Goal: Task Accomplishment & Management: Use online tool/utility

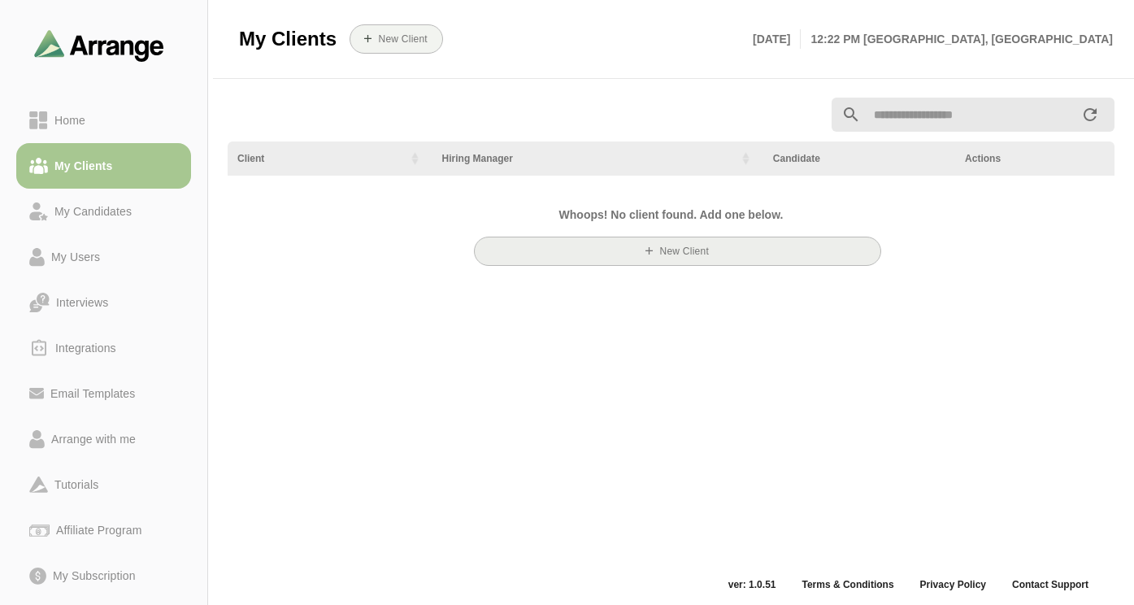
click at [568, 253] on button "New Client" at bounding box center [678, 251] width 408 height 29
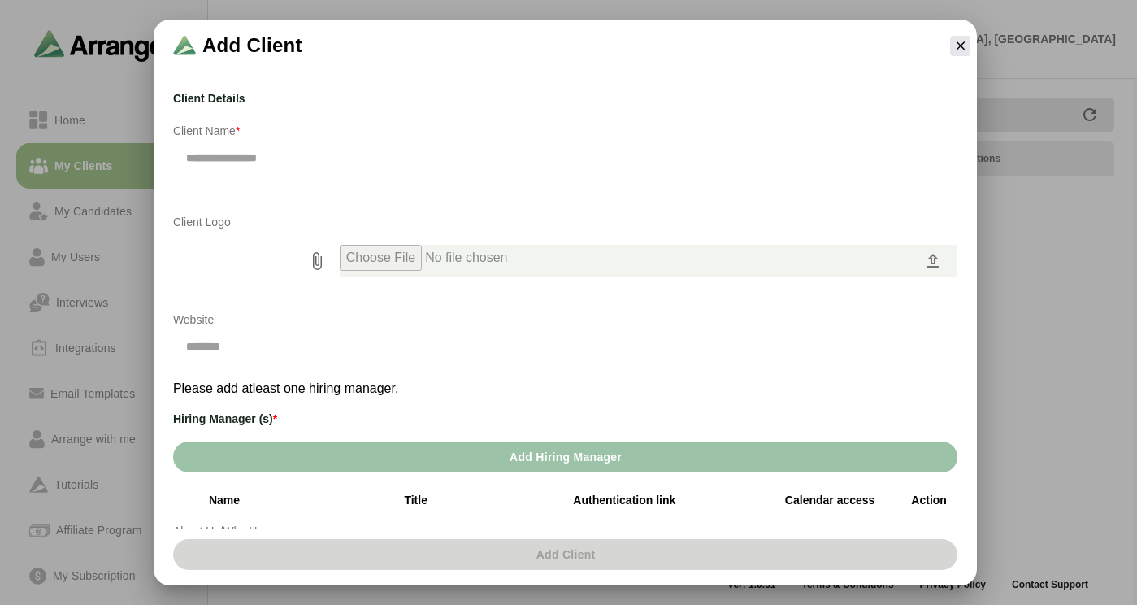
click at [246, 141] on input "text" at bounding box center [565, 158] width 785 height 34
type input "****"
click at [322, 263] on icon "prepended action" at bounding box center [317, 261] width 20 height 20
type input "**********"
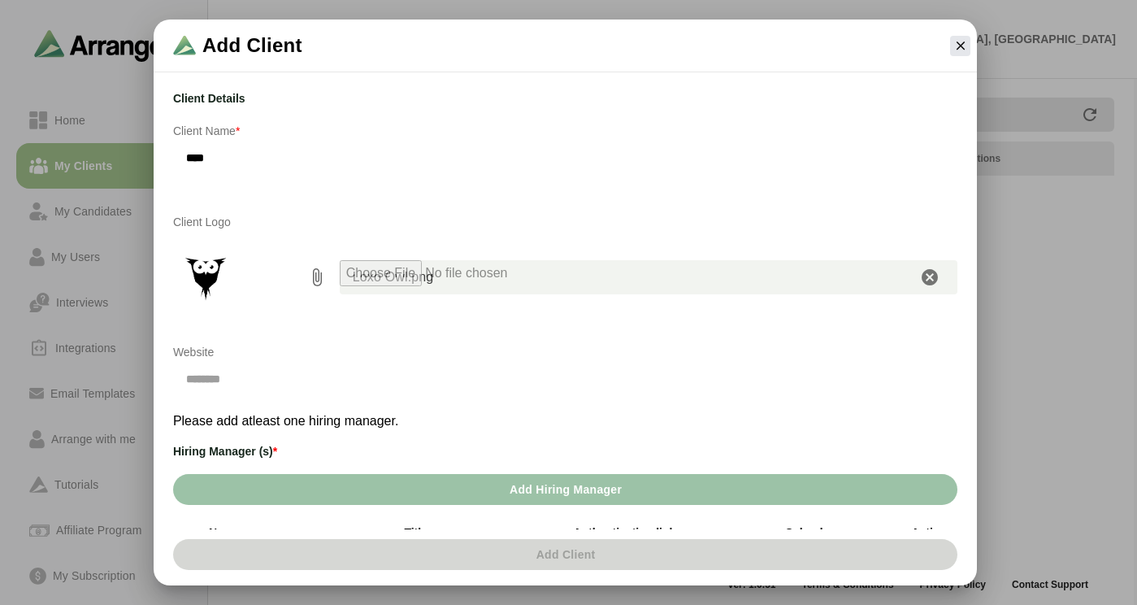
click at [279, 384] on input "text" at bounding box center [364, 379] width 383 height 34
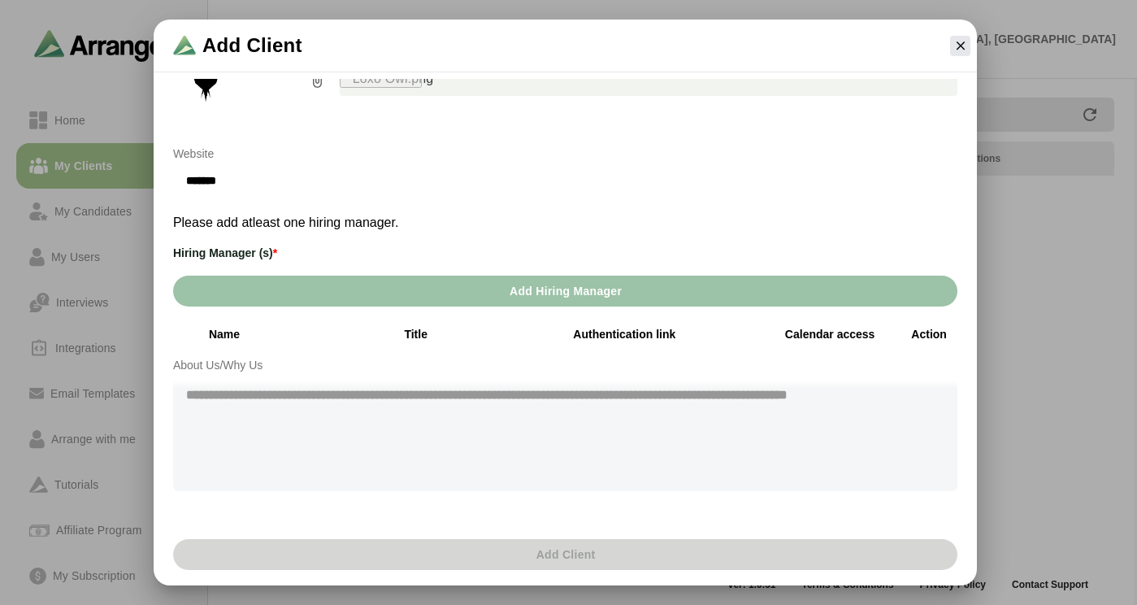
scroll to position [219, 0]
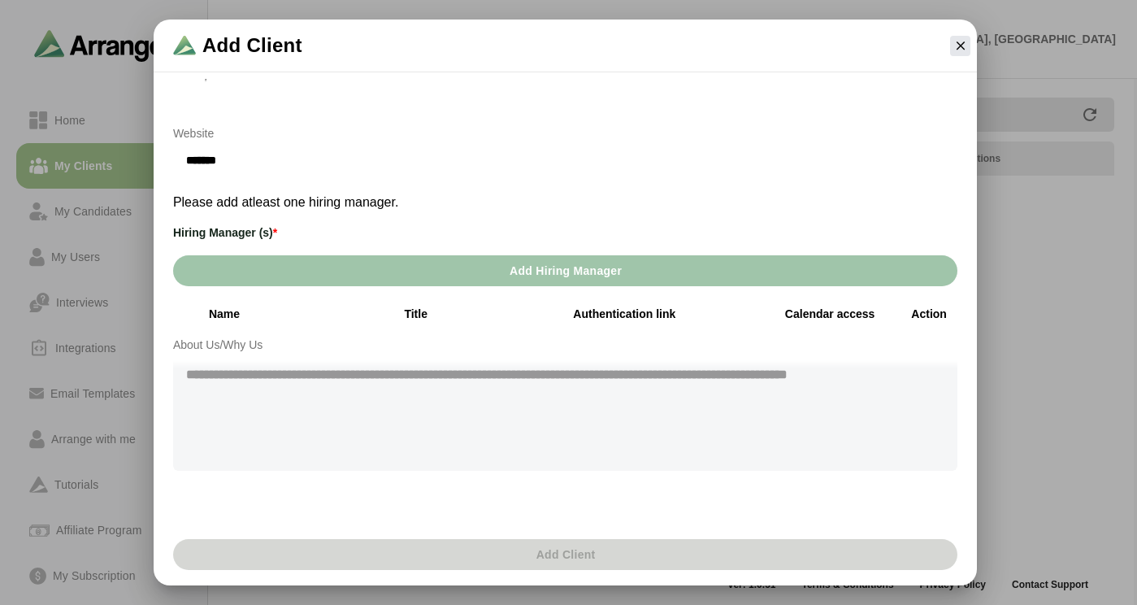
type input "*******"
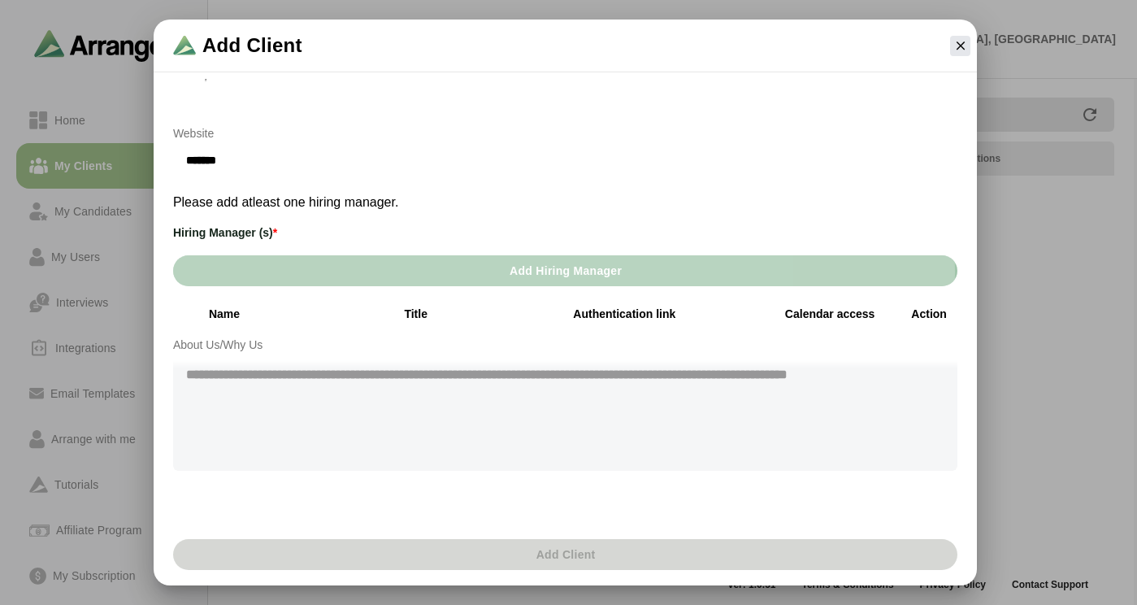
click at [515, 281] on span "Add Hiring Manager" at bounding box center [565, 270] width 113 height 31
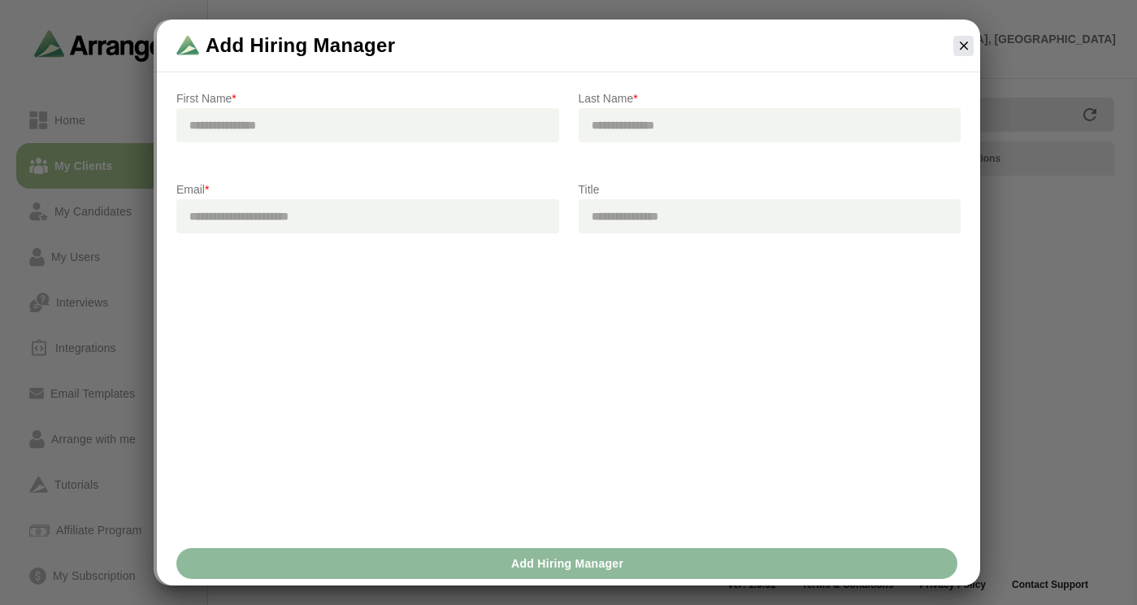
click at [284, 105] on p "First Name *" at bounding box center [367, 99] width 383 height 20
click at [282, 118] on input "text" at bounding box center [367, 125] width 383 height 34
type input "****"
type input "********"
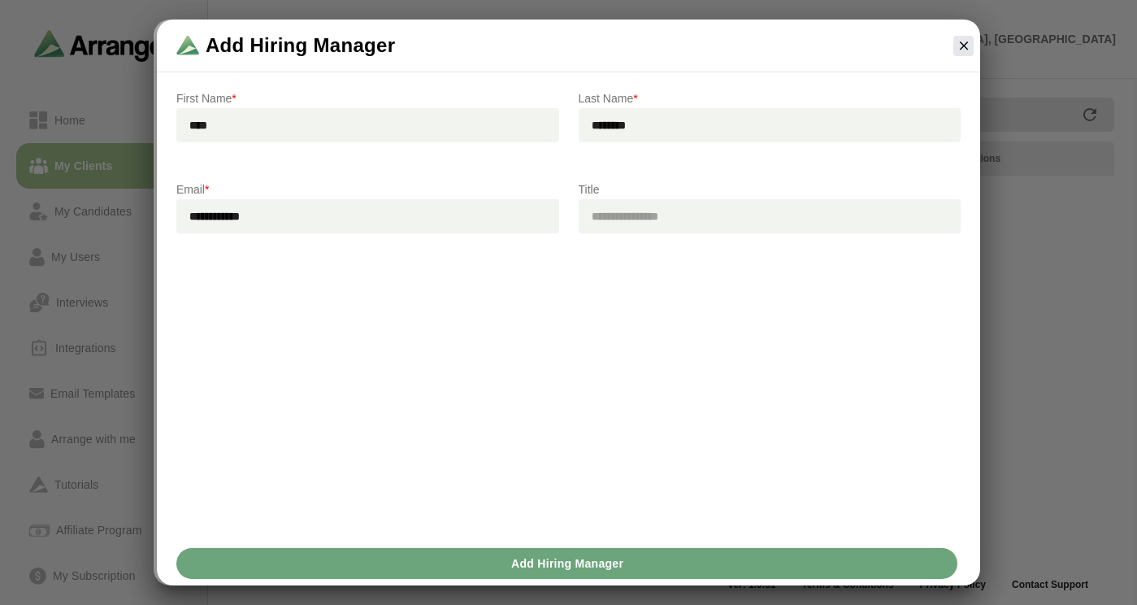
type input "**********"
click at [521, 560] on span "Add Hiring Manager" at bounding box center [567, 563] width 113 height 31
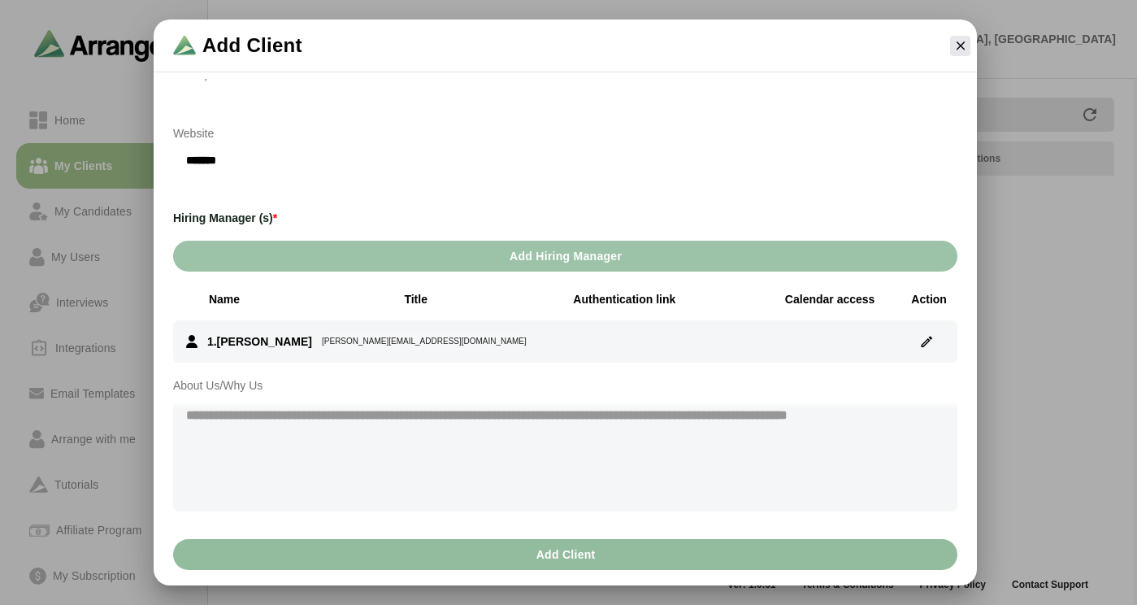
scroll to position [222, 0]
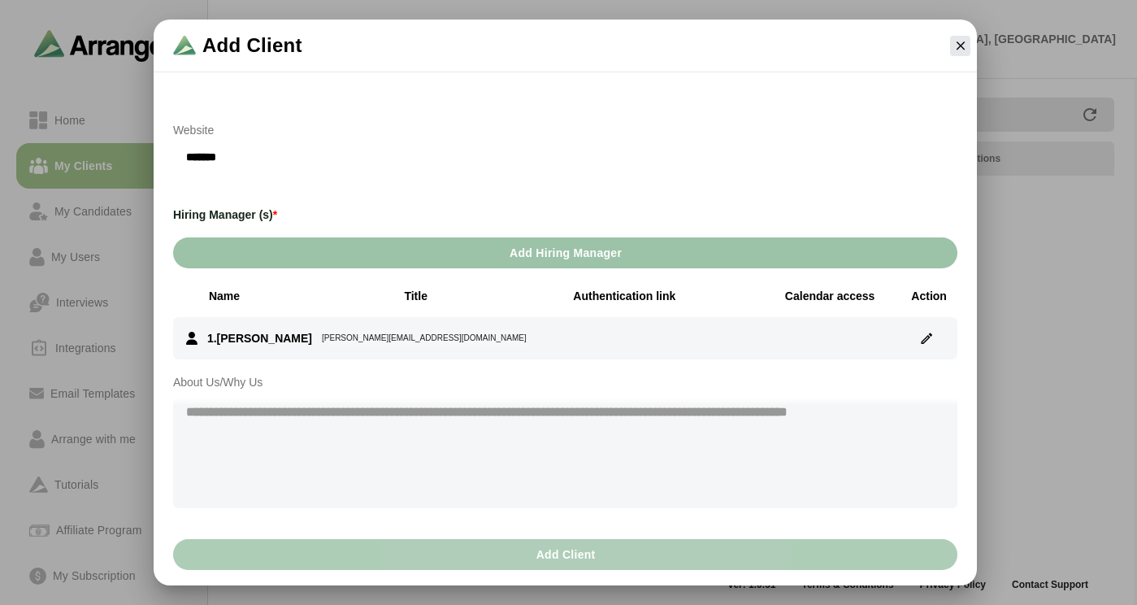
click at [576, 567] on span "Add Client" at bounding box center [565, 554] width 60 height 31
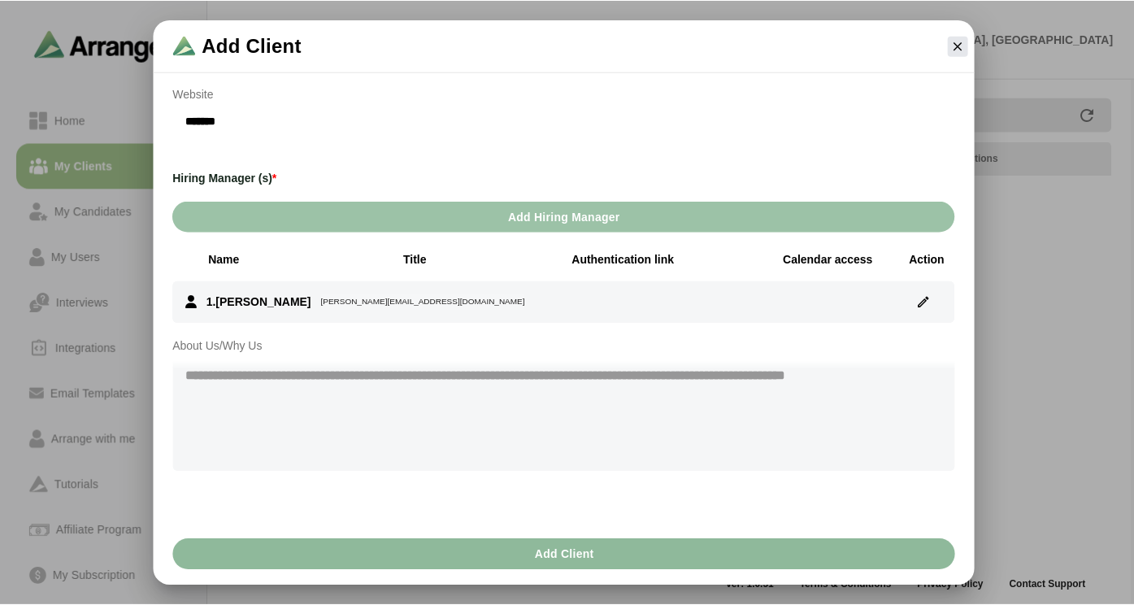
scroll to position [259, 0]
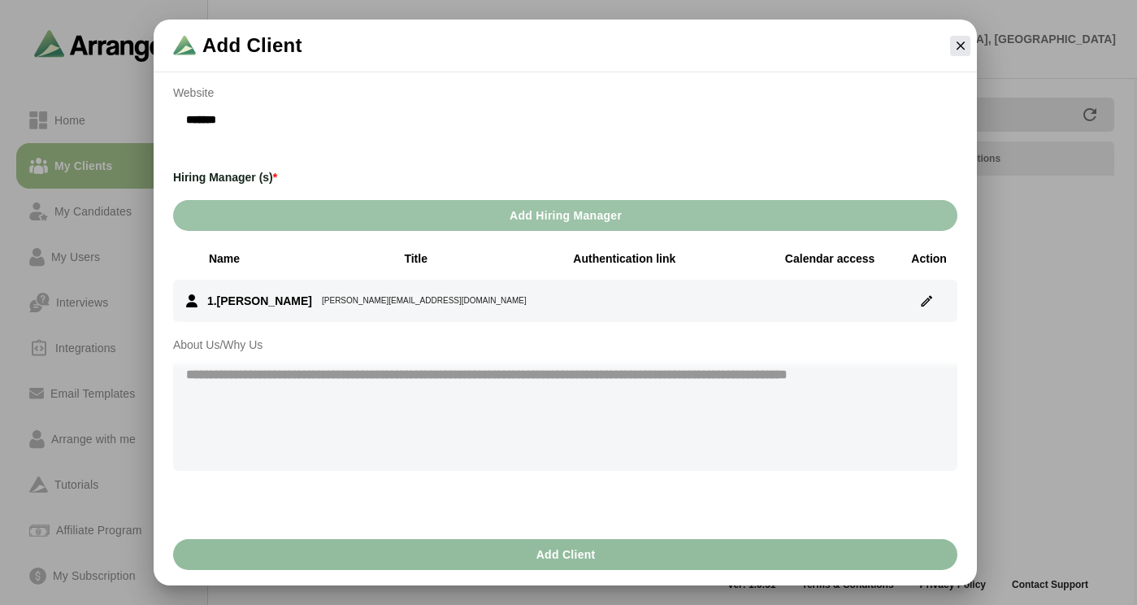
click at [585, 559] on span "Add Client" at bounding box center [565, 554] width 60 height 31
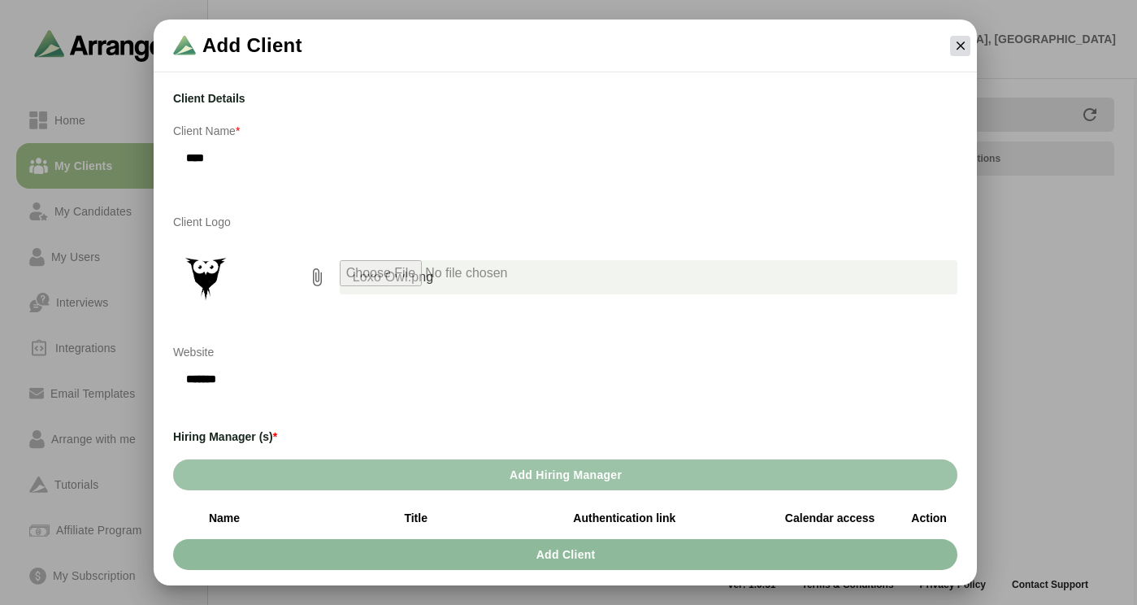
click at [958, 49] on icon "button" at bounding box center [961, 45] width 15 height 15
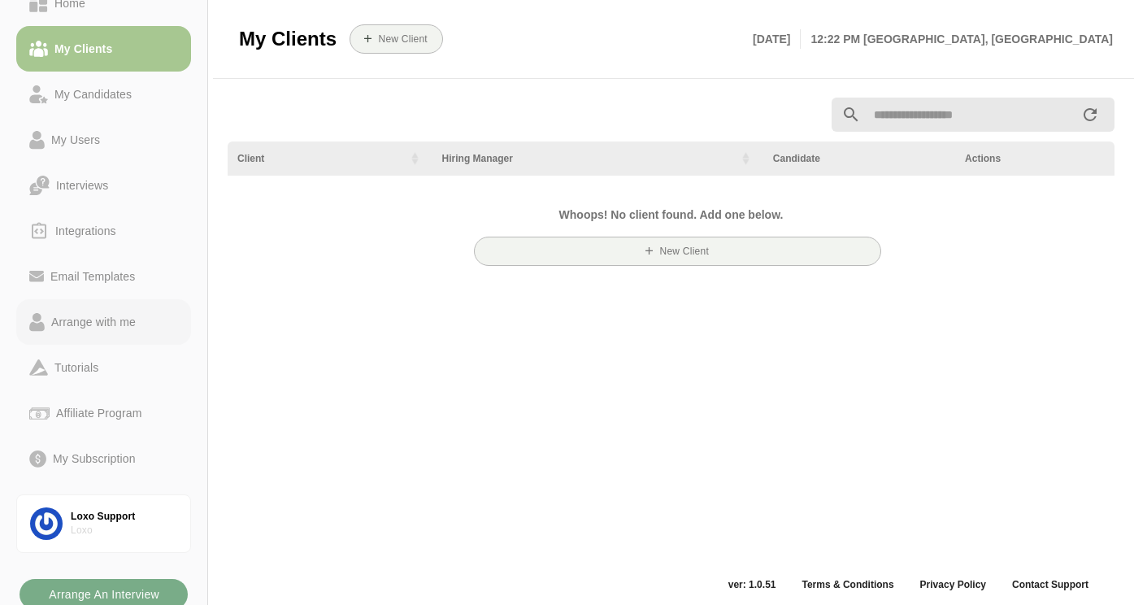
scroll to position [122, 0]
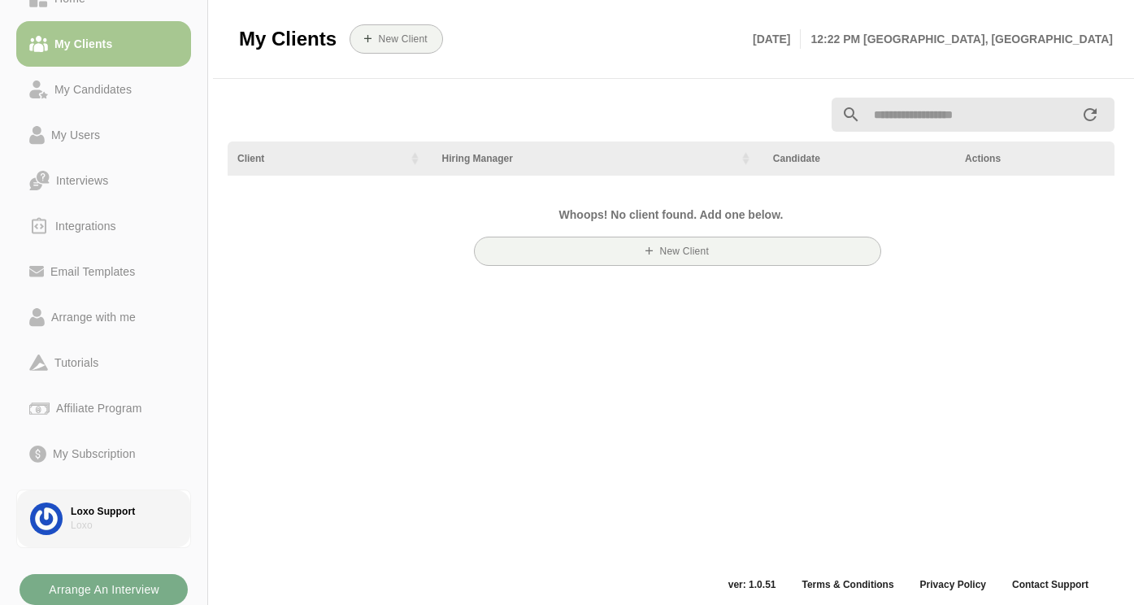
click at [105, 509] on div "Loxo Support" at bounding box center [124, 512] width 107 height 14
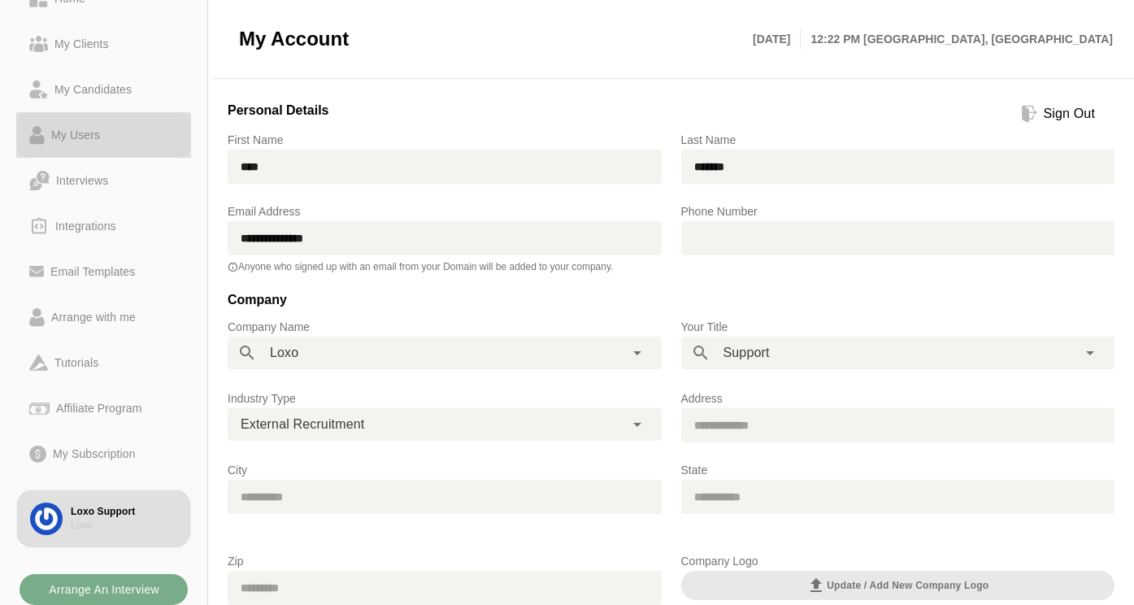
click at [120, 120] on link "My Users" at bounding box center [103, 135] width 175 height 46
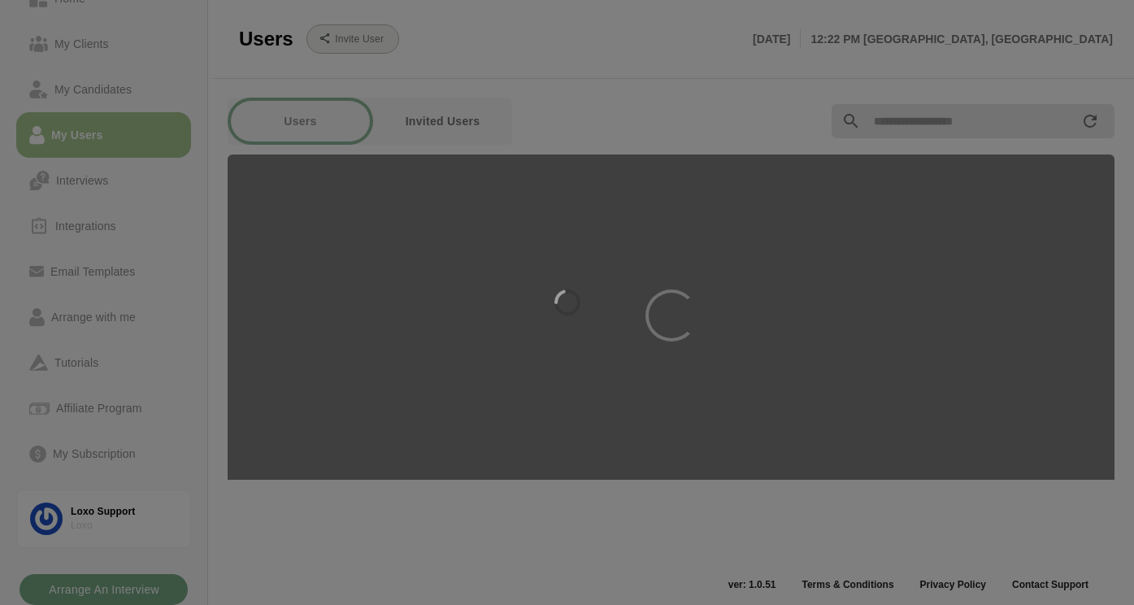
click at [91, 61] on div at bounding box center [567, 302] width 1134 height 605
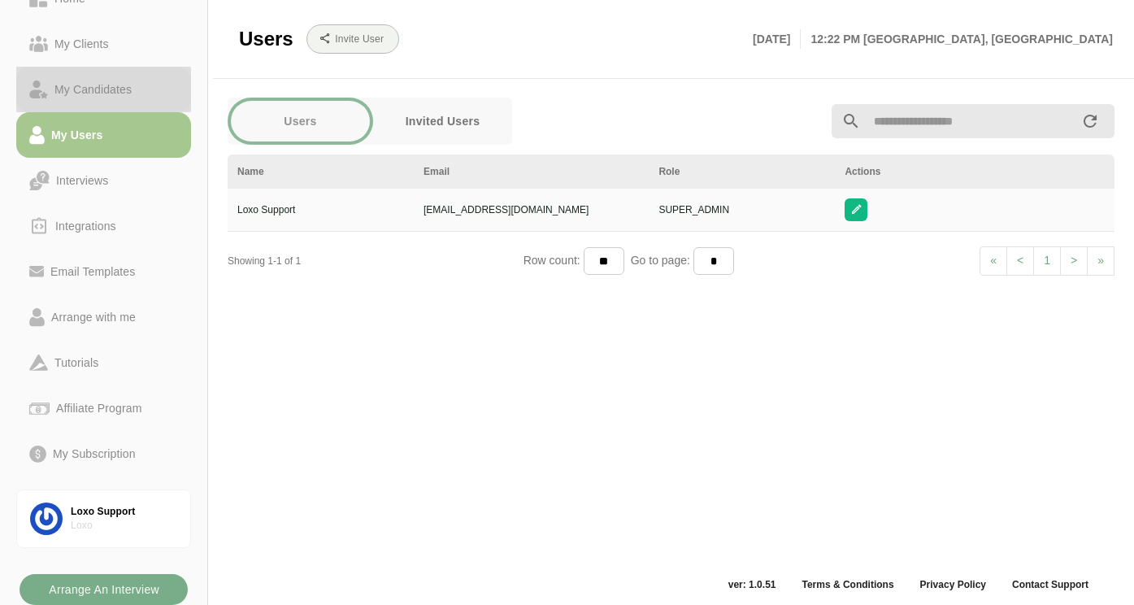
click at [107, 90] on div "My Candidates" at bounding box center [93, 90] width 90 height 20
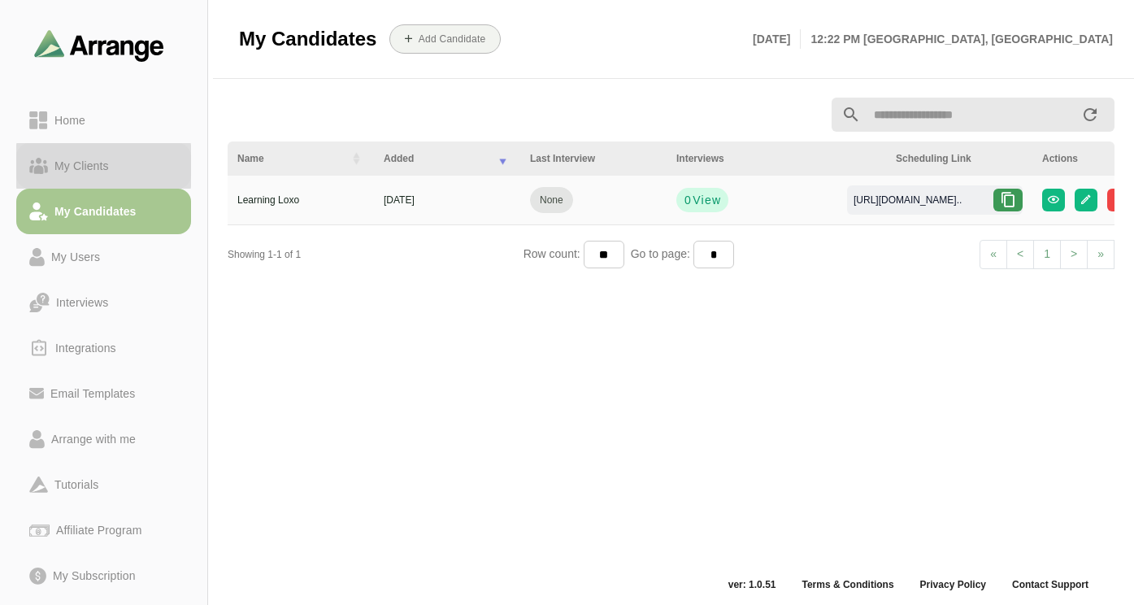
click at [109, 168] on div "My Clients" at bounding box center [81, 166] width 67 height 20
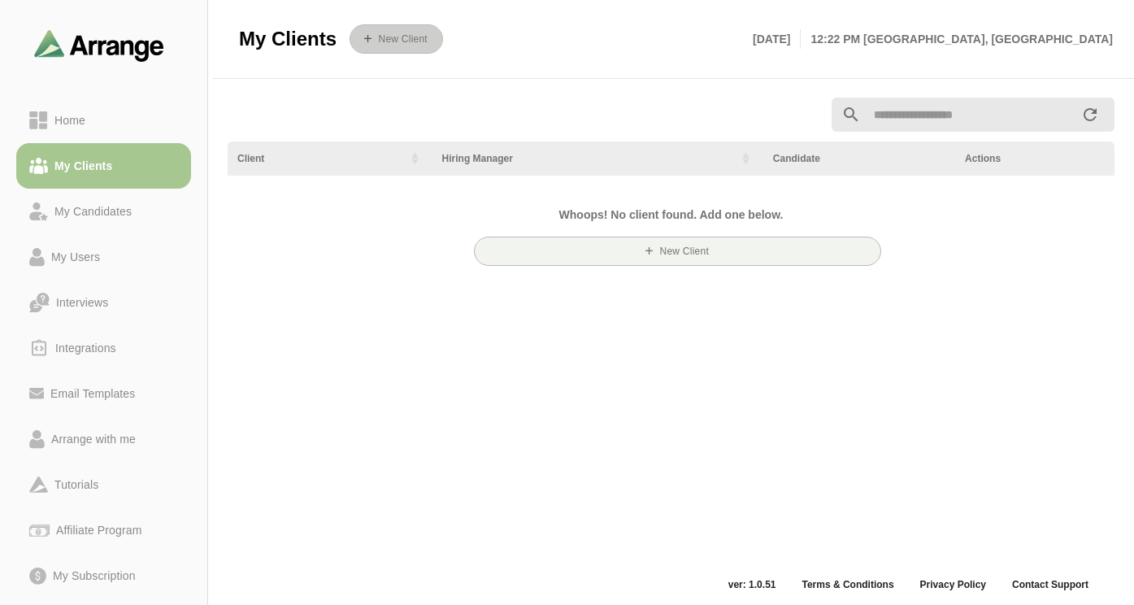
click at [393, 50] on button "New Client" at bounding box center [397, 38] width 94 height 29
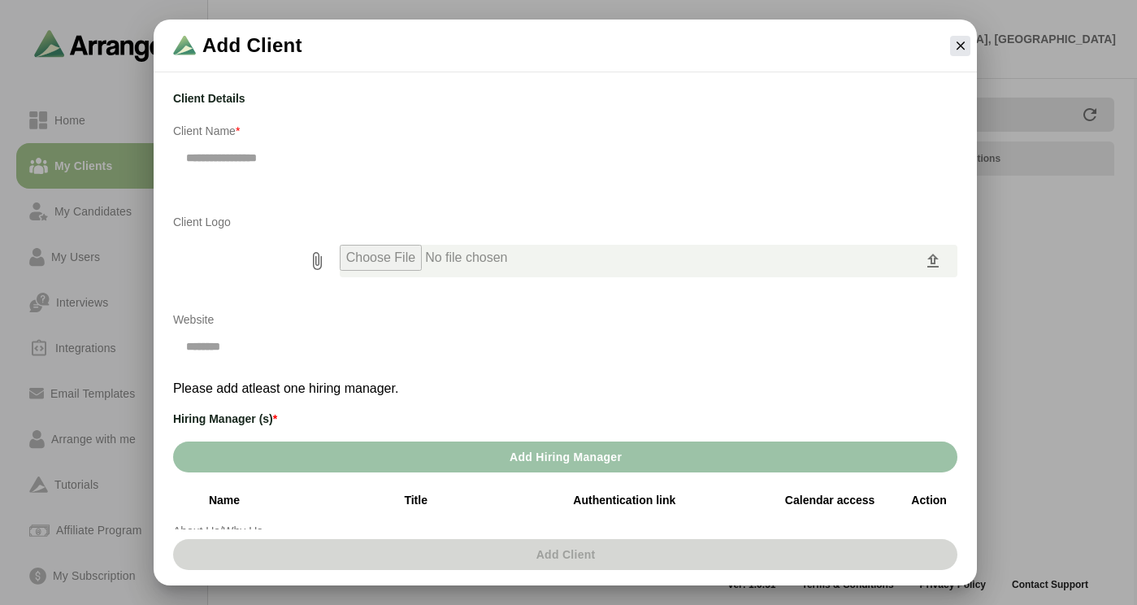
click at [252, 157] on input "text" at bounding box center [565, 158] width 785 height 34
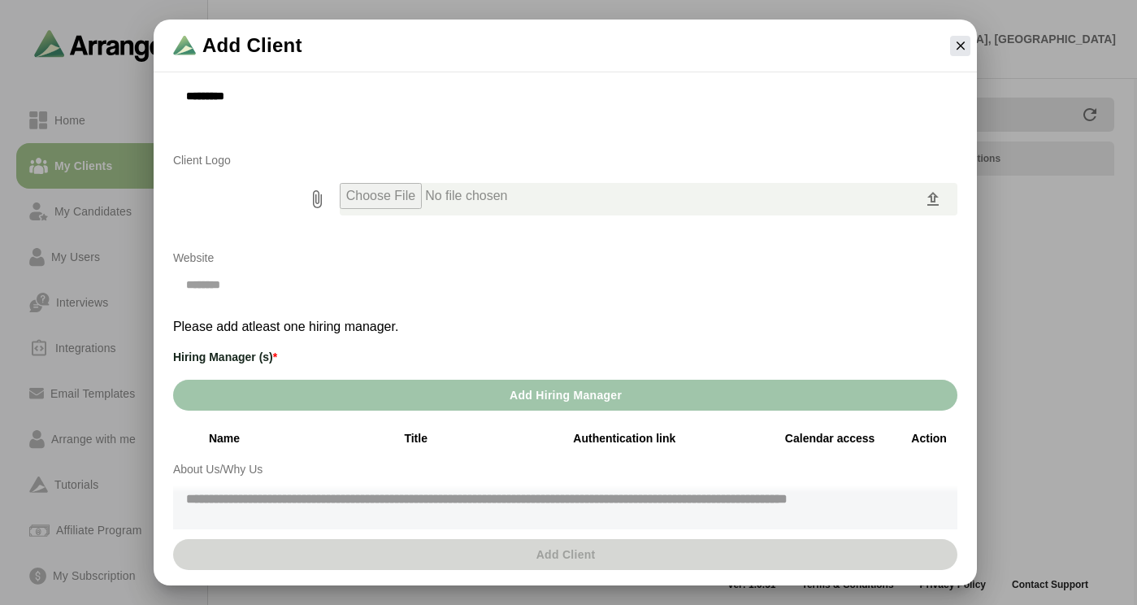
scroll to position [94, 0]
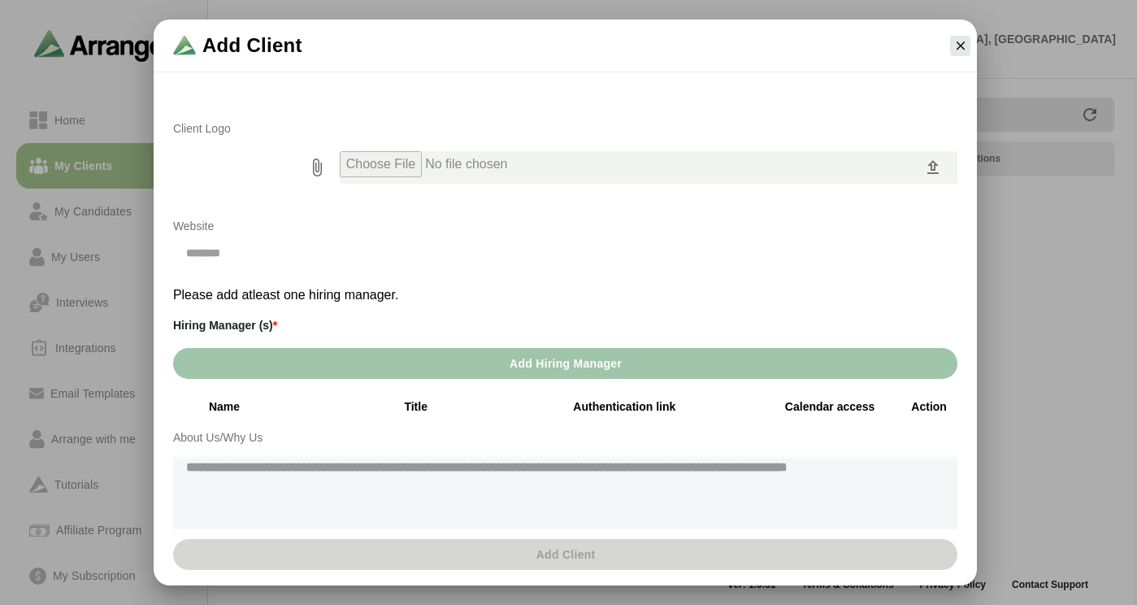
type input "*********"
click at [524, 366] on span "Add Hiring Manager" at bounding box center [565, 363] width 113 height 31
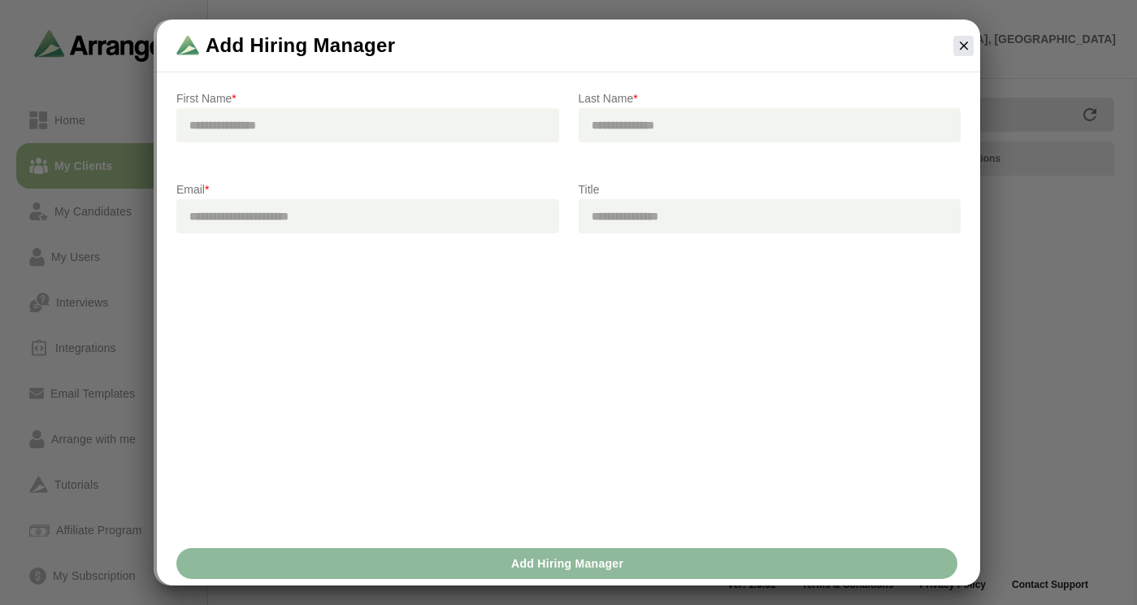
click at [256, 125] on input "text" at bounding box center [367, 125] width 383 height 34
type input "****"
type input "********"
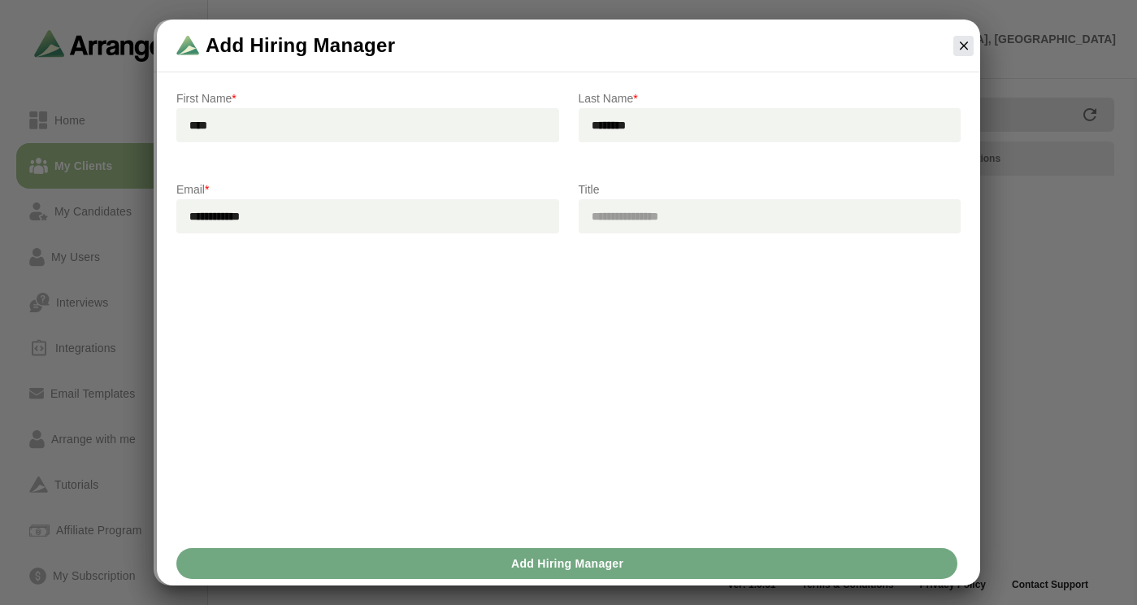
type input "**********"
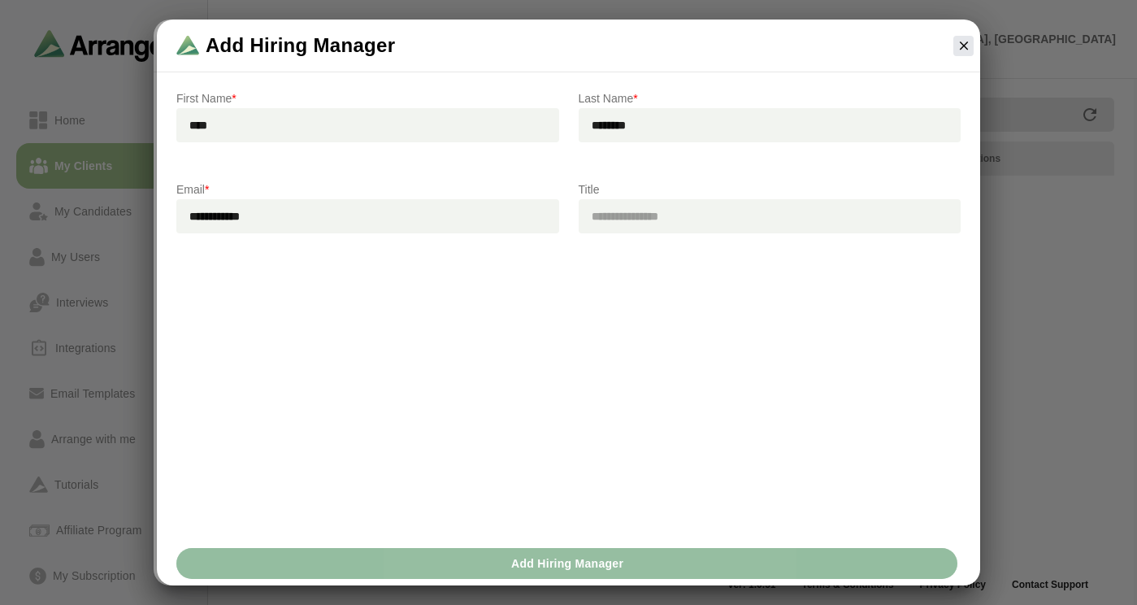
click at [546, 563] on span "Add Hiring Manager" at bounding box center [567, 563] width 113 height 31
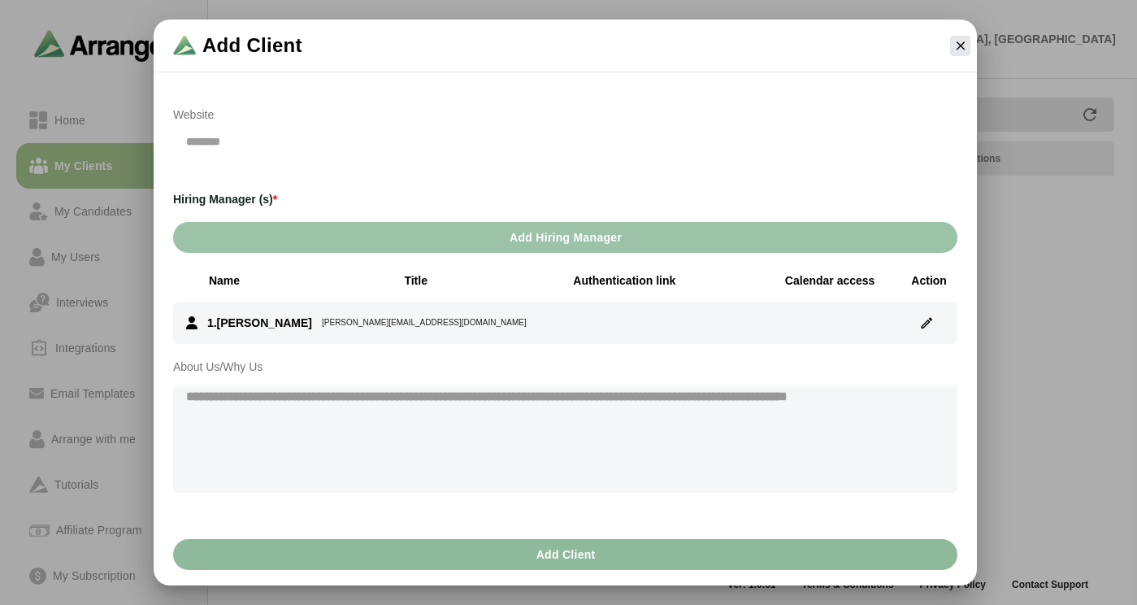
scroll to position [227, 0]
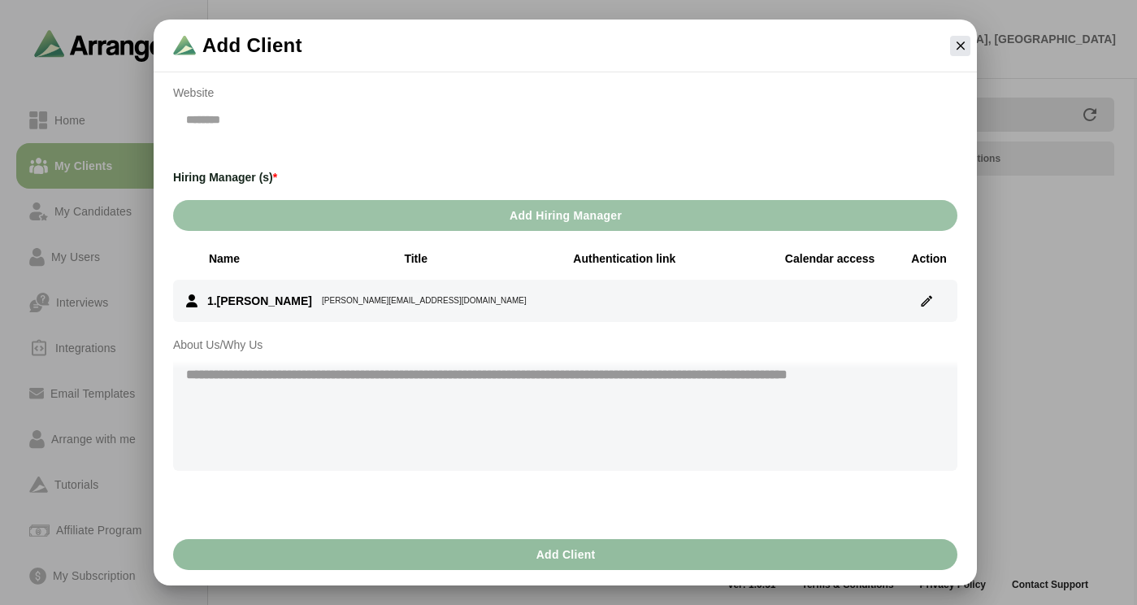
click at [596, 553] on button "Add Client" at bounding box center [565, 554] width 785 height 31
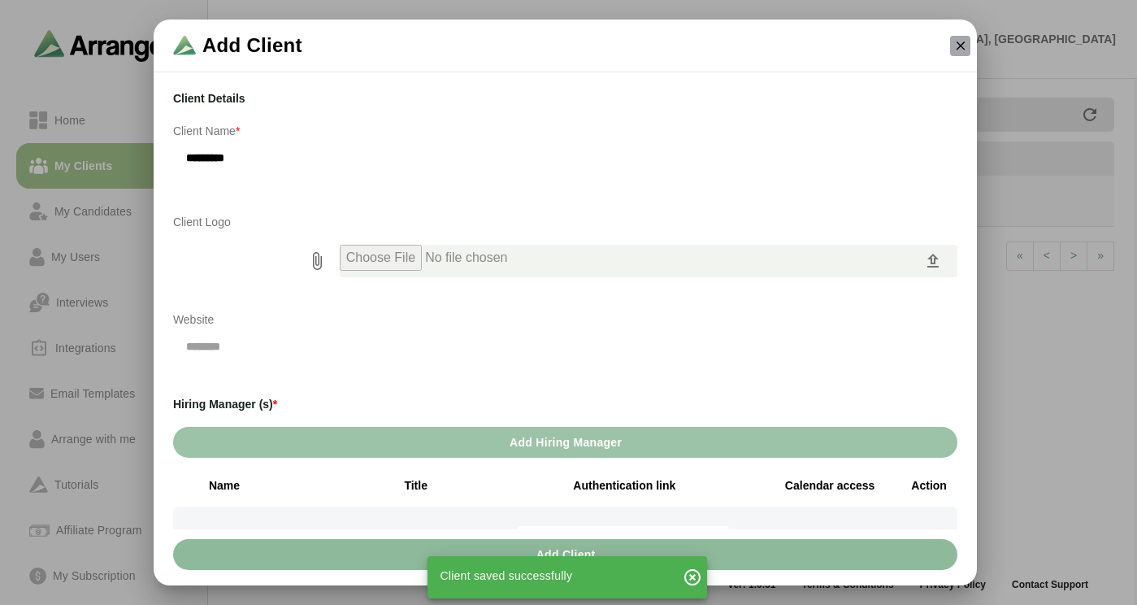
click at [955, 43] on icon "button" at bounding box center [961, 45] width 15 height 15
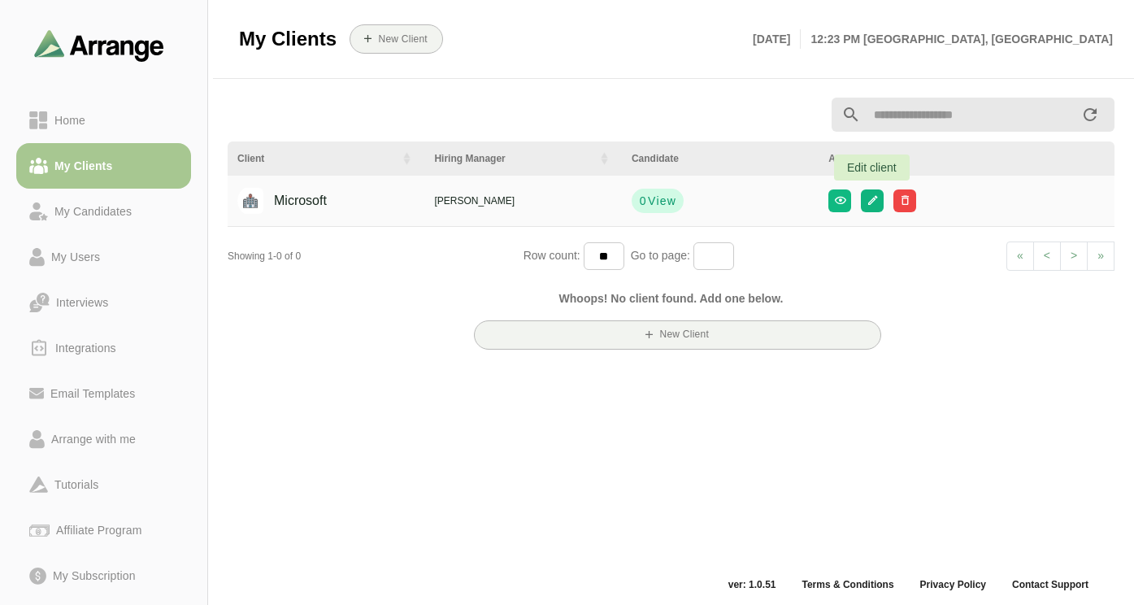
click at [879, 201] on button "button" at bounding box center [872, 200] width 23 height 23
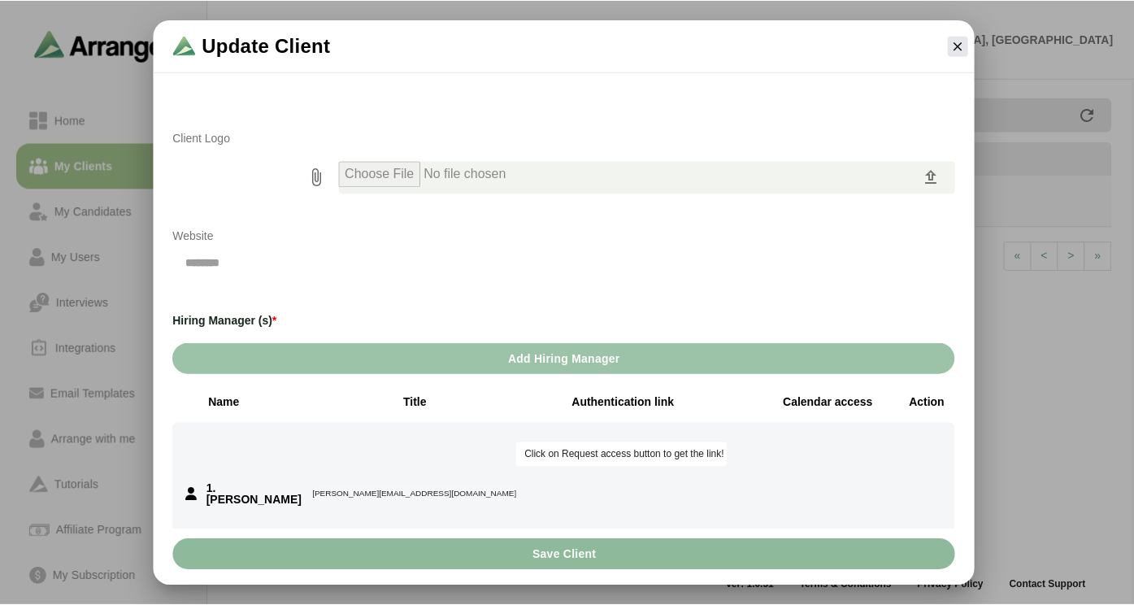
scroll to position [201, 0]
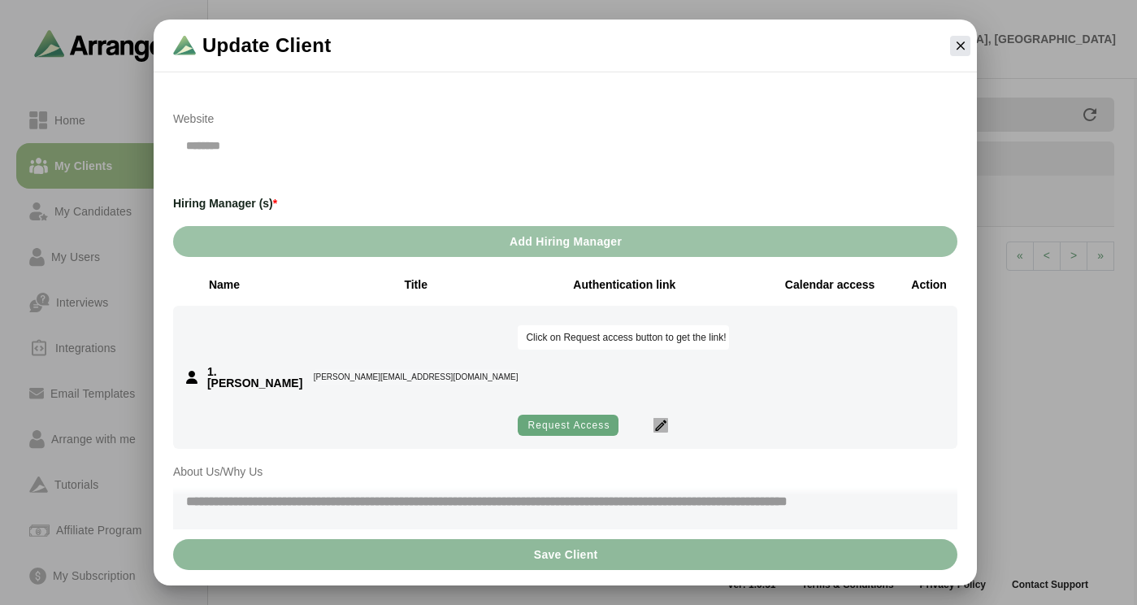
click at [668, 418] on icon "button" at bounding box center [661, 425] width 15 height 15
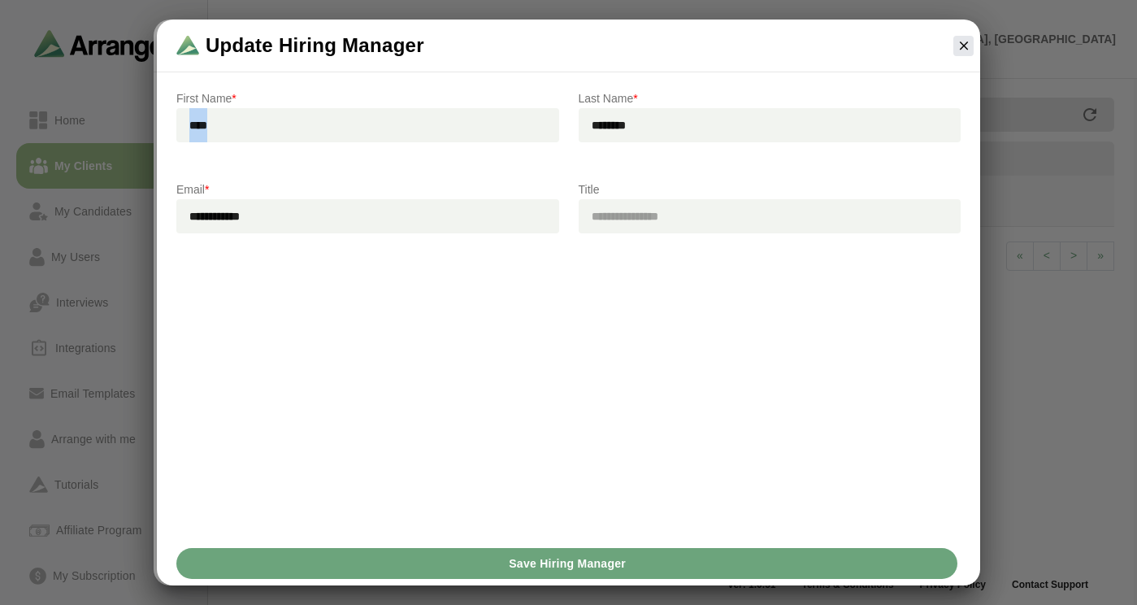
drag, startPoint x: 284, startPoint y: 142, endPoint x: 259, endPoint y: 133, distance: 26.3
click at [263, 133] on div "****" at bounding box center [367, 134] width 383 height 52
drag, startPoint x: 254, startPoint y: 132, endPoint x: 170, endPoint y: 112, distance: 86.0
click at [180, 121] on input "****" at bounding box center [367, 125] width 383 height 34
type input "***"
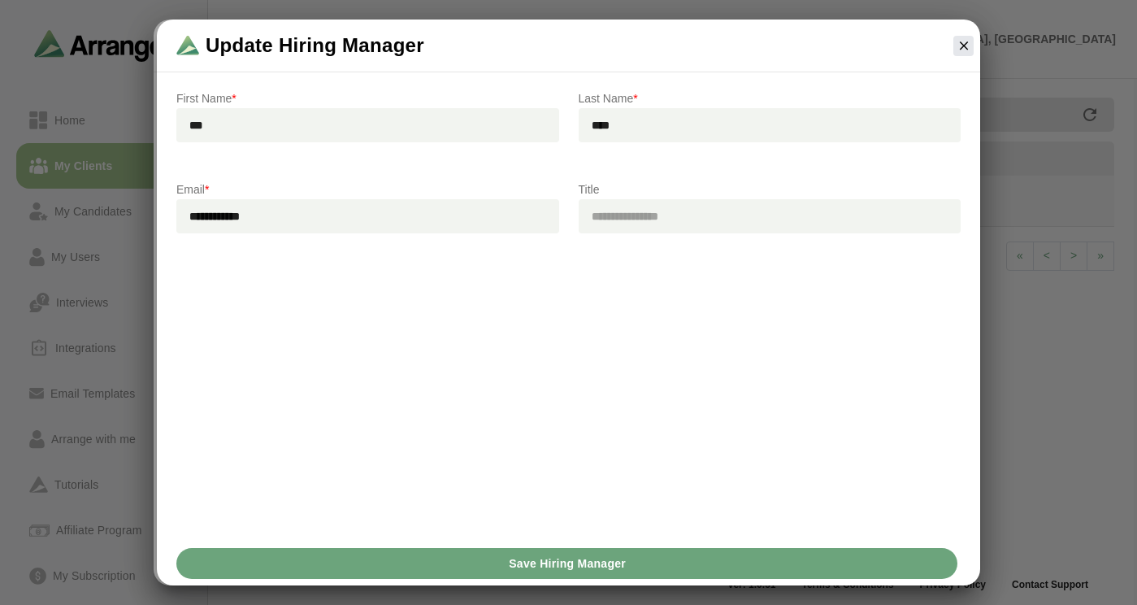
type input "****"
drag, startPoint x: 290, startPoint y: 227, endPoint x: 180, endPoint y: 219, distance: 110.9
click at [180, 219] on input "**********" at bounding box center [367, 216] width 383 height 34
type input "**********"
click at [573, 557] on span "Save Hiring Manager" at bounding box center [567, 563] width 118 height 31
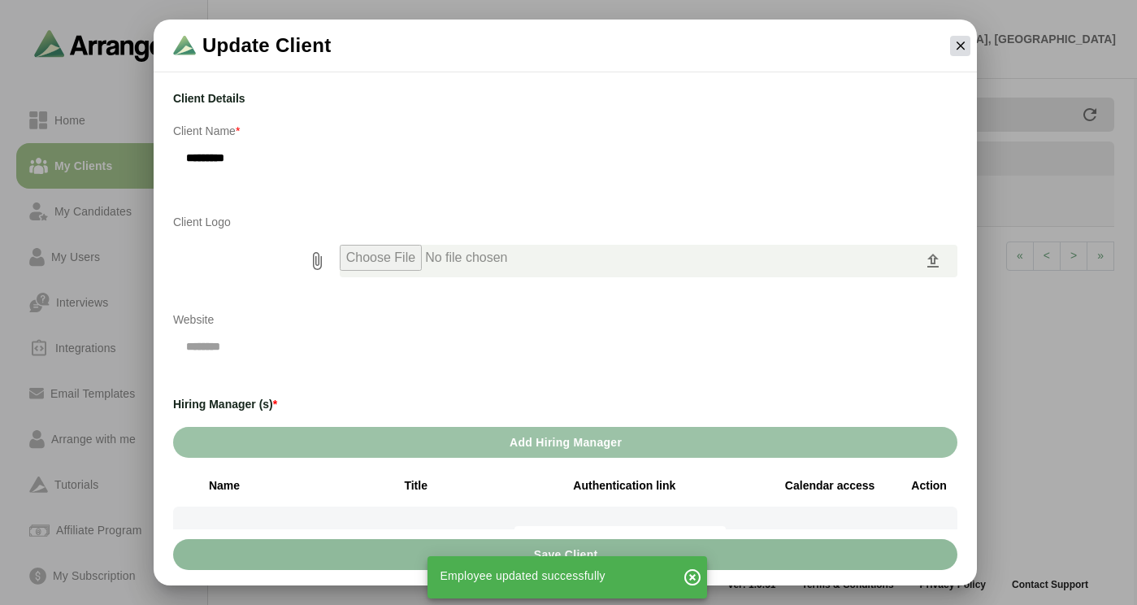
click at [960, 54] on button "button" at bounding box center [960, 46] width 20 height 20
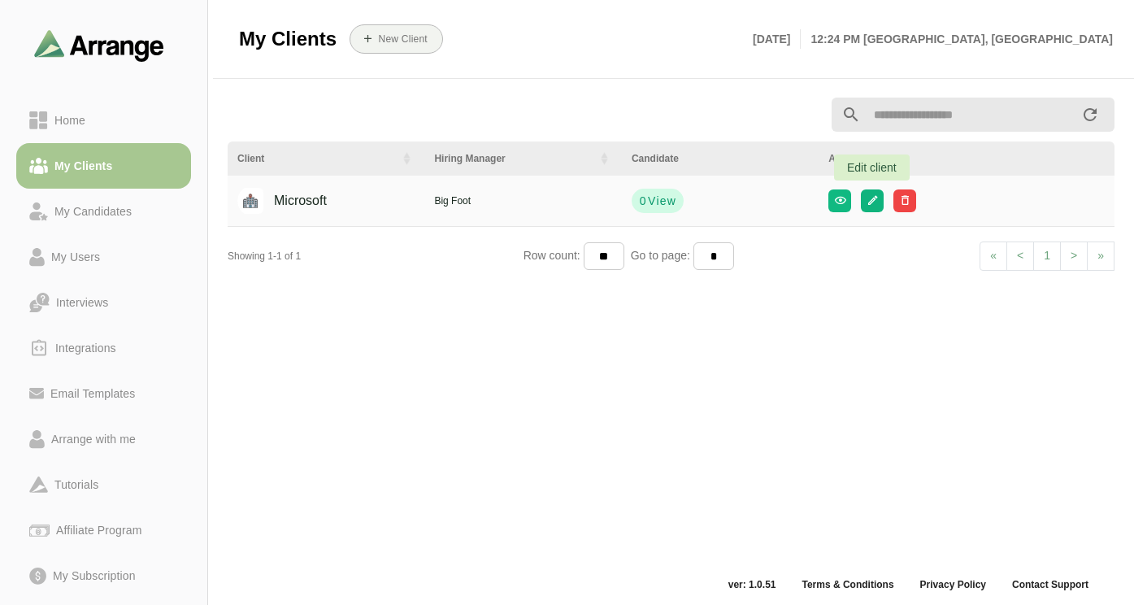
click at [868, 201] on icon "button" at bounding box center [873, 200] width 12 height 12
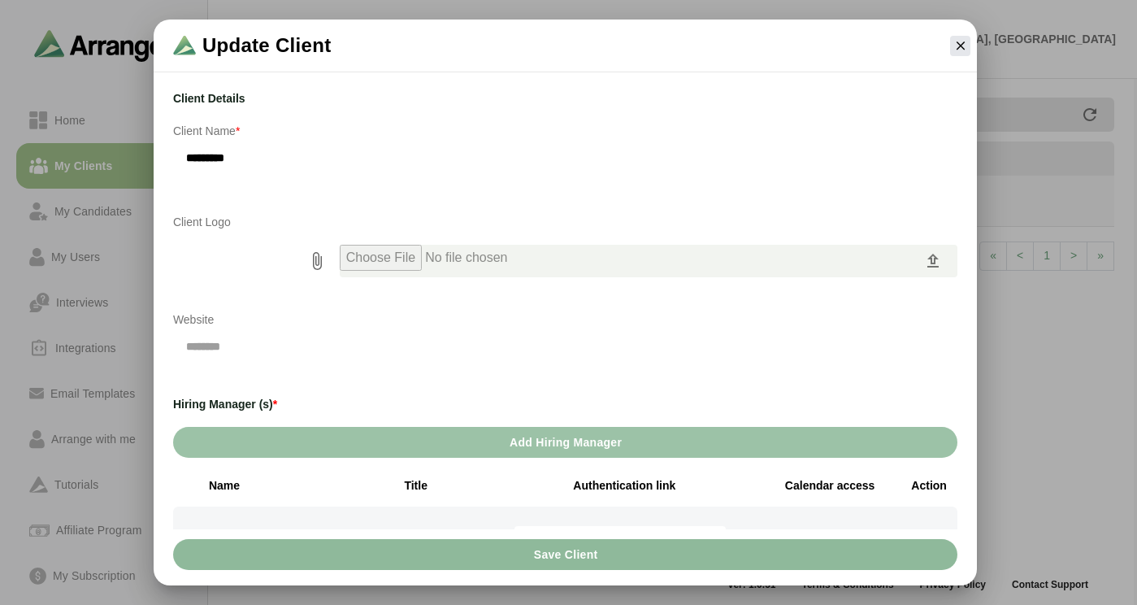
drag, startPoint x: 258, startPoint y: 156, endPoint x: 163, endPoint y: 154, distance: 95.1
click at [163, 154] on div "Client Details Client Name * *********" at bounding box center [565, 141] width 804 height 124
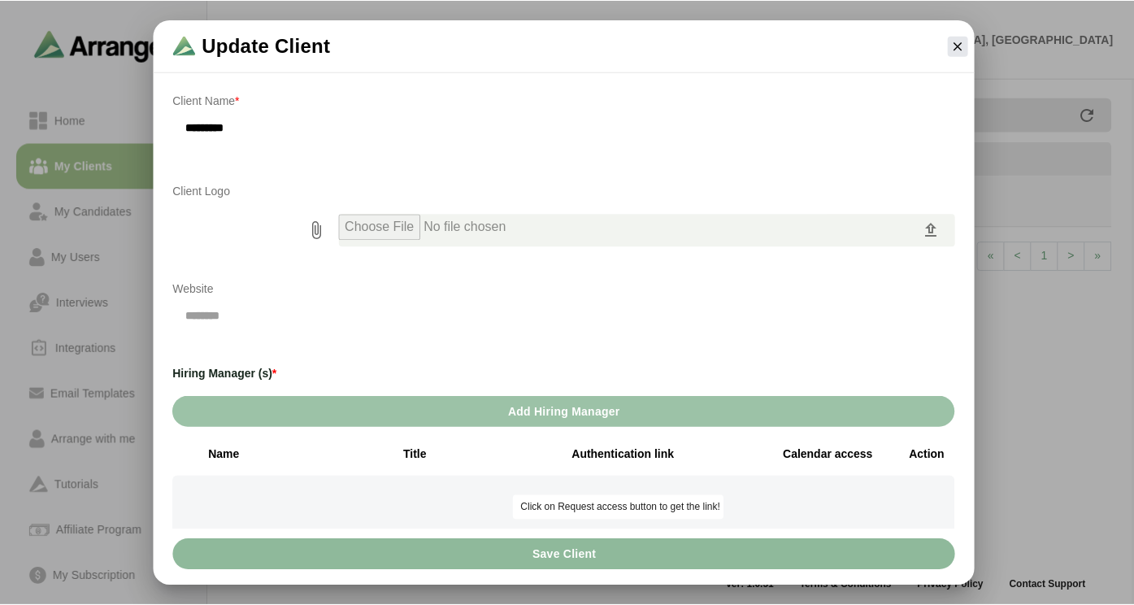
scroll to position [33, 0]
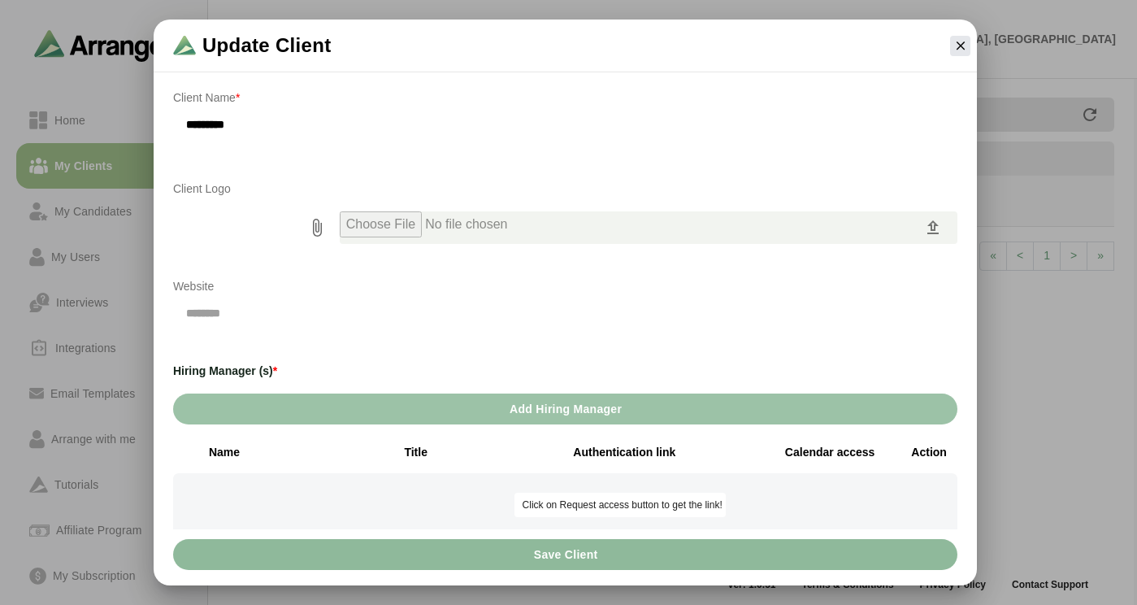
type input "*********"
click at [532, 537] on div "Save Client" at bounding box center [565, 554] width 804 height 50
click at [554, 568] on span "Save Client" at bounding box center [565, 554] width 65 height 31
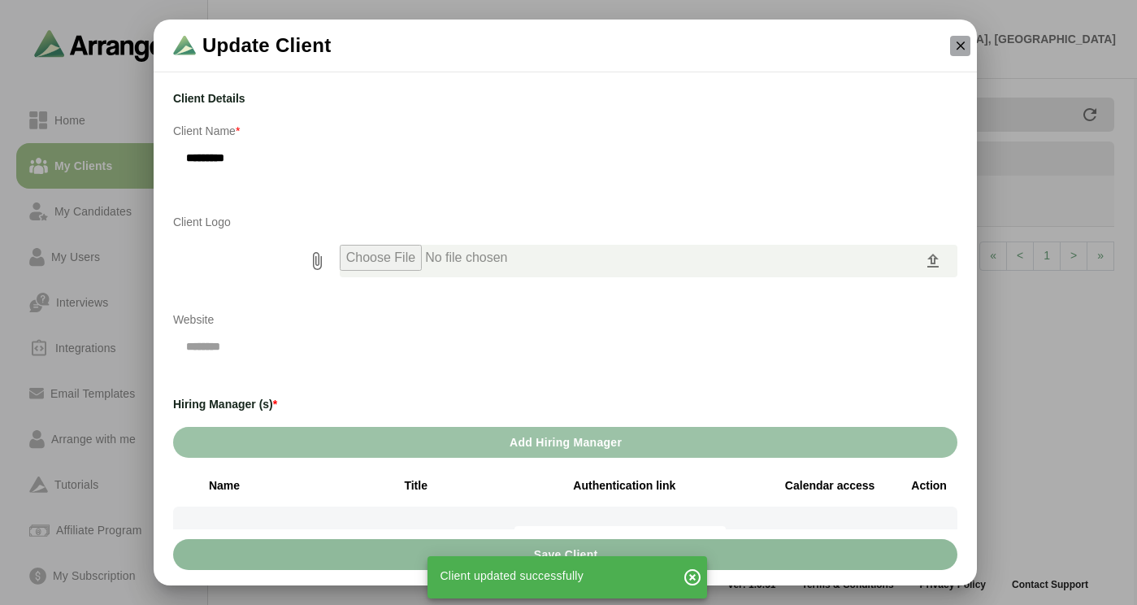
click at [954, 51] on icon "button" at bounding box center [961, 45] width 15 height 15
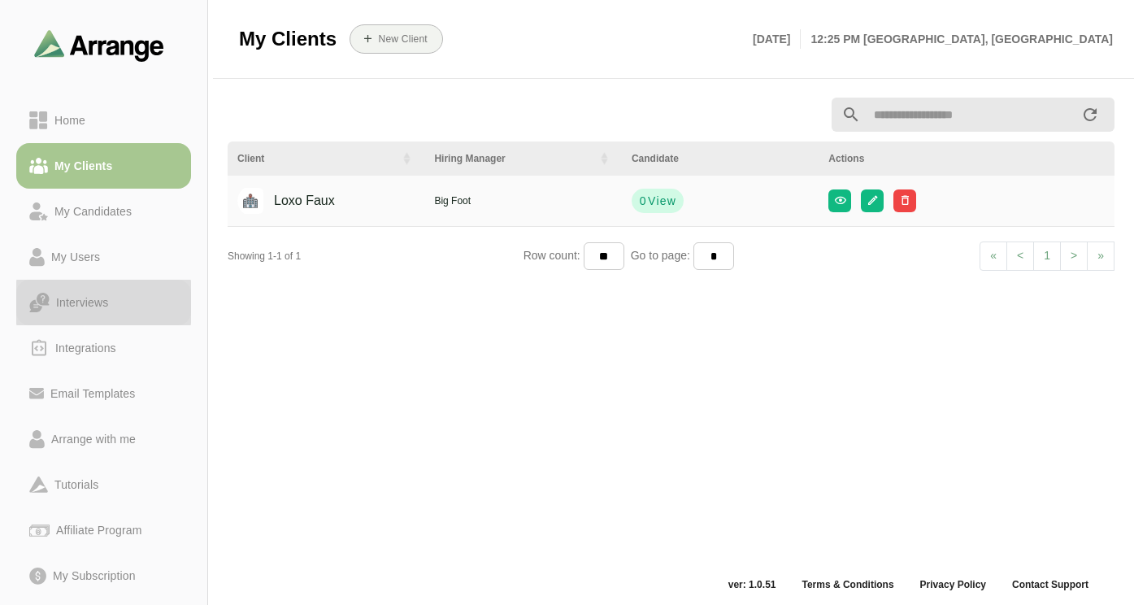
click at [123, 305] on div "Interviews" at bounding box center [103, 303] width 149 height 20
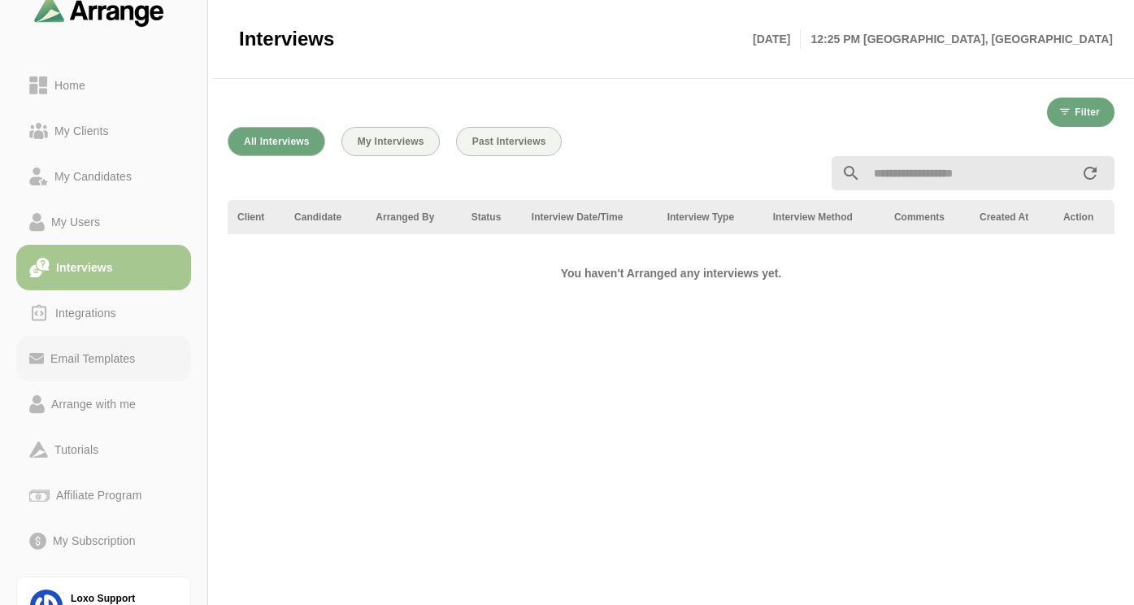
scroll to position [70, 0]
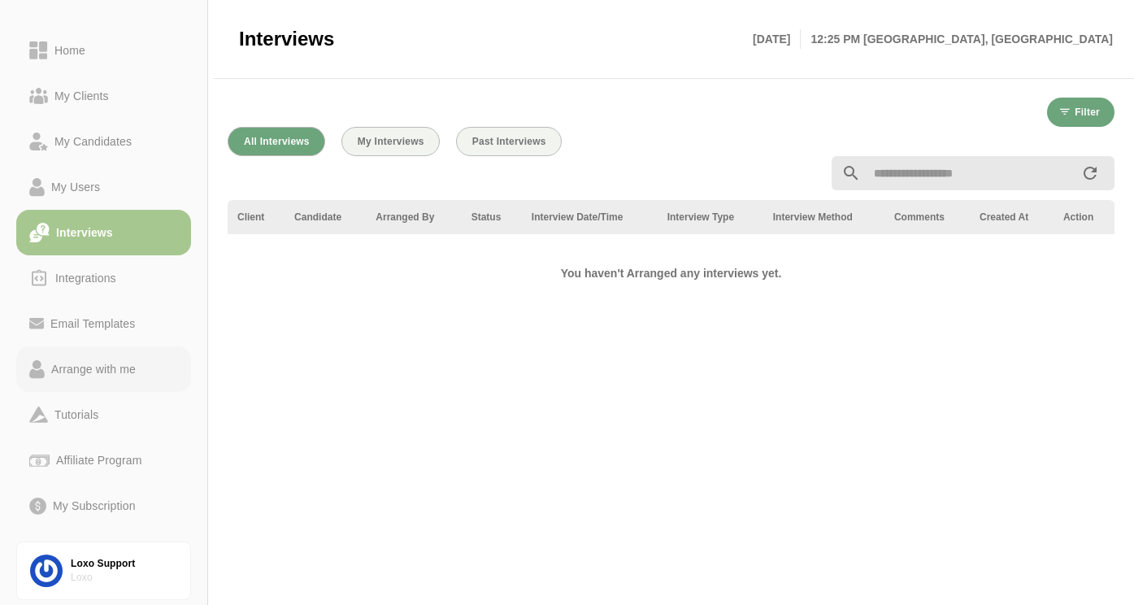
click at [107, 370] on div "Arrange with me" at bounding box center [94, 369] width 98 height 20
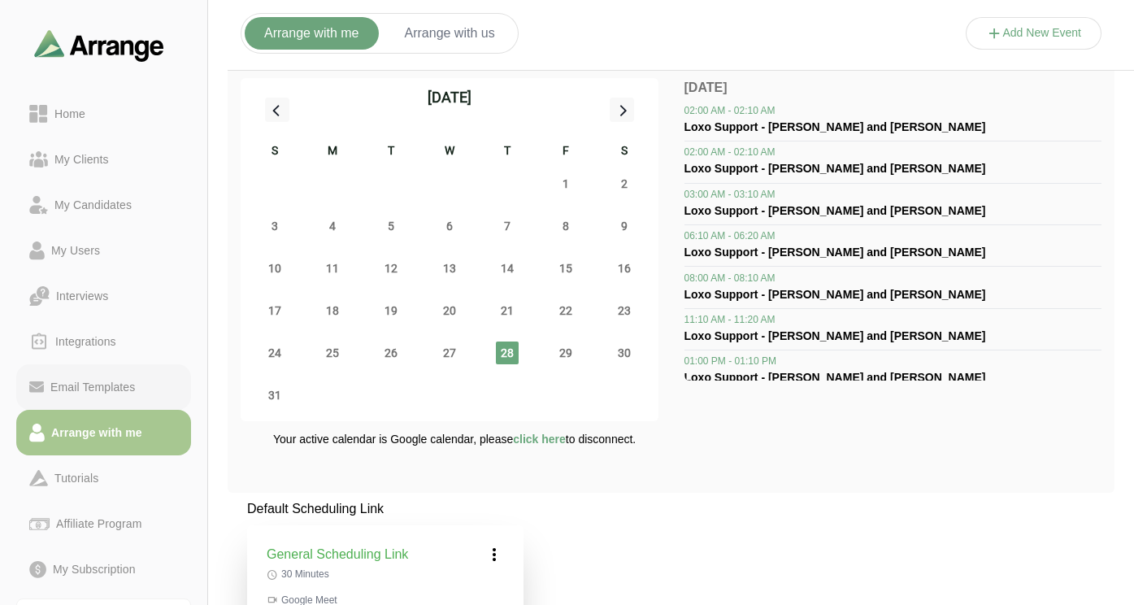
click at [98, 372] on link "Email Templates" at bounding box center [103, 387] width 175 height 46
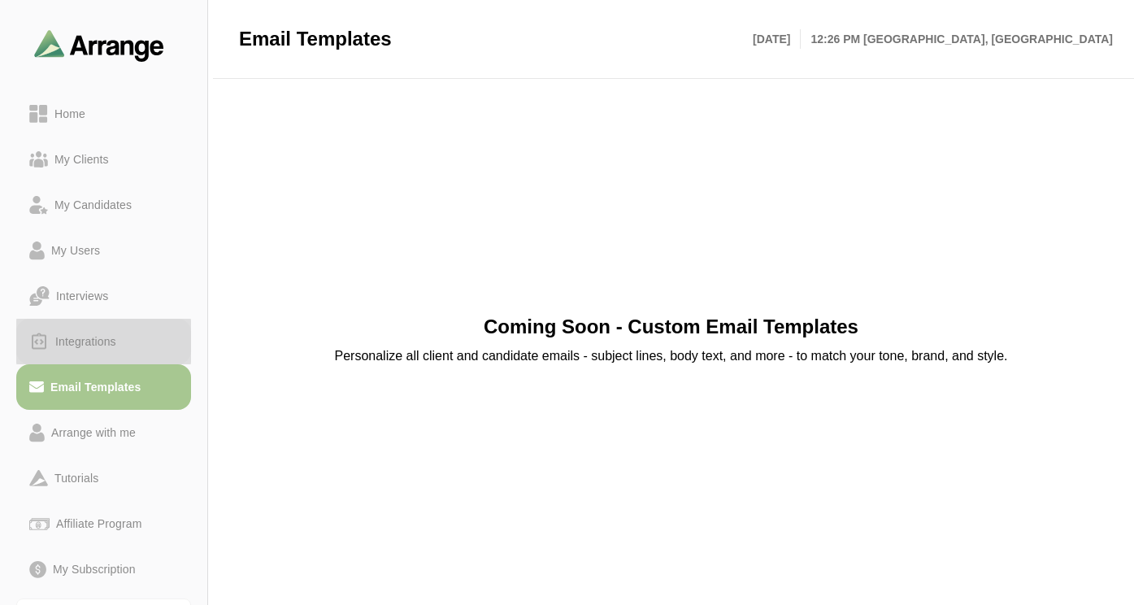
click at [99, 332] on div "Integrations" at bounding box center [86, 342] width 74 height 20
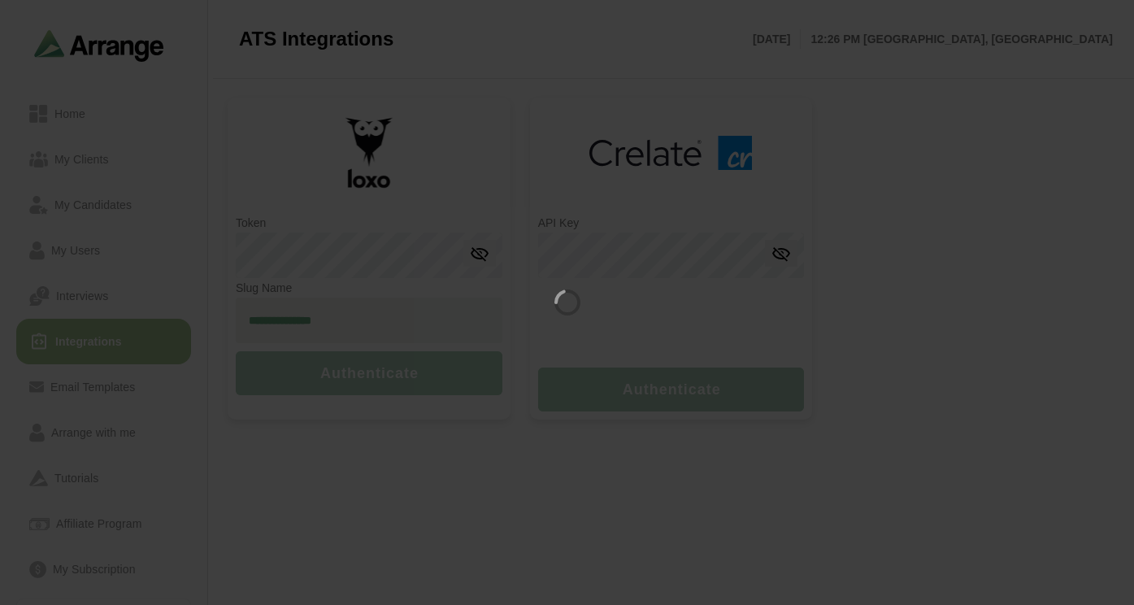
type input "**********"
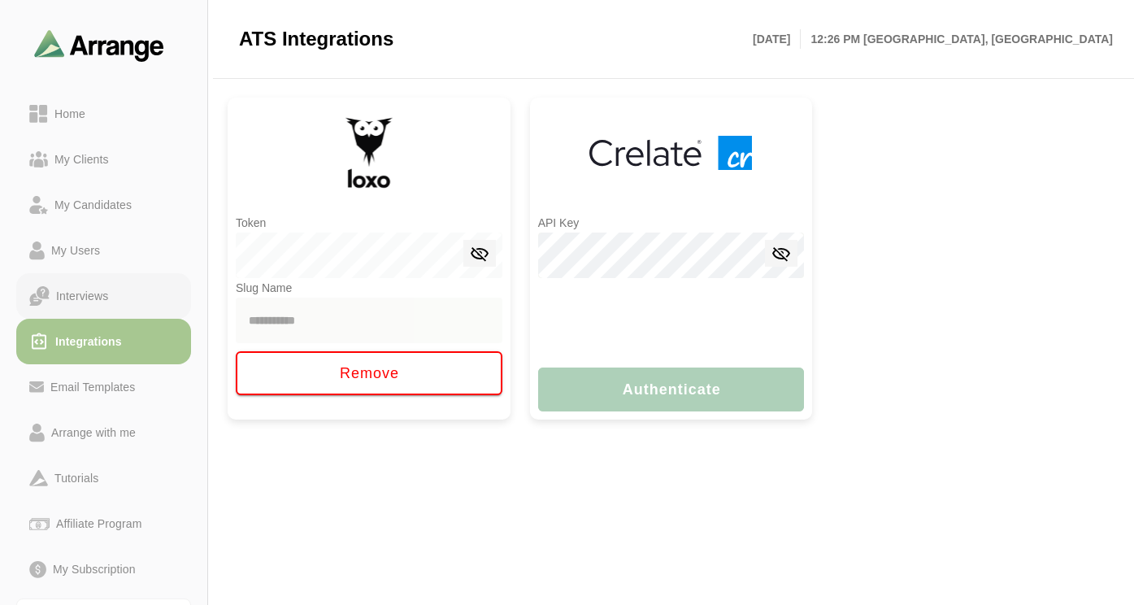
click at [87, 290] on div "Interviews" at bounding box center [82, 296] width 65 height 20
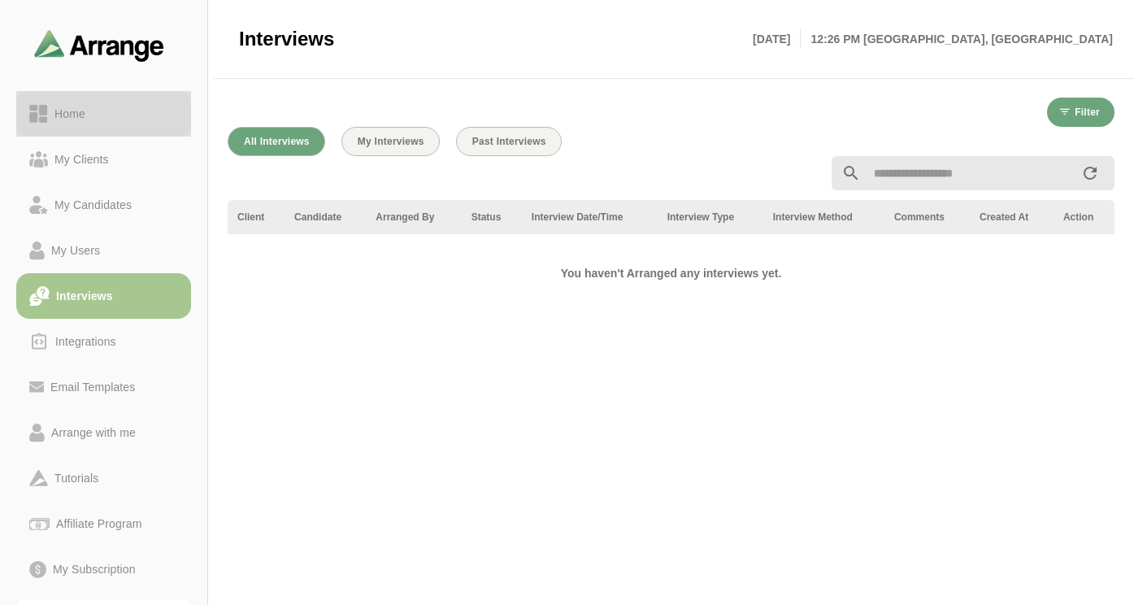
click at [111, 125] on link "Home" at bounding box center [103, 114] width 175 height 46
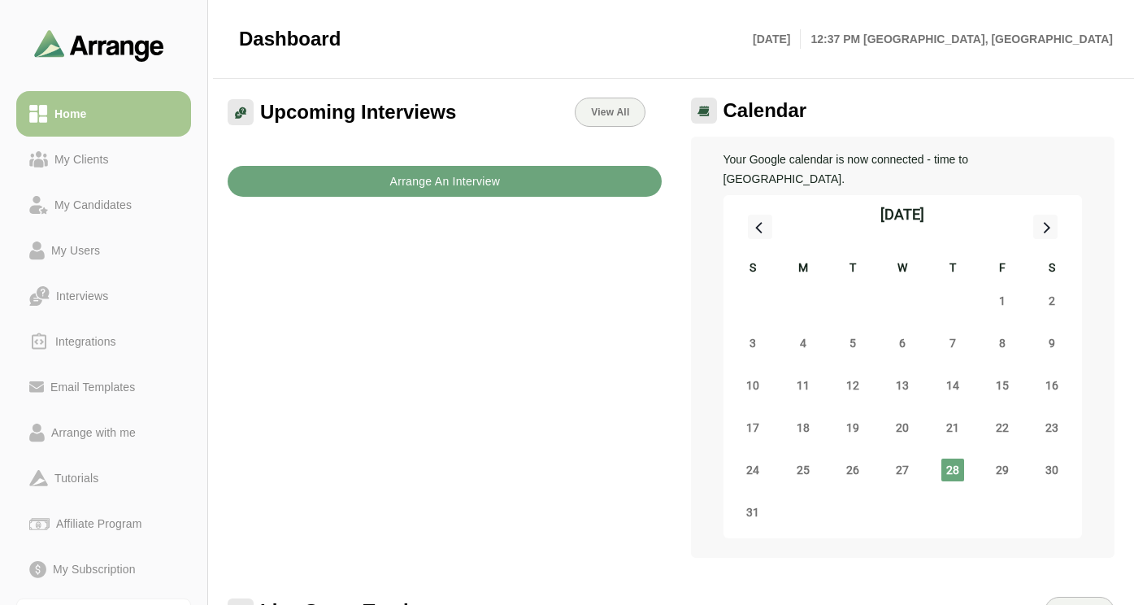
click at [451, 185] on b "Arrange An Interview" at bounding box center [444, 181] width 111 height 31
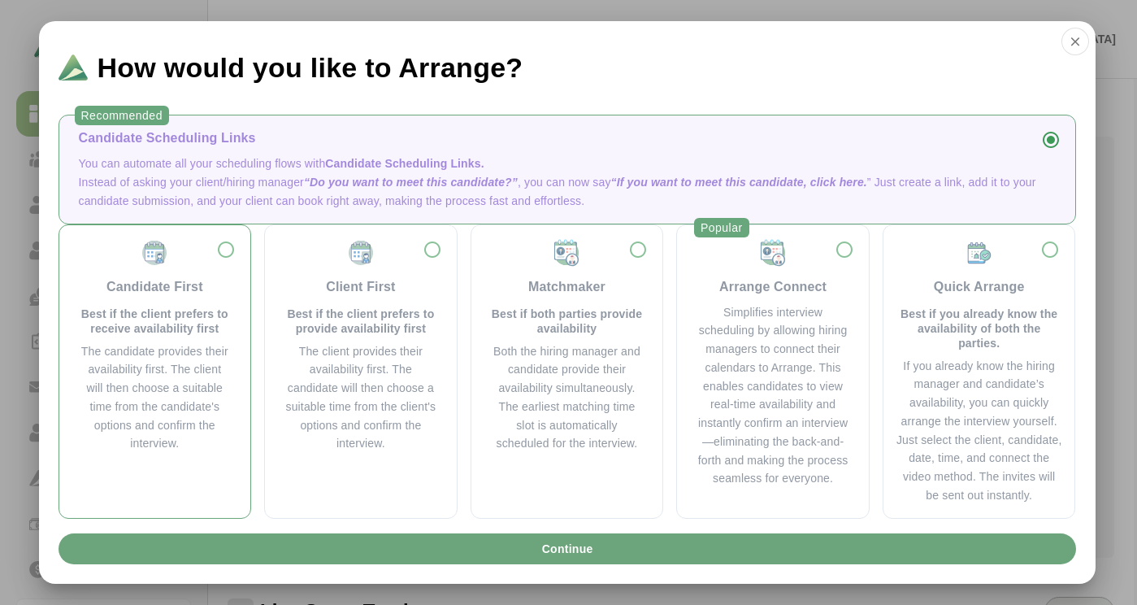
click at [233, 249] on div "Candidate First Best if the client prefers to receive availability first The ca…" at bounding box center [155, 345] width 166 height 215
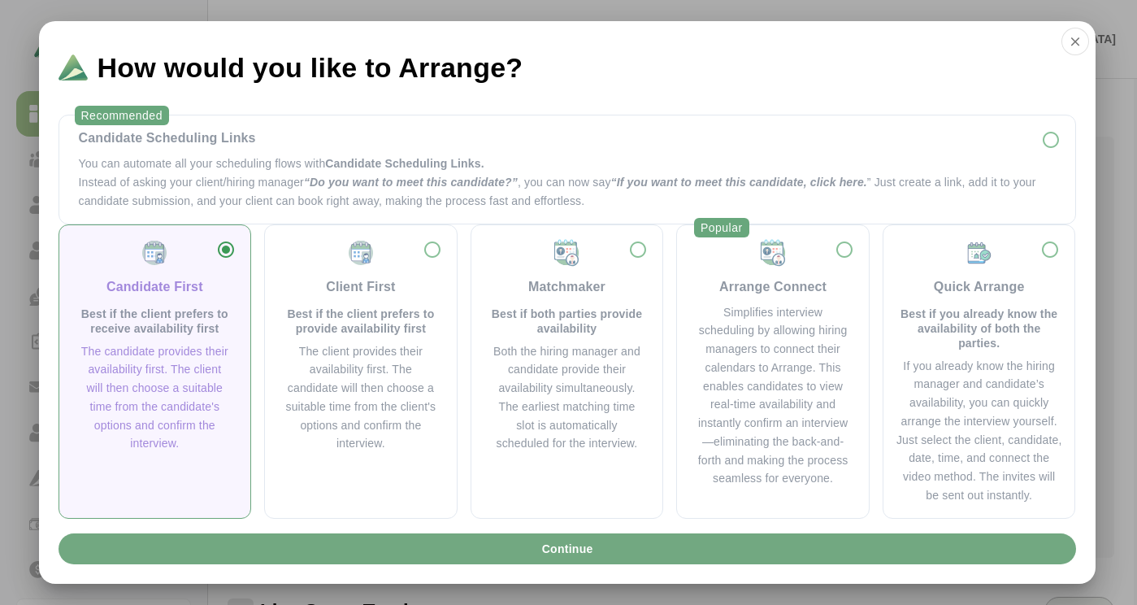
click at [565, 545] on span "Continue" at bounding box center [567, 548] width 52 height 31
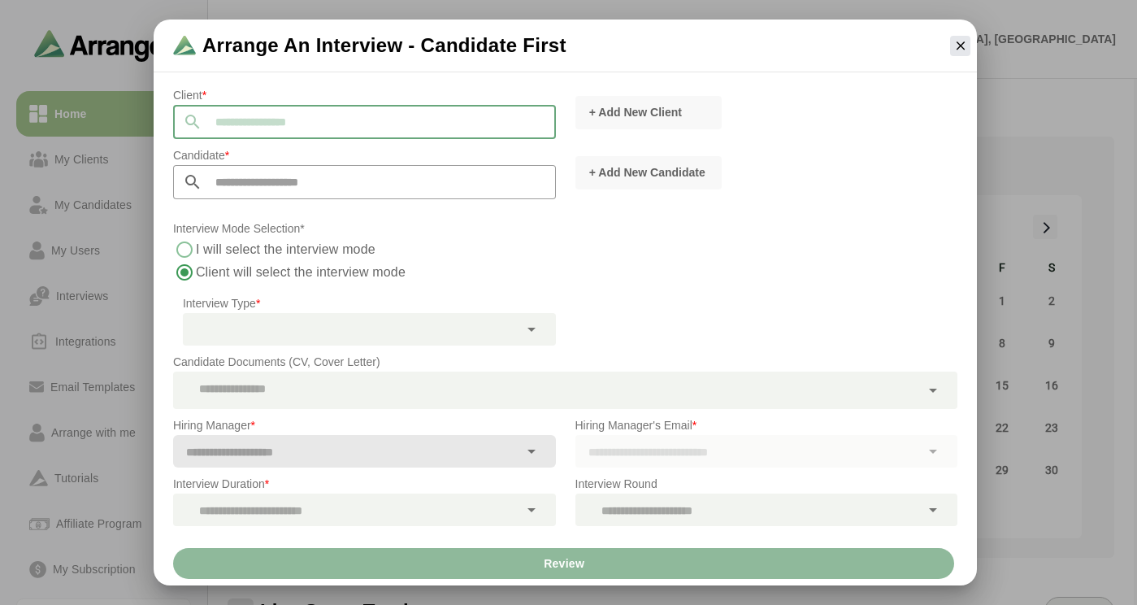
click at [274, 132] on input "text" at bounding box center [379, 122] width 354 height 34
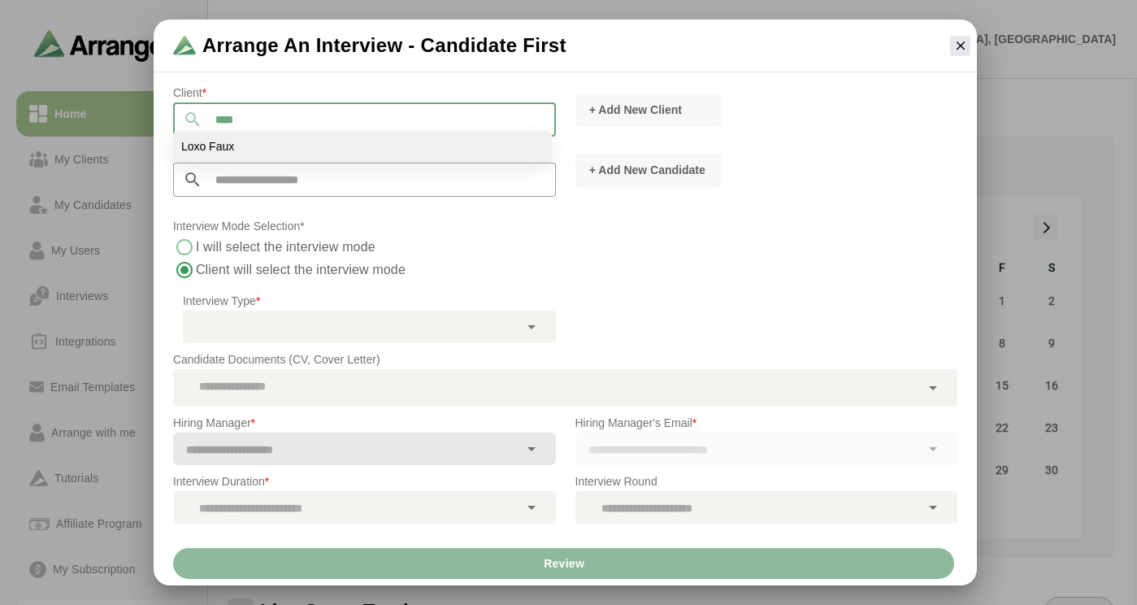
scroll to position [3, 0]
click at [243, 146] on li "Loxo Faux" at bounding box center [362, 146] width 379 height 31
type input "*********"
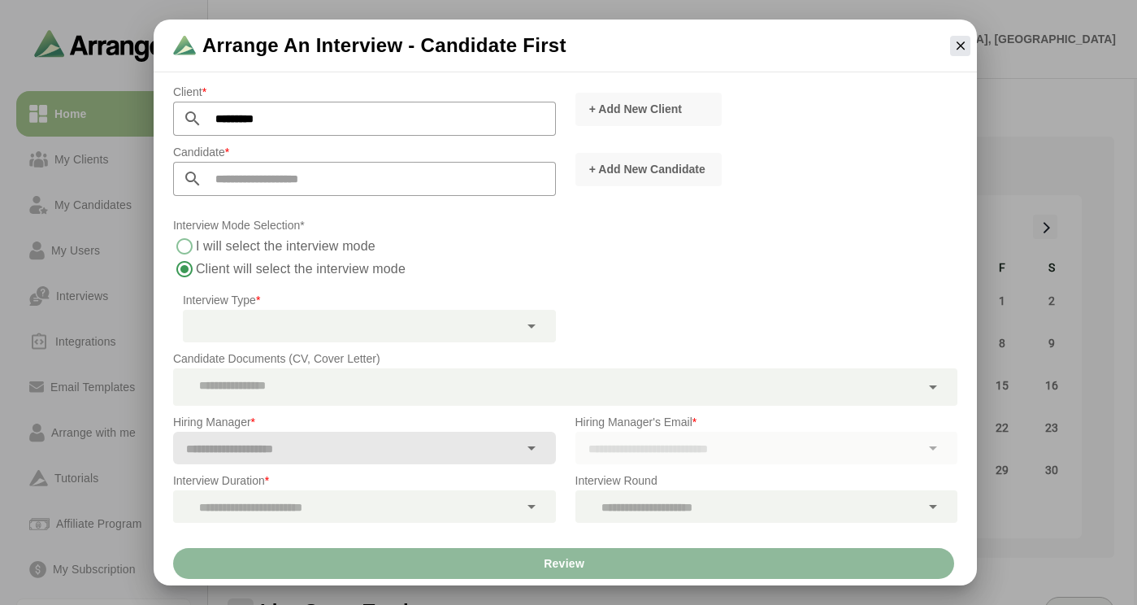
click at [250, 177] on input "text" at bounding box center [379, 179] width 354 height 34
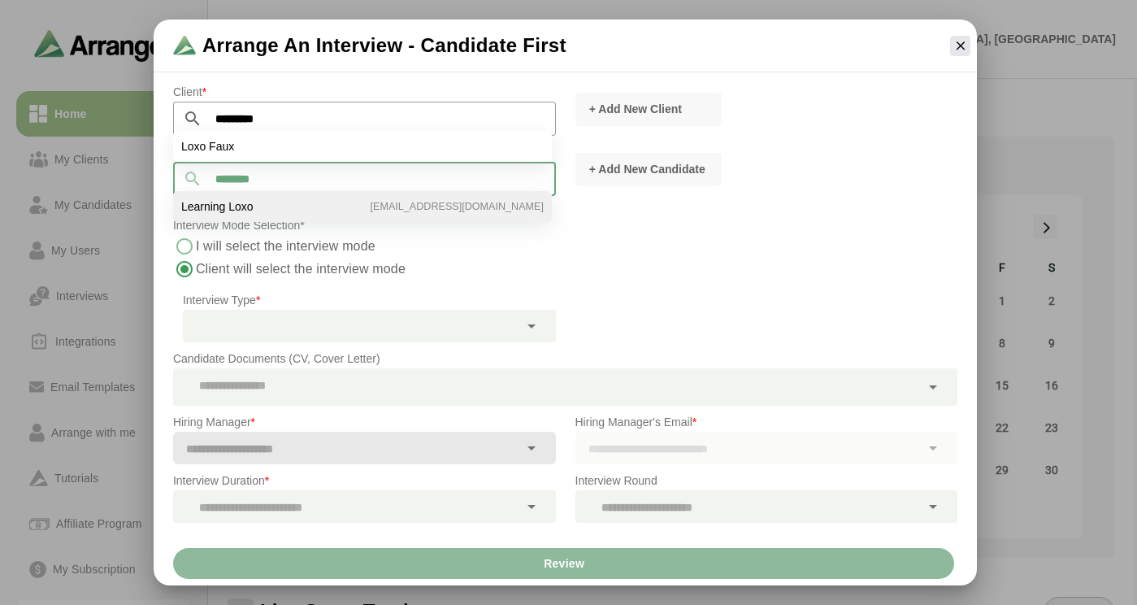
click at [318, 210] on li "Learning Loxo [EMAIL_ADDRESS][DOMAIN_NAME]" at bounding box center [362, 206] width 379 height 31
type input "**********"
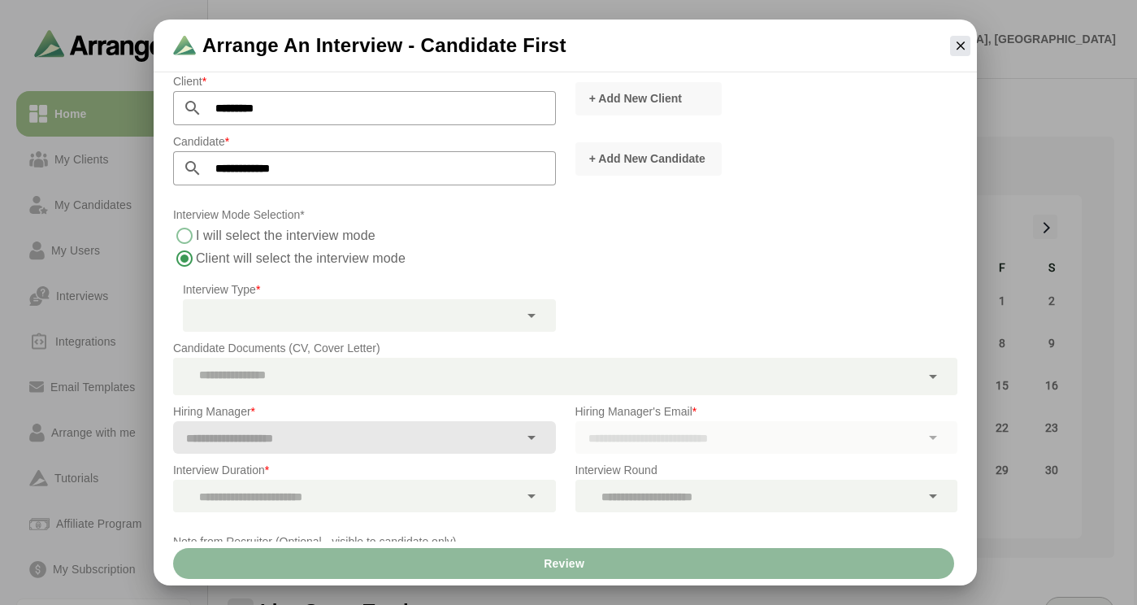
scroll to position [16, 0]
click at [257, 237] on label "I will select the interview mode" at bounding box center [286, 233] width 181 height 23
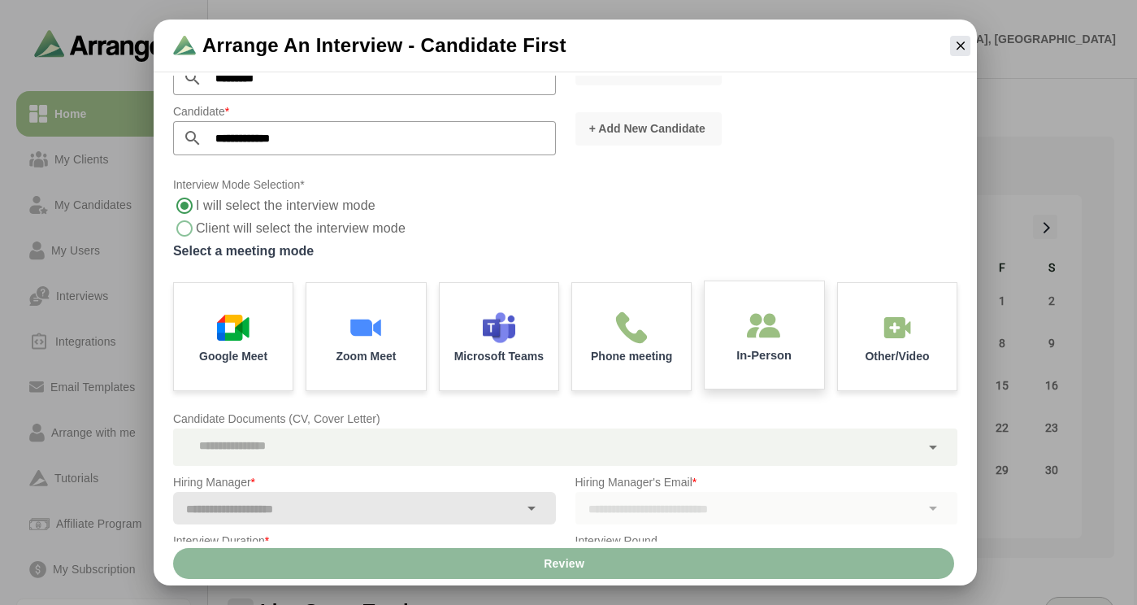
scroll to position [45, 0]
click at [901, 353] on p "Other/Video" at bounding box center [896, 355] width 67 height 12
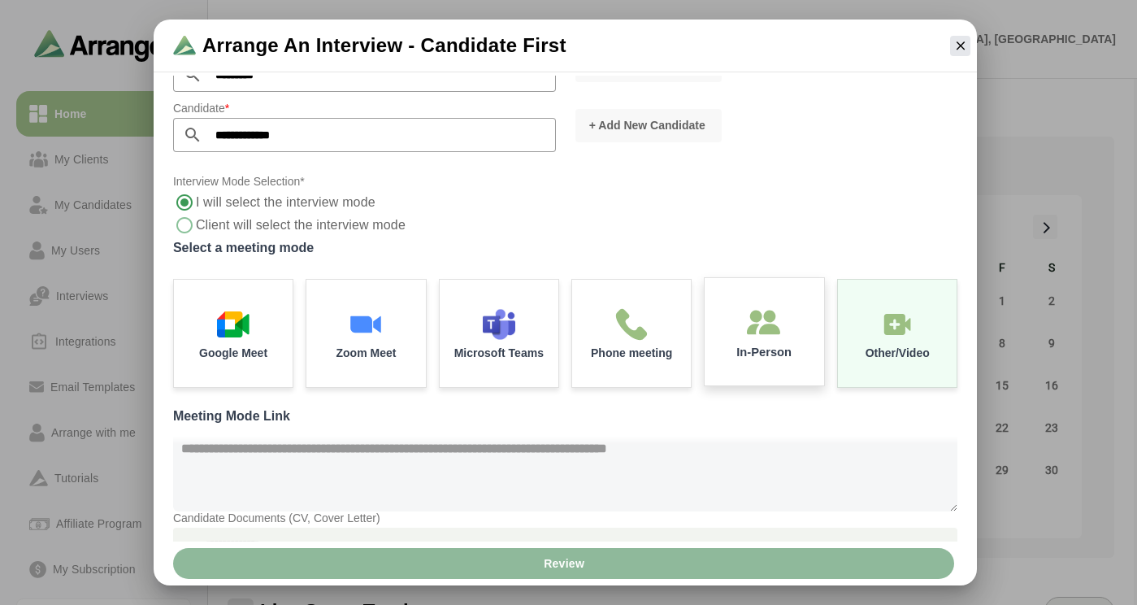
scroll to position [48, 0]
click at [776, 306] on img at bounding box center [765, 321] width 34 height 34
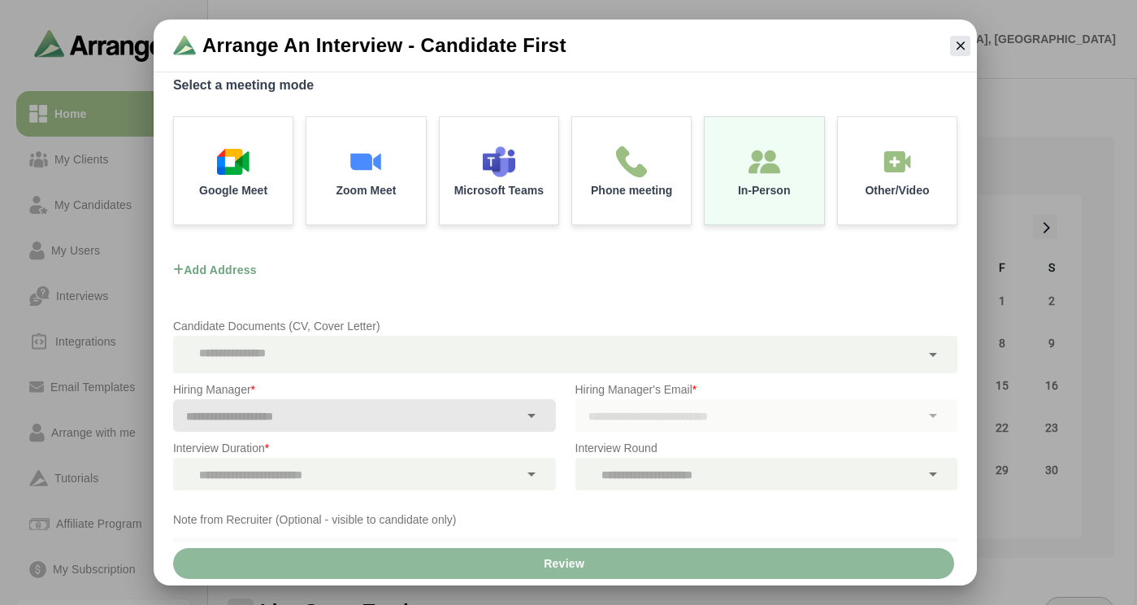
scroll to position [272, 0]
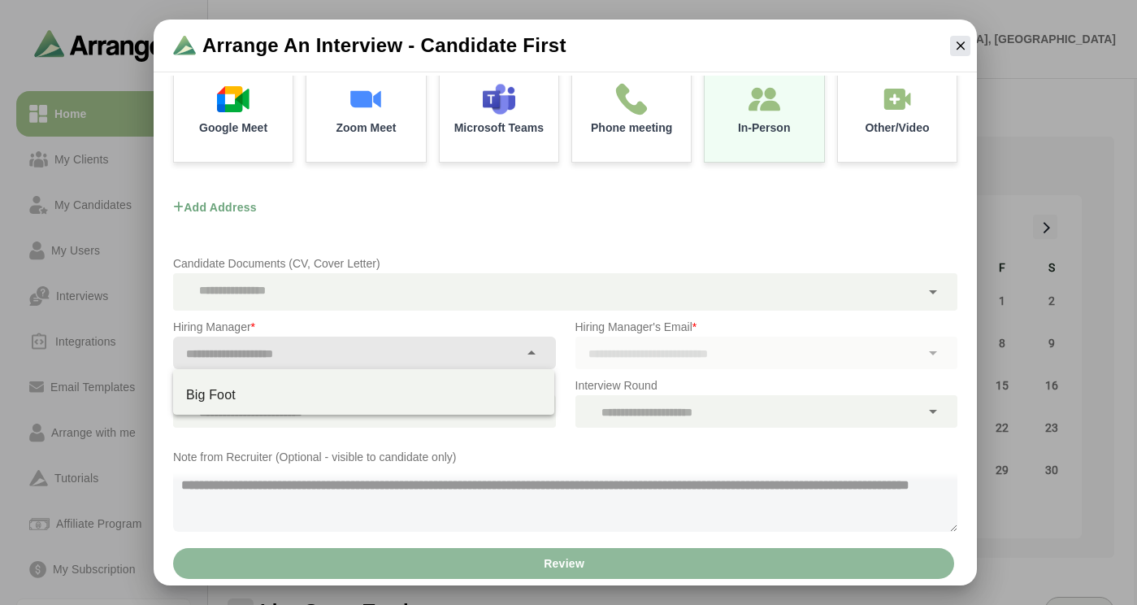
click at [300, 358] on input "text" at bounding box center [346, 353] width 346 height 23
click at [258, 385] on div "Big Foot" at bounding box center [363, 395] width 381 height 39
type input "********"
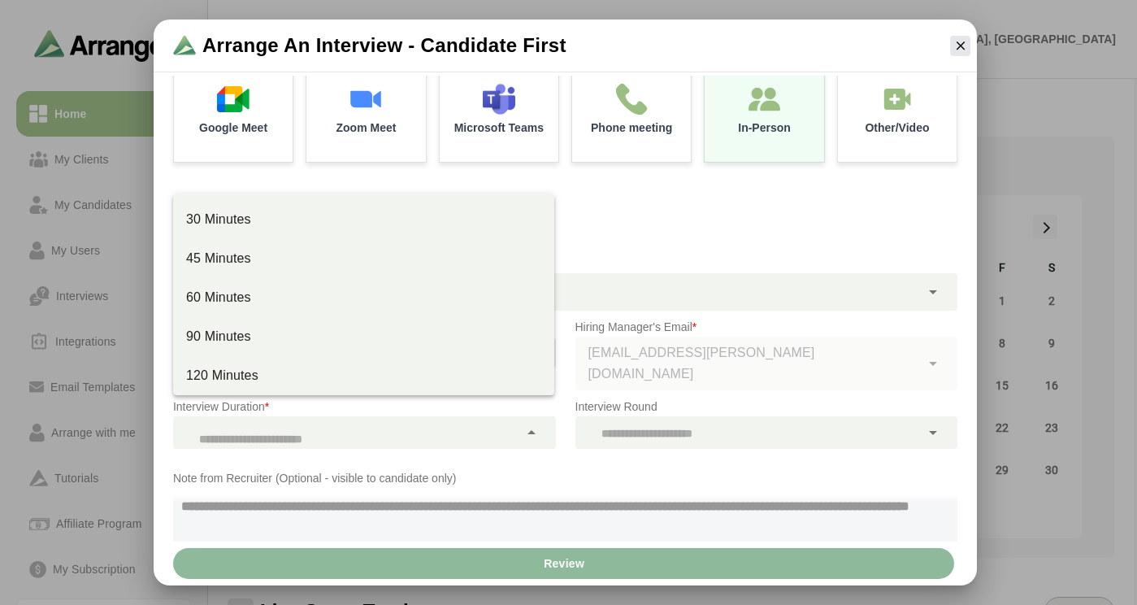
click at [471, 416] on div at bounding box center [346, 432] width 346 height 33
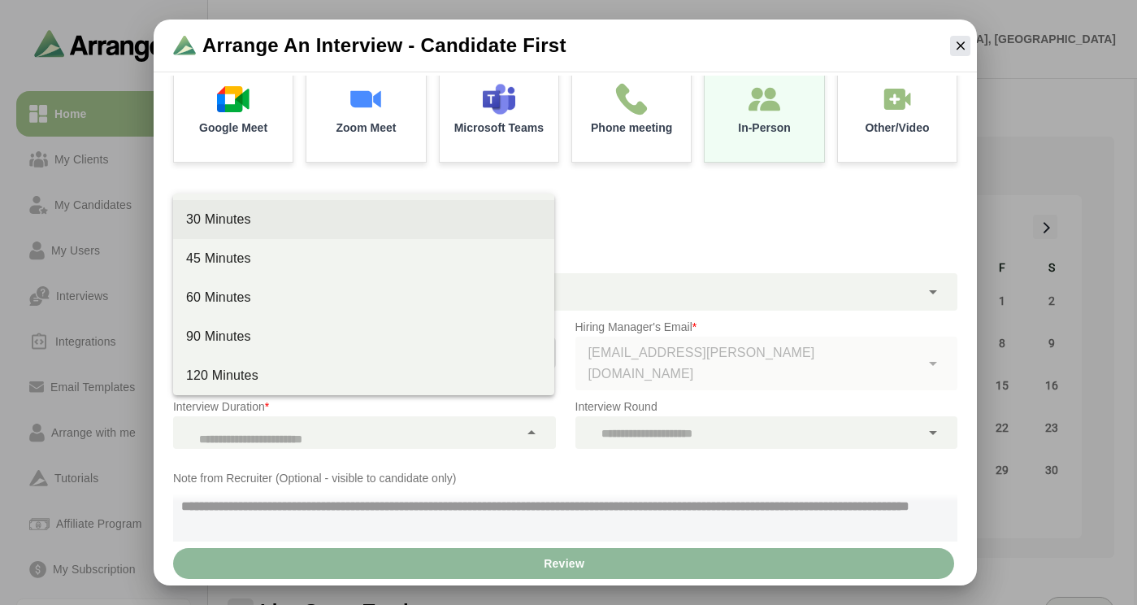
click at [318, 229] on div "30 Minutes" at bounding box center [363, 219] width 381 height 39
type input "**"
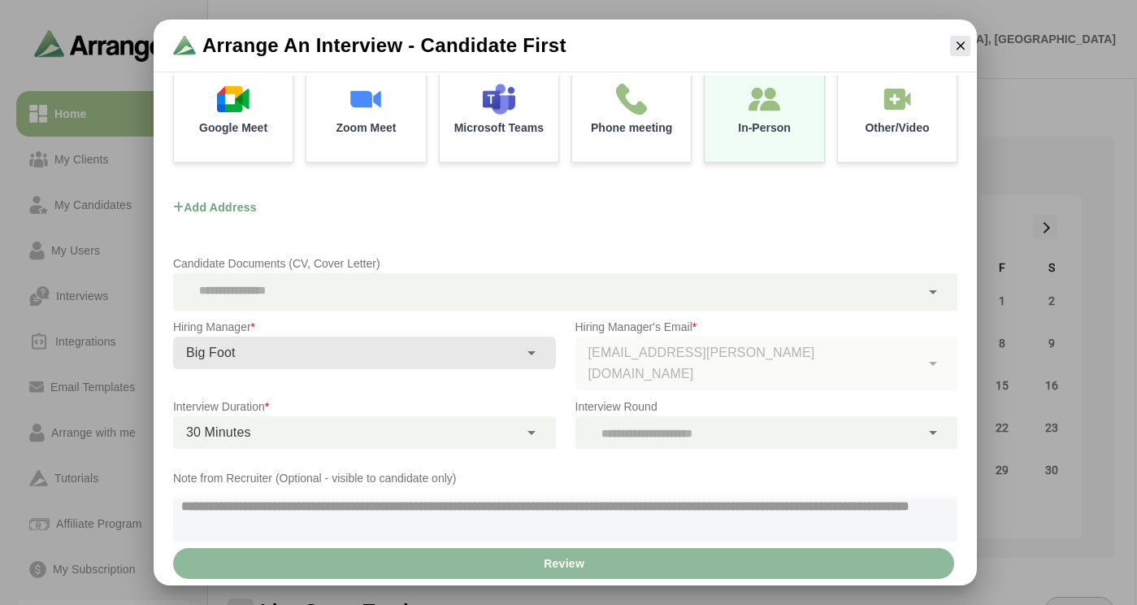
click at [664, 488] on textarea at bounding box center [565, 520] width 785 height 65
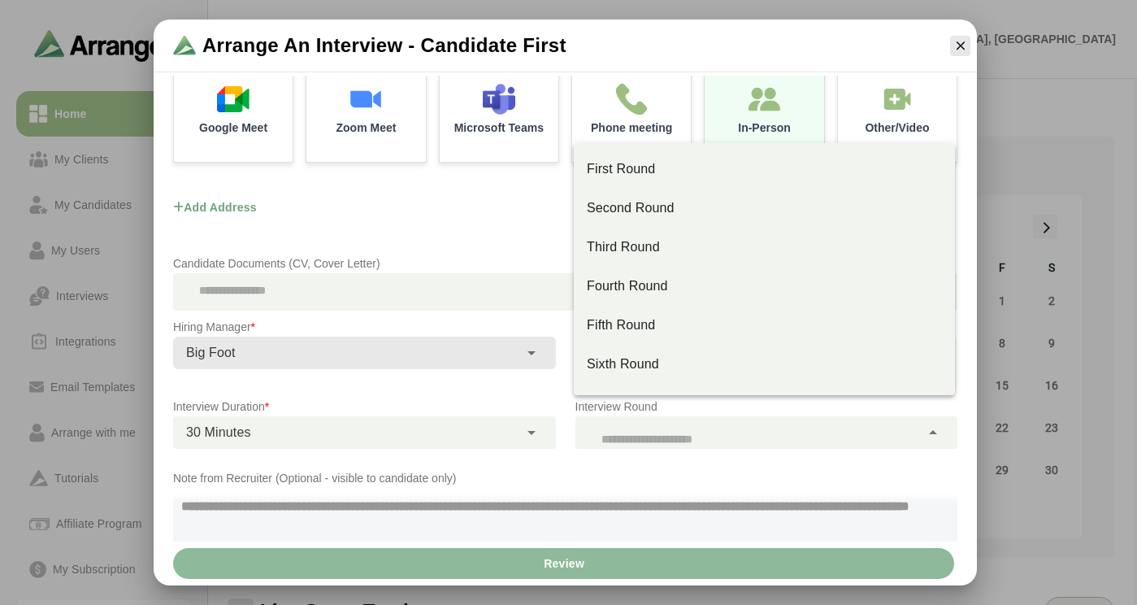
click at [663, 424] on div at bounding box center [749, 432] width 346 height 33
click at [665, 170] on div "First Round" at bounding box center [764, 169] width 355 height 20
type input "**"
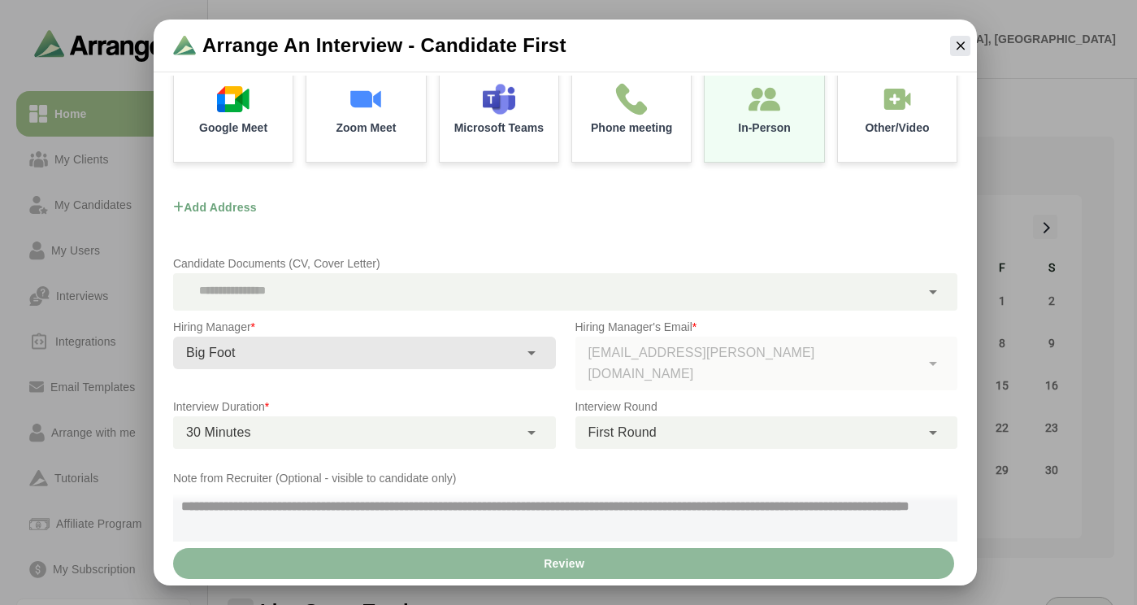
click at [550, 558] on div "Review" at bounding box center [566, 564] width 824 height 44
click at [556, 572] on div "Review" at bounding box center [566, 564] width 824 height 44
click at [411, 488] on textarea at bounding box center [565, 520] width 785 height 65
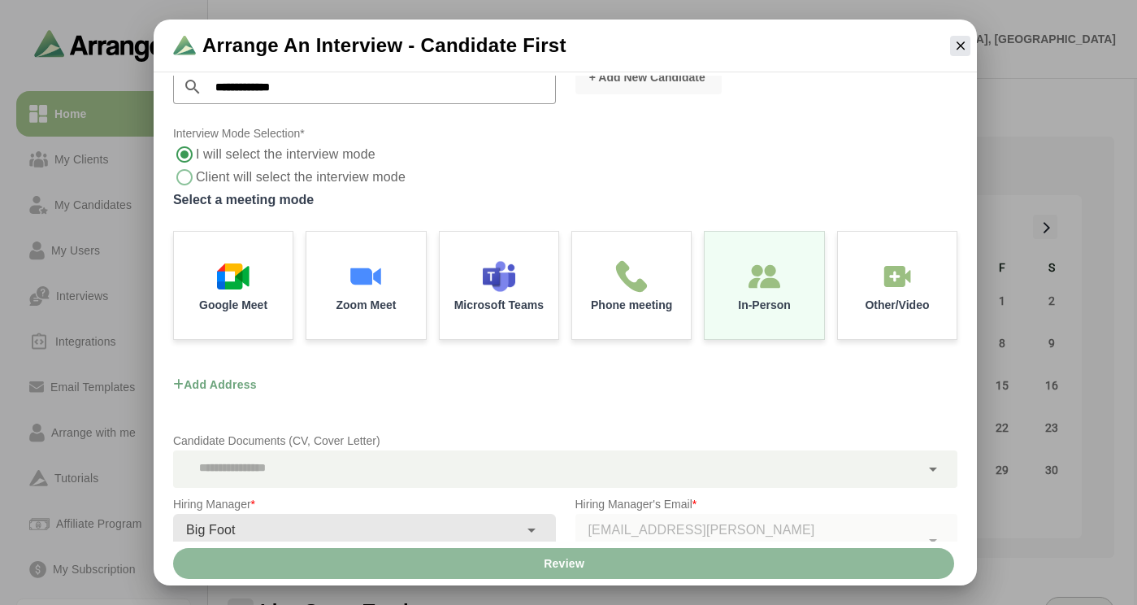
scroll to position [96, 0]
type textarea "**********"
click at [241, 382] on button "Add address" at bounding box center [215, 383] width 84 height 47
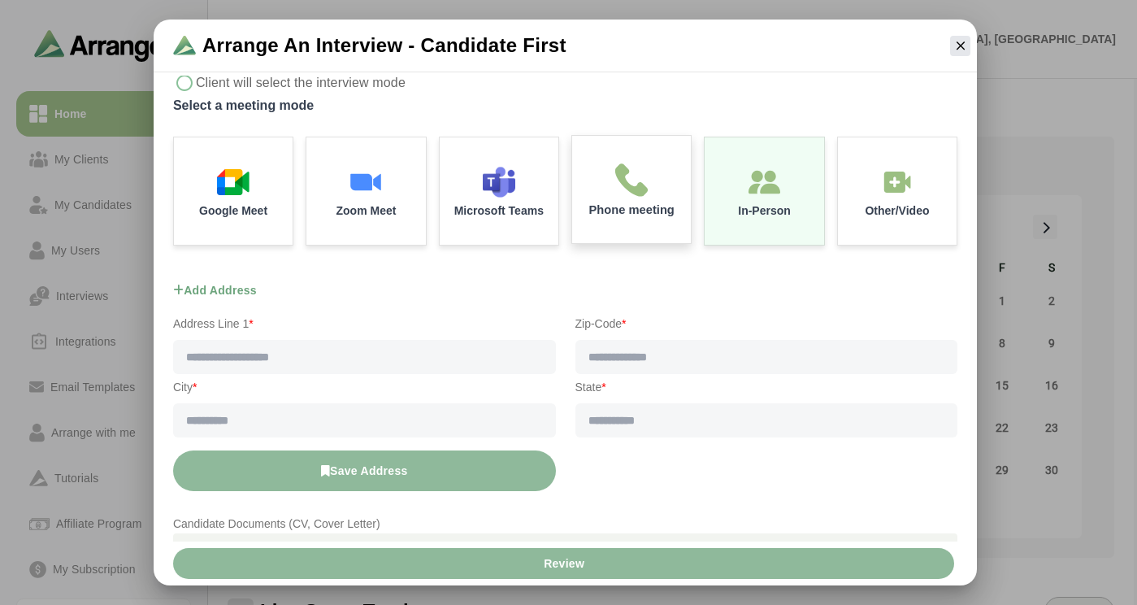
scroll to position [197, 0]
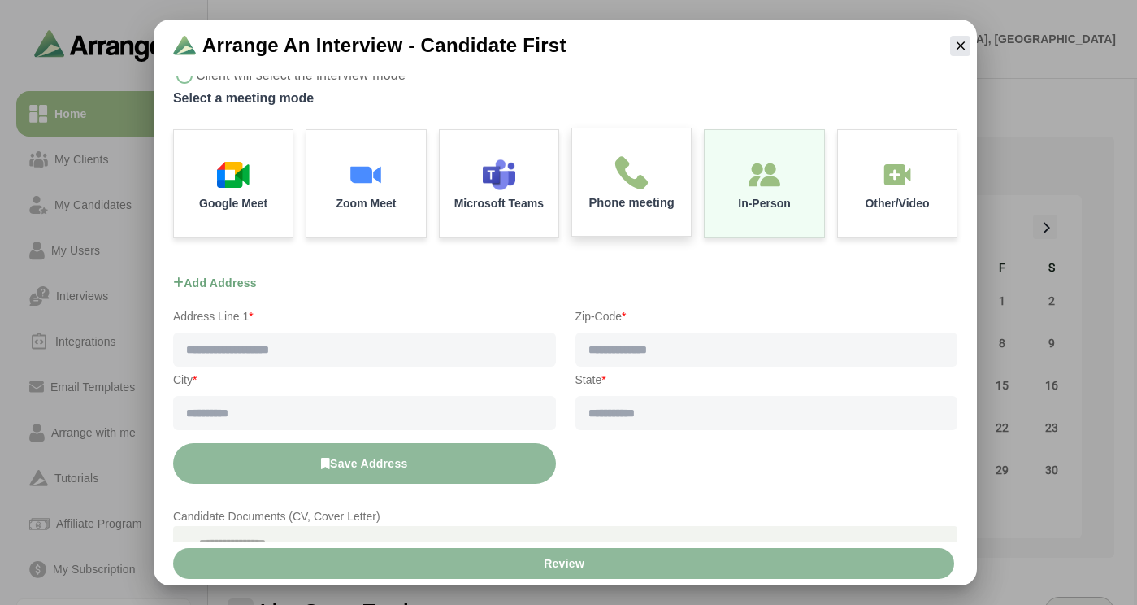
click at [645, 181] on img at bounding box center [632, 172] width 34 height 34
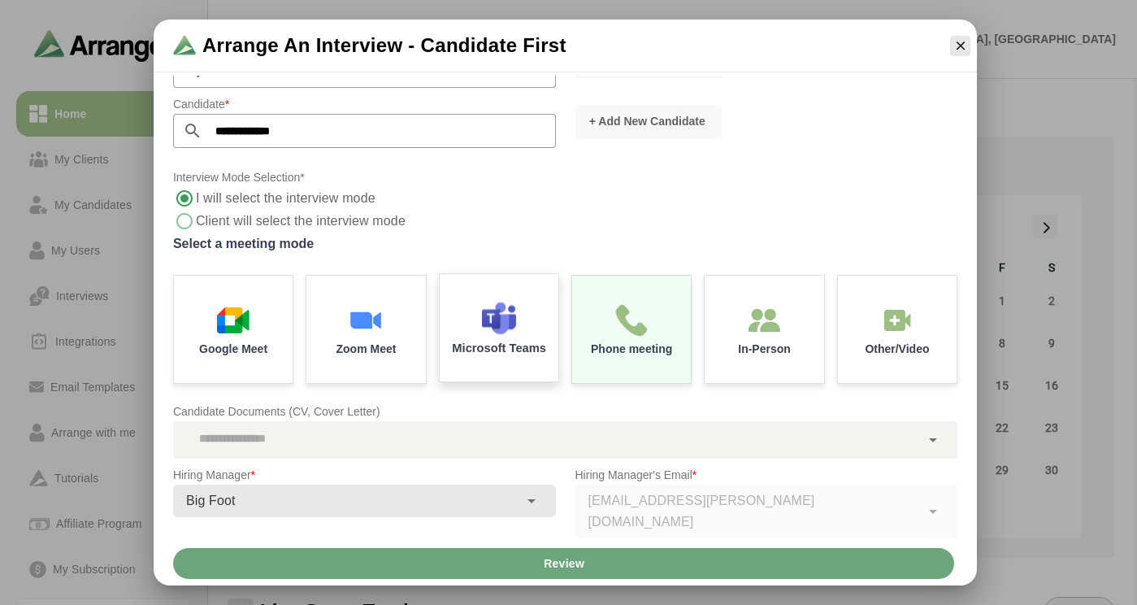
scroll to position [47, 0]
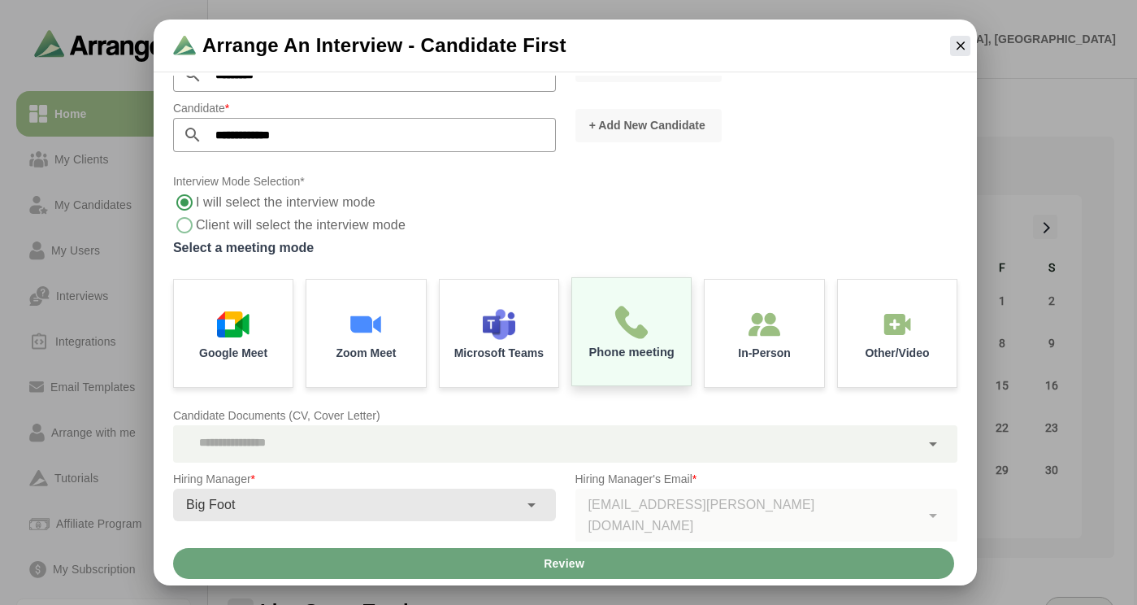
click at [631, 343] on div "Phone meeting" at bounding box center [631, 332] width 125 height 113
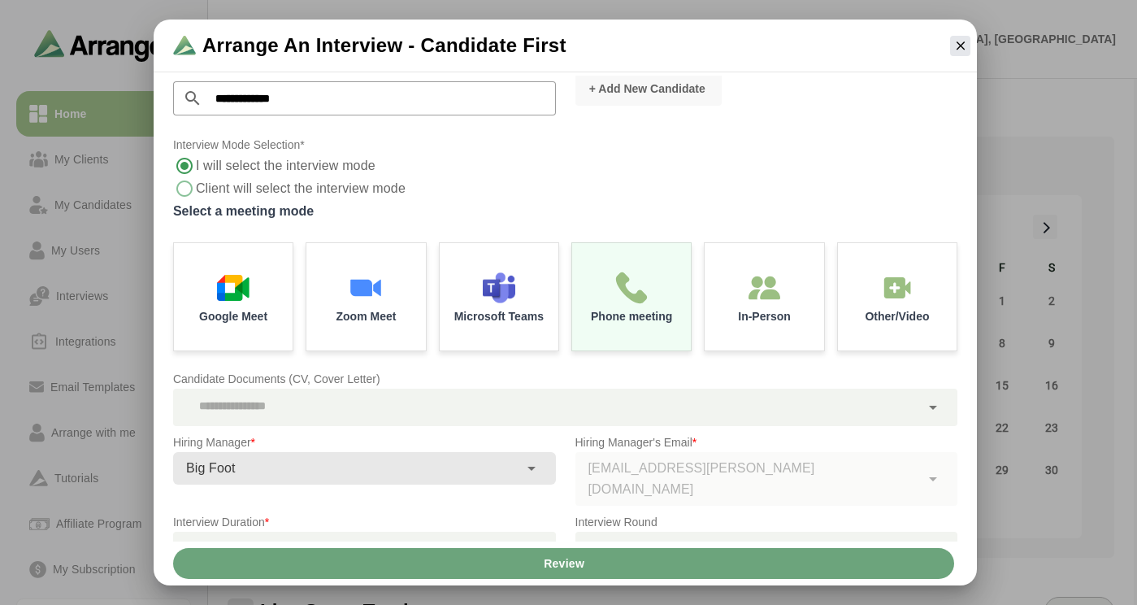
scroll to position [199, 0]
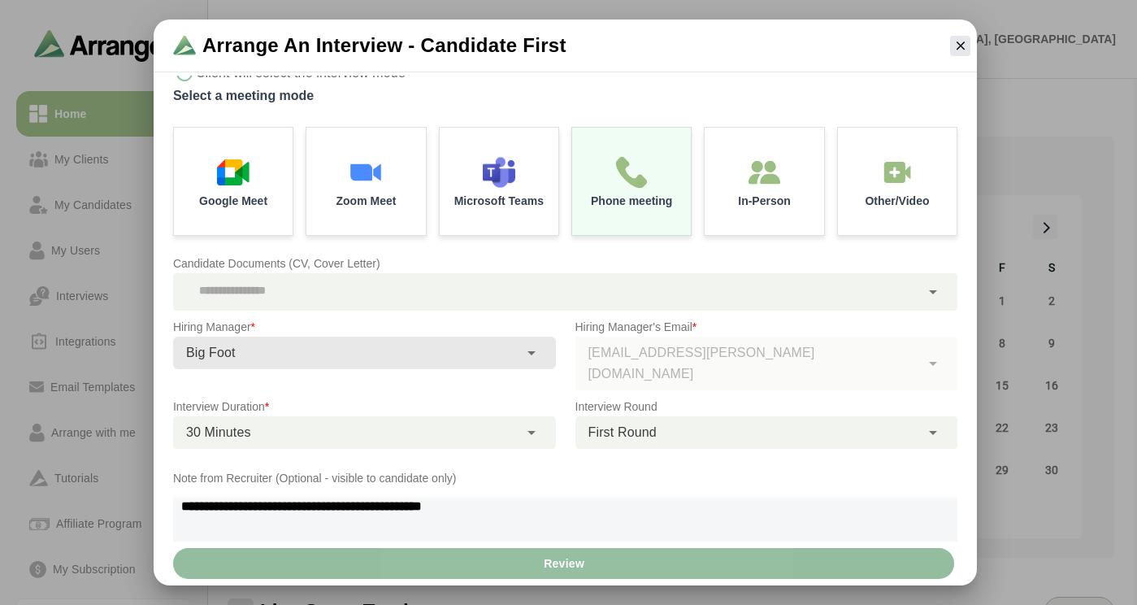
click at [569, 564] on span "Review" at bounding box center [563, 563] width 41 height 31
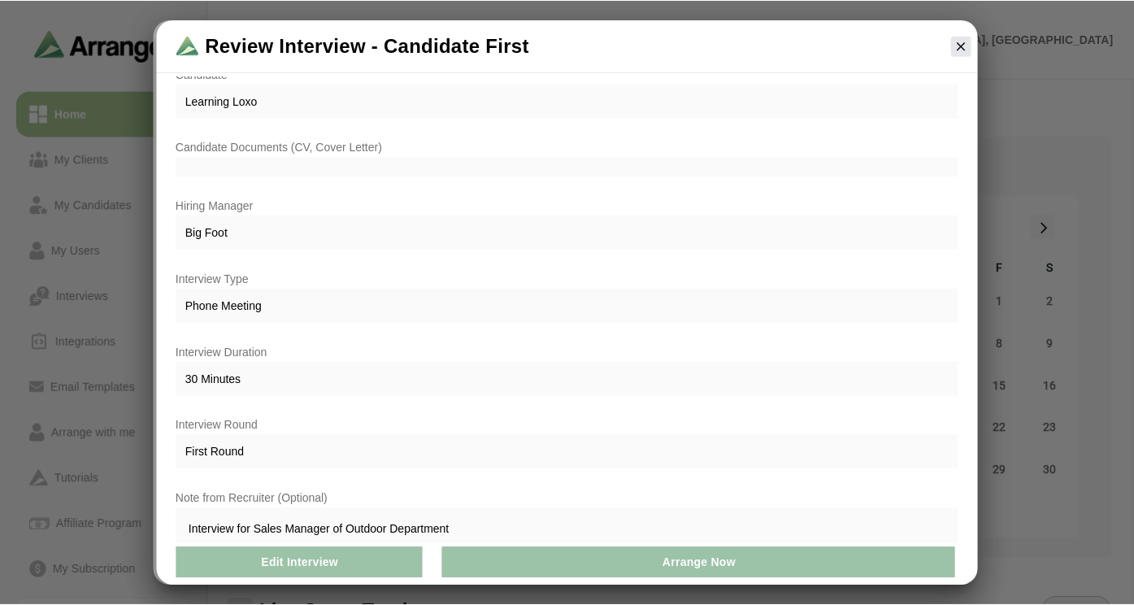
scroll to position [115, 0]
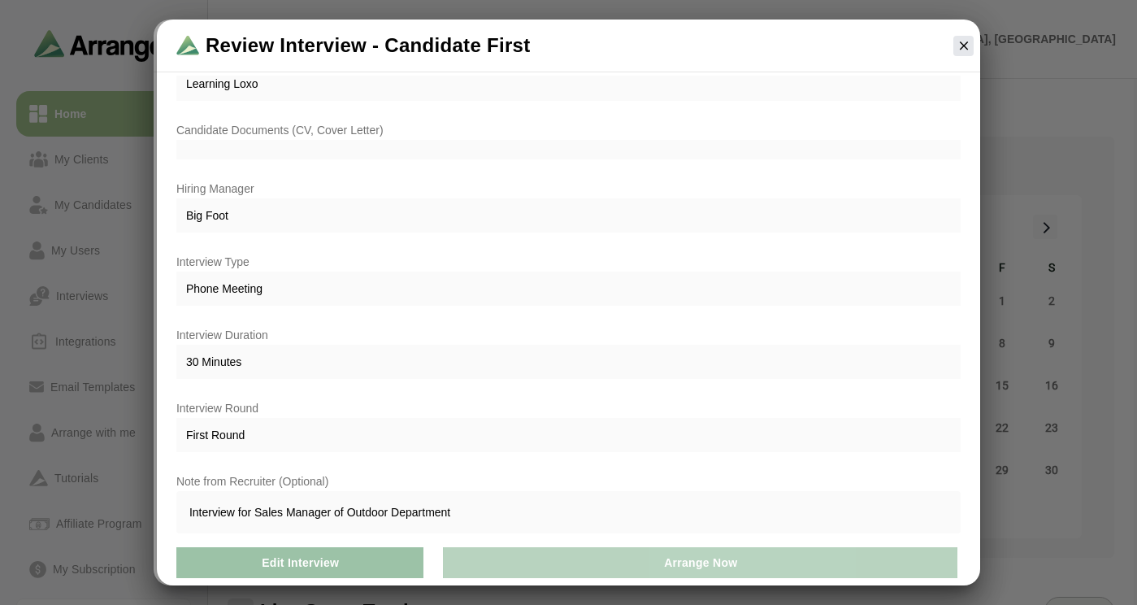
click at [637, 559] on button "Arrange Now" at bounding box center [700, 562] width 515 height 31
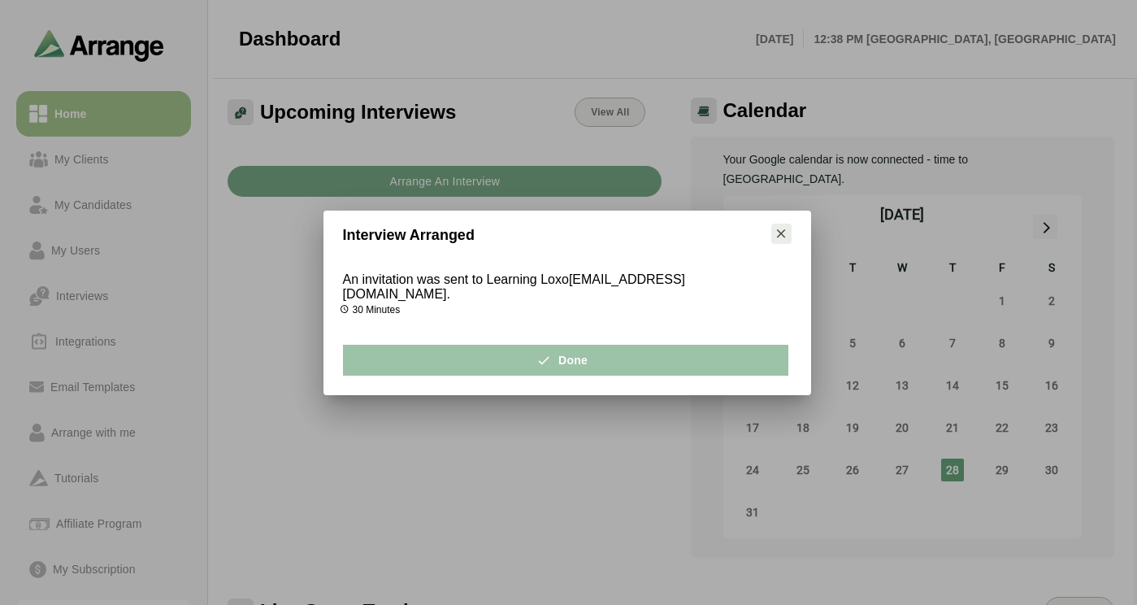
click at [778, 238] on icon "button" at bounding box center [781, 233] width 15 height 15
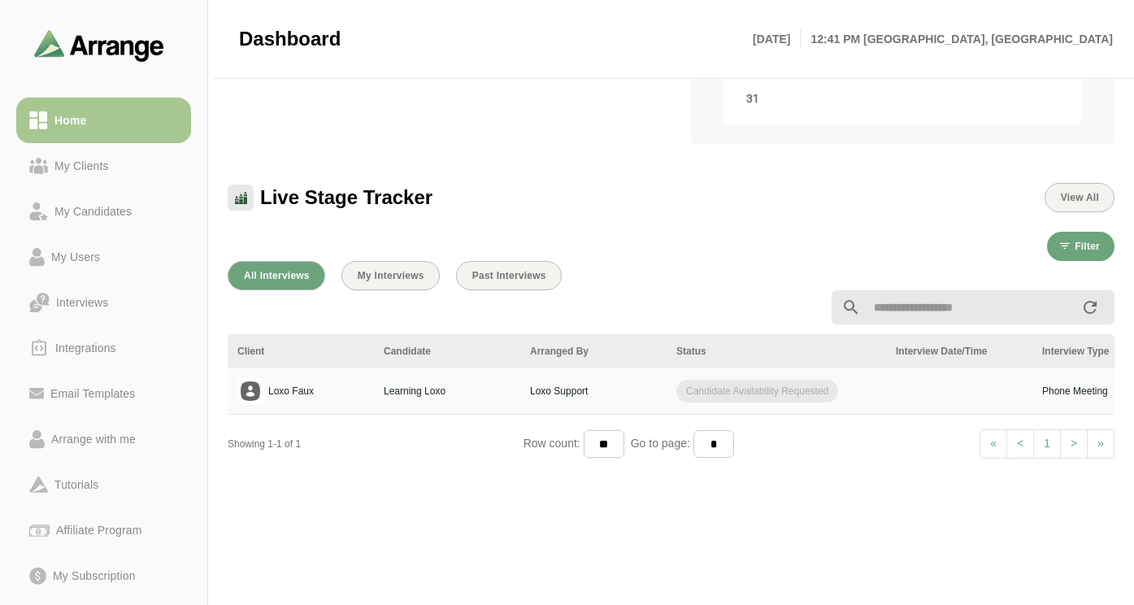
scroll to position [428, 0]
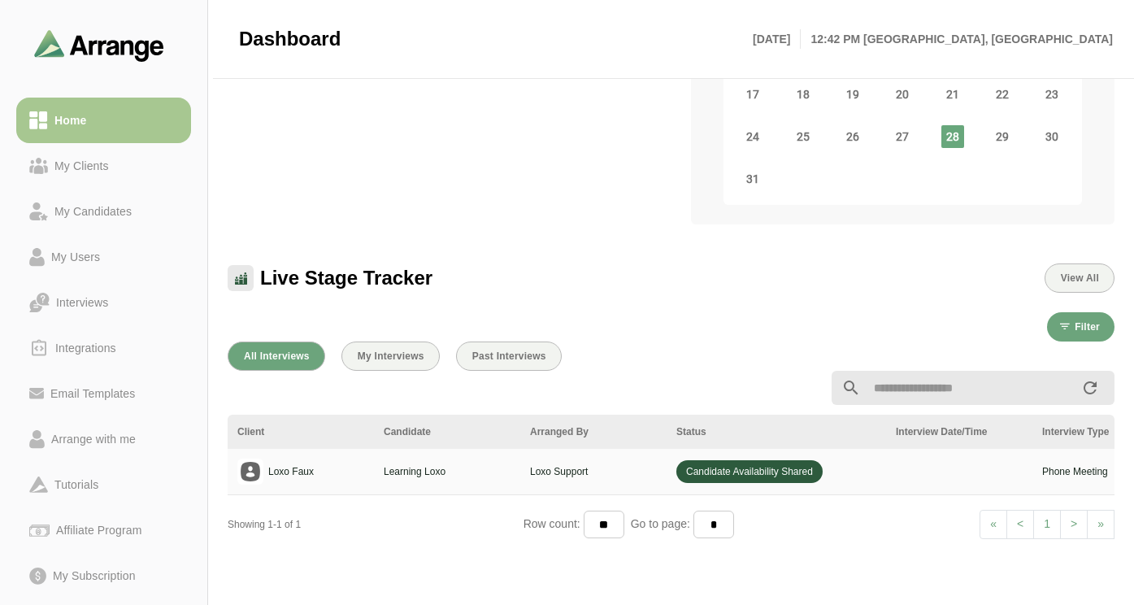
scroll to position [334, 0]
drag, startPoint x: 654, startPoint y: 546, endPoint x: 909, endPoint y: 537, distance: 255.5
click at [907, 540] on div "All Interviews My Interviews Past Interviews Client Candidate Arranged By Statu…" at bounding box center [671, 574] width 907 height 487
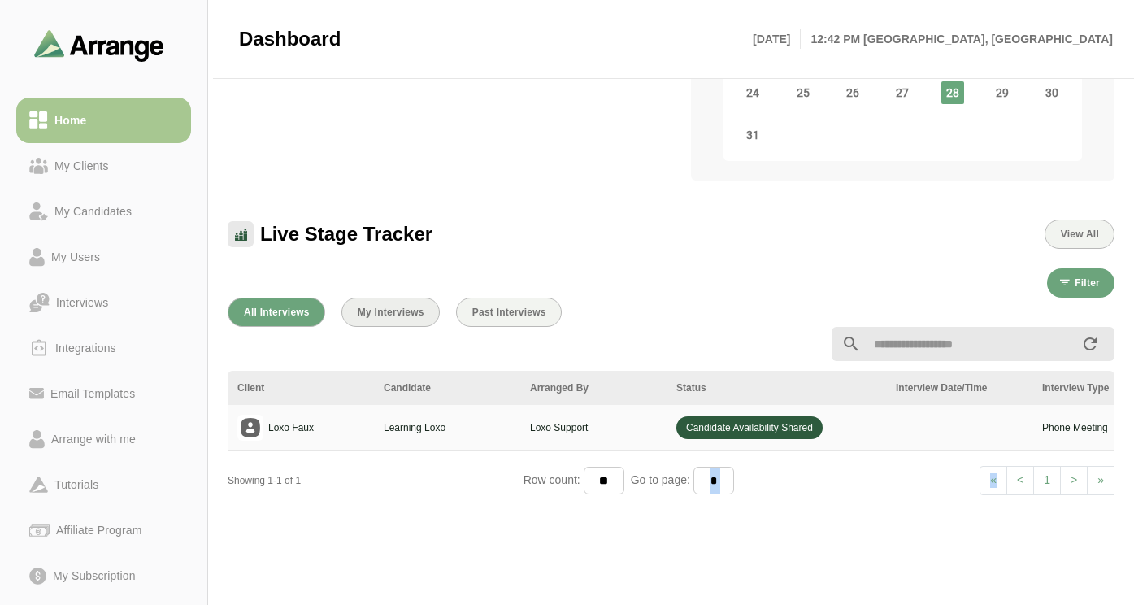
scroll to position [381, 0]
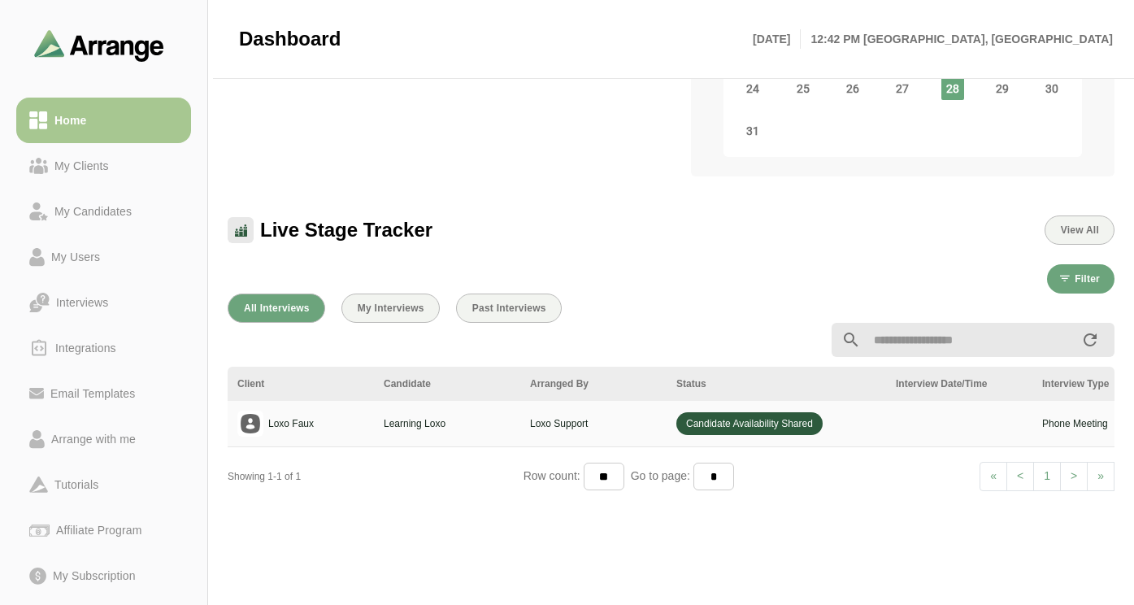
click at [731, 412] on span "Candidate Availability Shared" at bounding box center [749, 423] width 146 height 23
click at [602, 416] on p "Loxo Support" at bounding box center [593, 423] width 127 height 15
drag, startPoint x: 471, startPoint y: 400, endPoint x: 435, endPoint y: 395, distance: 36.1
click at [464, 416] on p "Learning Loxo" at bounding box center [447, 423] width 127 height 15
drag, startPoint x: 331, startPoint y: 396, endPoint x: 268, endPoint y: 402, distance: 63.7
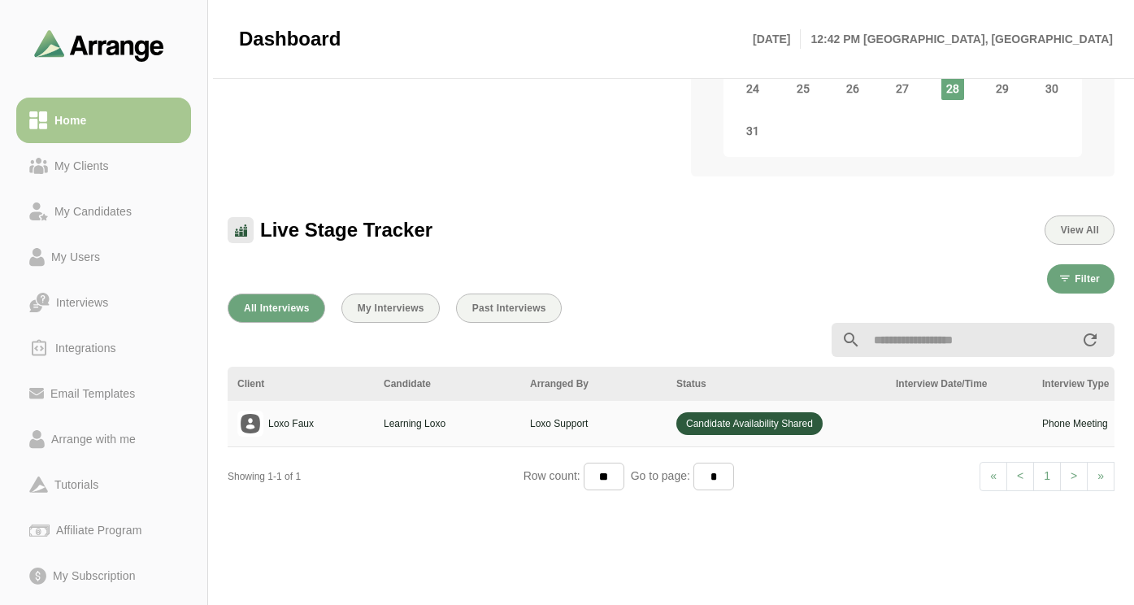
click at [328, 411] on div "Loxo Faux" at bounding box center [300, 424] width 127 height 26
click at [264, 411] on div "Loxo Faux" at bounding box center [300, 424] width 127 height 26
click at [237, 411] on img at bounding box center [250, 424] width 26 height 26
click at [900, 422] on td at bounding box center [959, 424] width 146 height 46
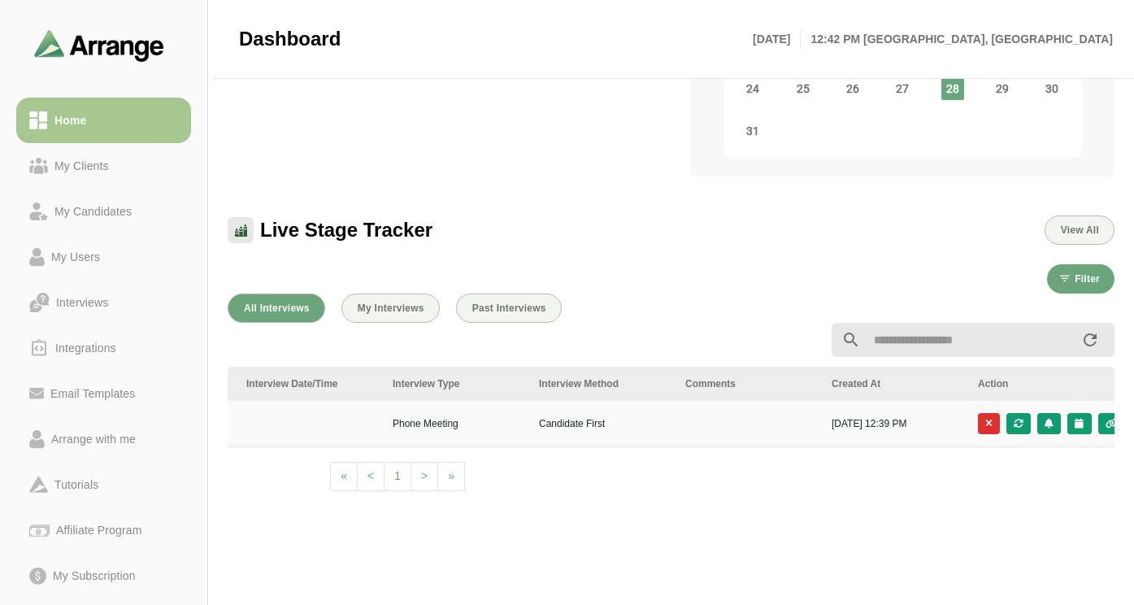
scroll to position [0, 669]
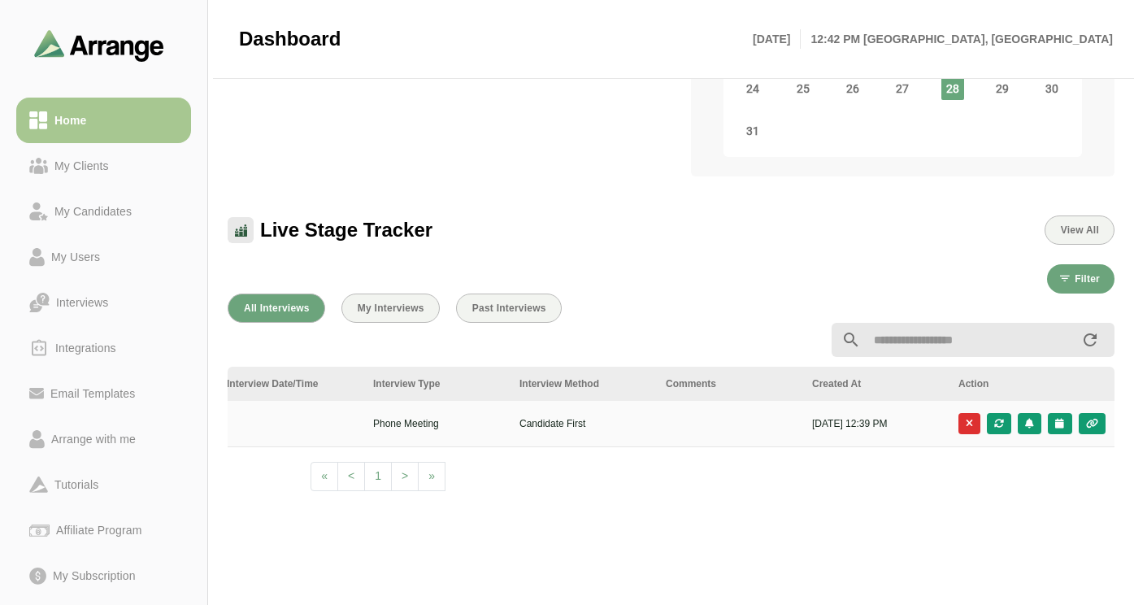
click at [1002, 376] on div "Action" at bounding box center [1032, 383] width 147 height 15
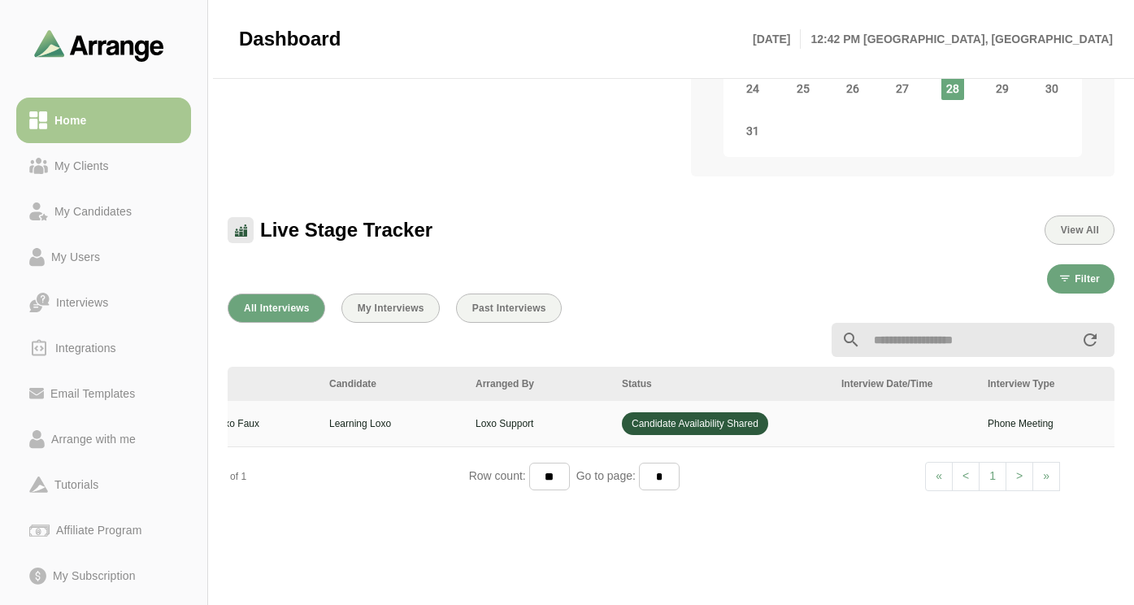
scroll to position [0, 0]
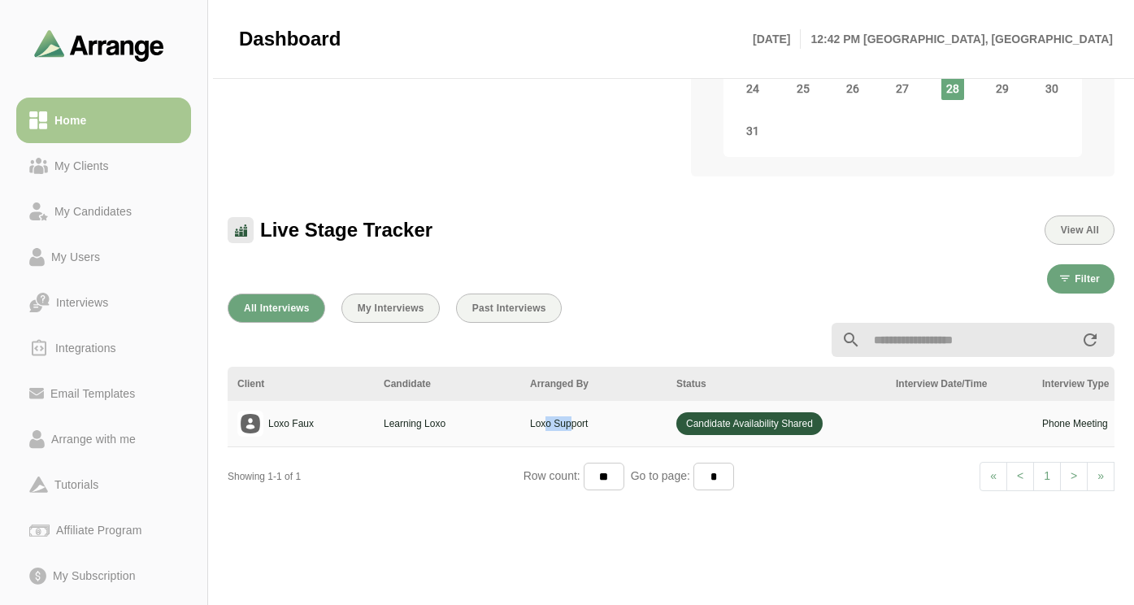
drag, startPoint x: 544, startPoint y: 406, endPoint x: 572, endPoint y: 400, distance: 29.0
click at [572, 416] on p "Loxo Support" at bounding box center [593, 423] width 127 height 15
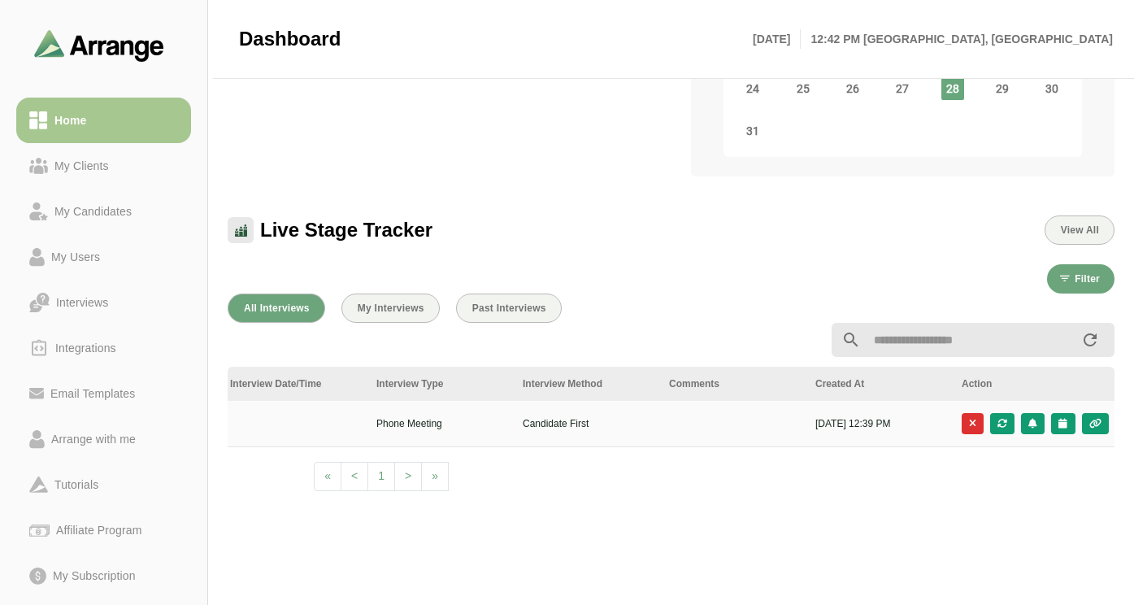
scroll to position [0, 669]
click at [1046, 376] on div "Action" at bounding box center [1032, 383] width 147 height 15
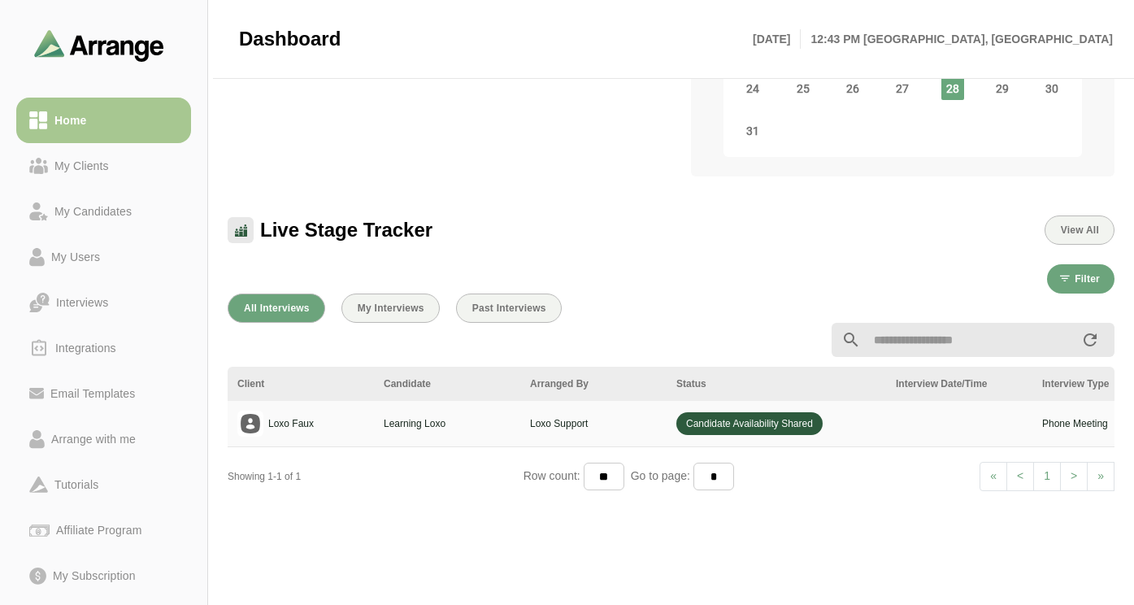
click at [307, 411] on div "Loxo Faux" at bounding box center [300, 424] width 127 height 26
click at [296, 416] on p "Loxo Faux" at bounding box center [291, 423] width 46 height 15
click at [265, 411] on div "Loxo Faux" at bounding box center [300, 424] width 127 height 26
click at [277, 416] on p "Loxo Faux" at bounding box center [291, 423] width 46 height 15
click at [716, 412] on span "Candidate Availability Shared" at bounding box center [749, 423] width 146 height 23
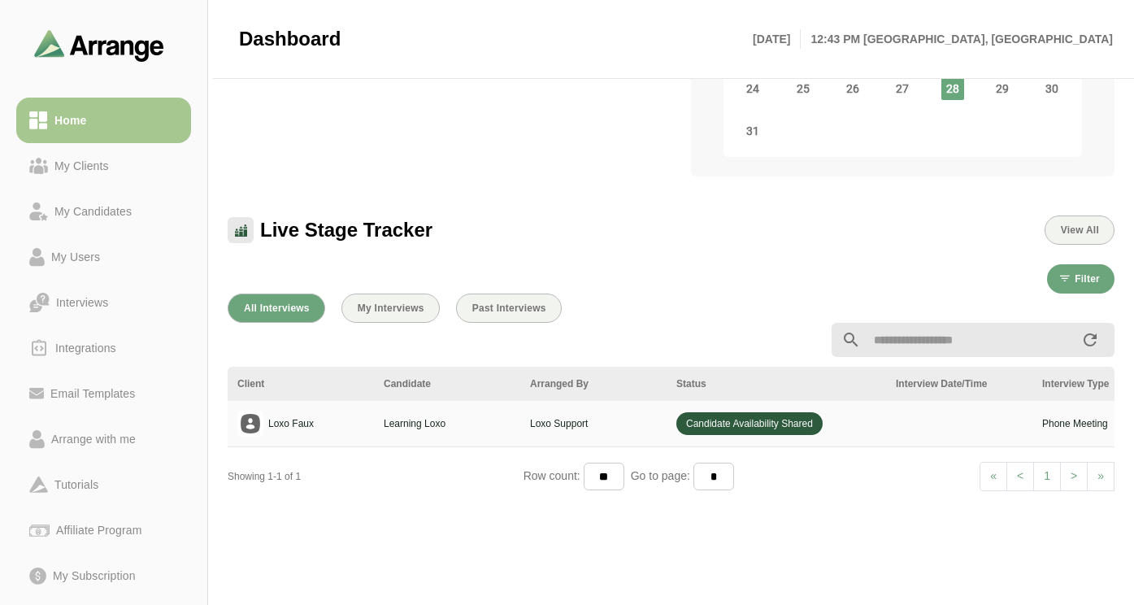
click at [734, 412] on span "Candidate Availability Shared" at bounding box center [749, 423] width 146 height 23
click at [733, 412] on span "Candidate Availability Shared" at bounding box center [749, 423] width 146 height 23
click at [681, 412] on span "Candidate Availability Shared" at bounding box center [749, 423] width 146 height 23
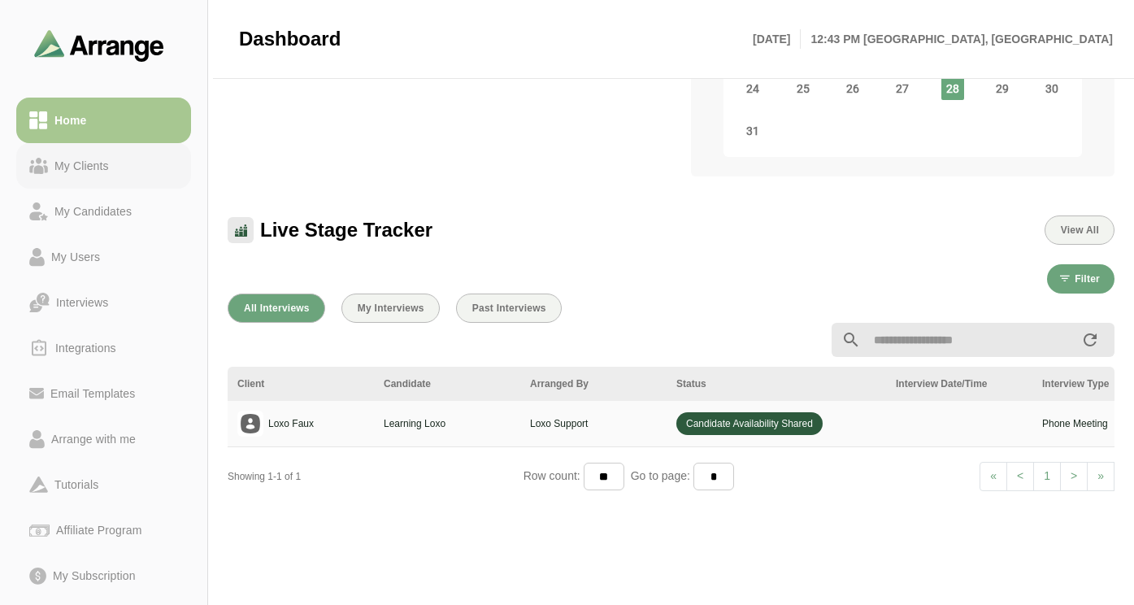
click at [97, 170] on div "My Clients" at bounding box center [81, 166] width 67 height 20
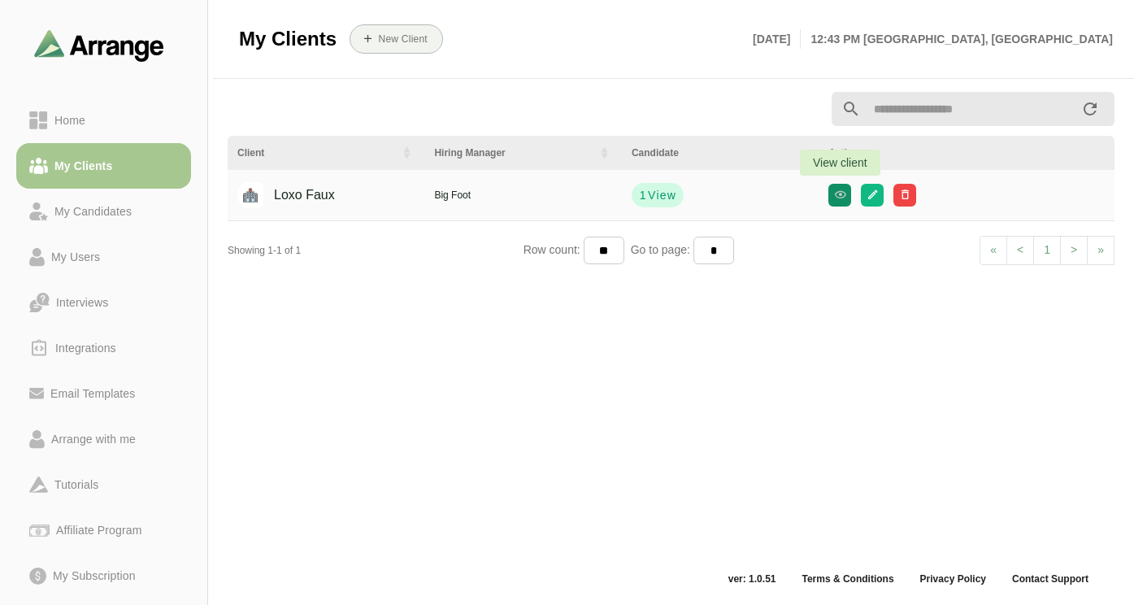
click at [844, 194] on icon "button" at bounding box center [840, 195] width 12 height 12
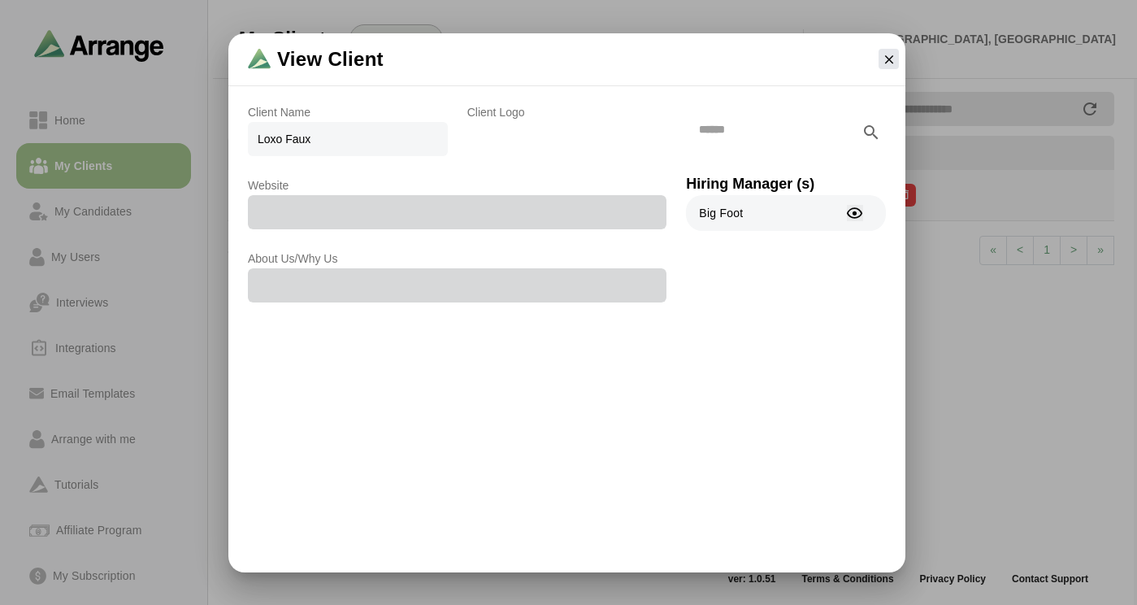
click at [859, 210] on icon "button" at bounding box center [854, 213] width 17 height 17
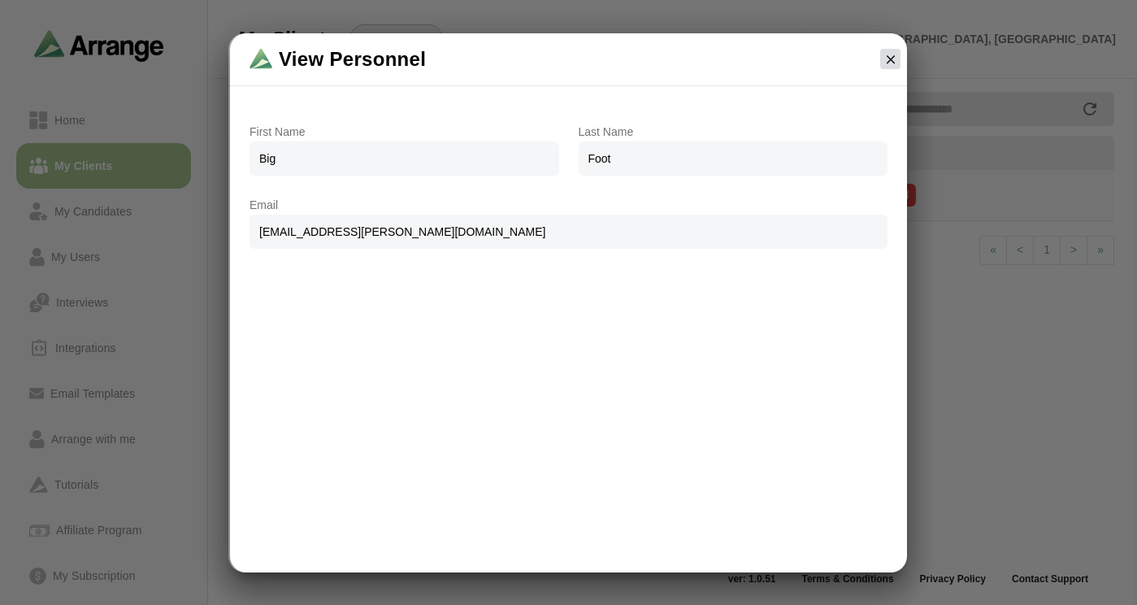
click at [887, 59] on icon "button" at bounding box center [891, 59] width 15 height 15
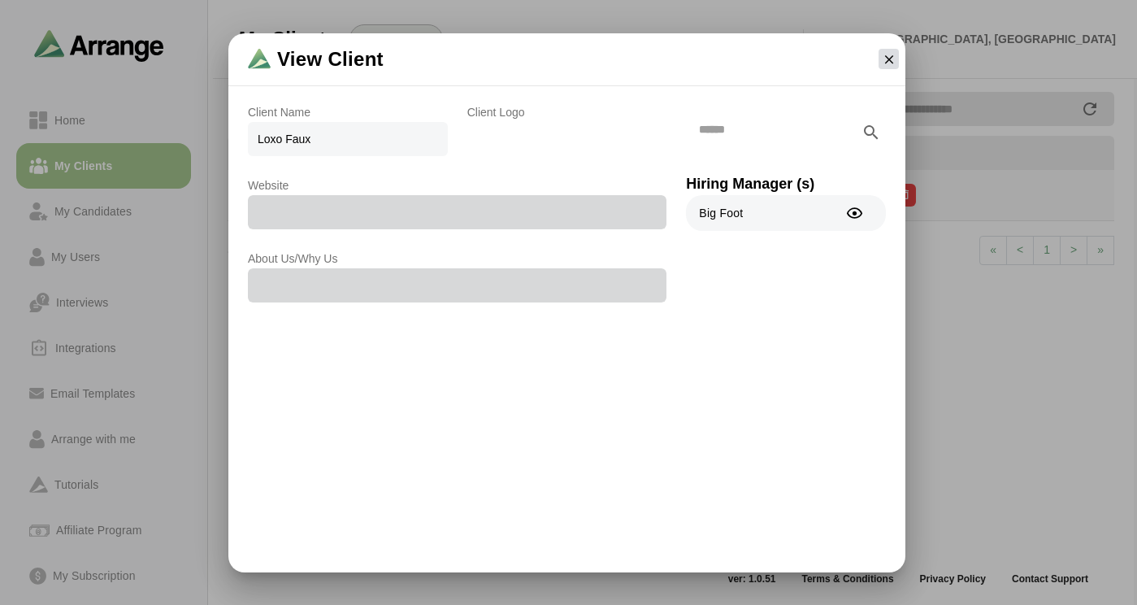
click at [891, 58] on icon "button" at bounding box center [889, 59] width 15 height 15
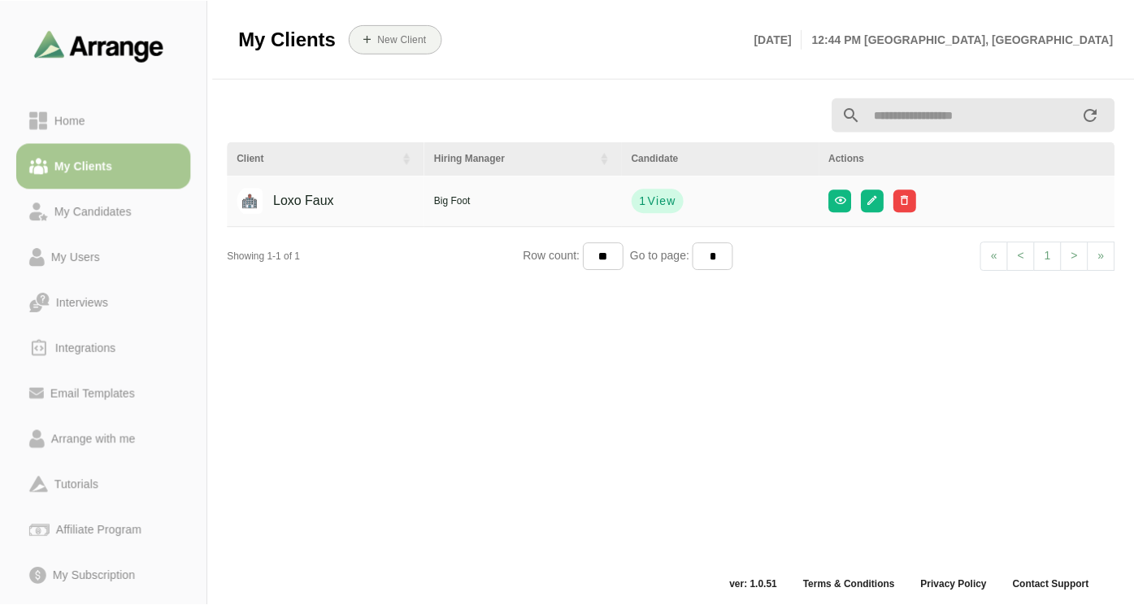
scroll to position [6, 0]
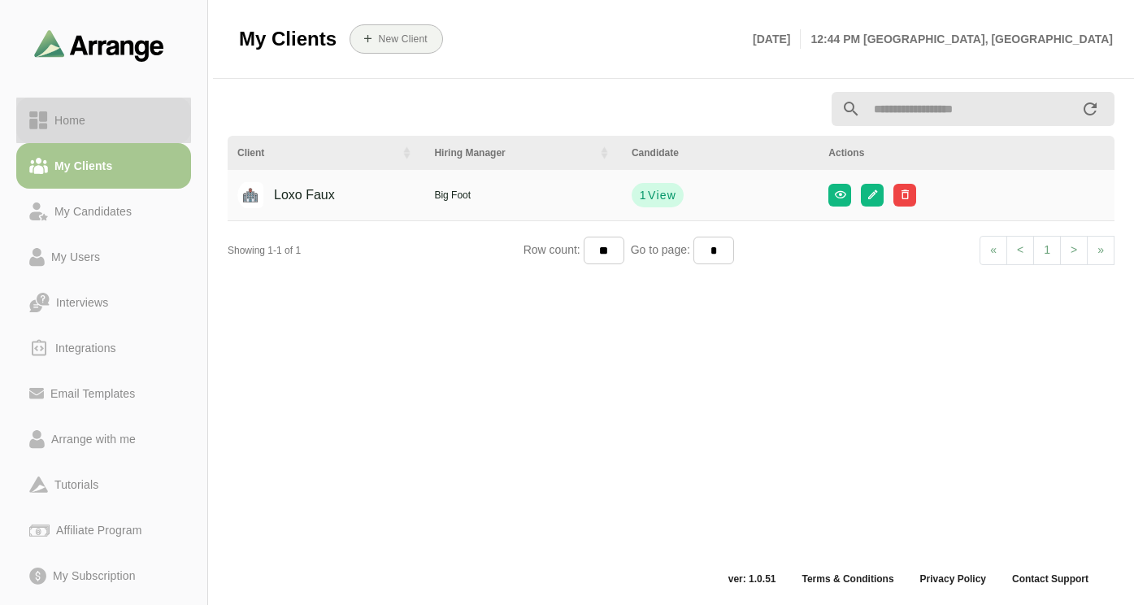
click at [96, 135] on link "Home" at bounding box center [103, 121] width 175 height 46
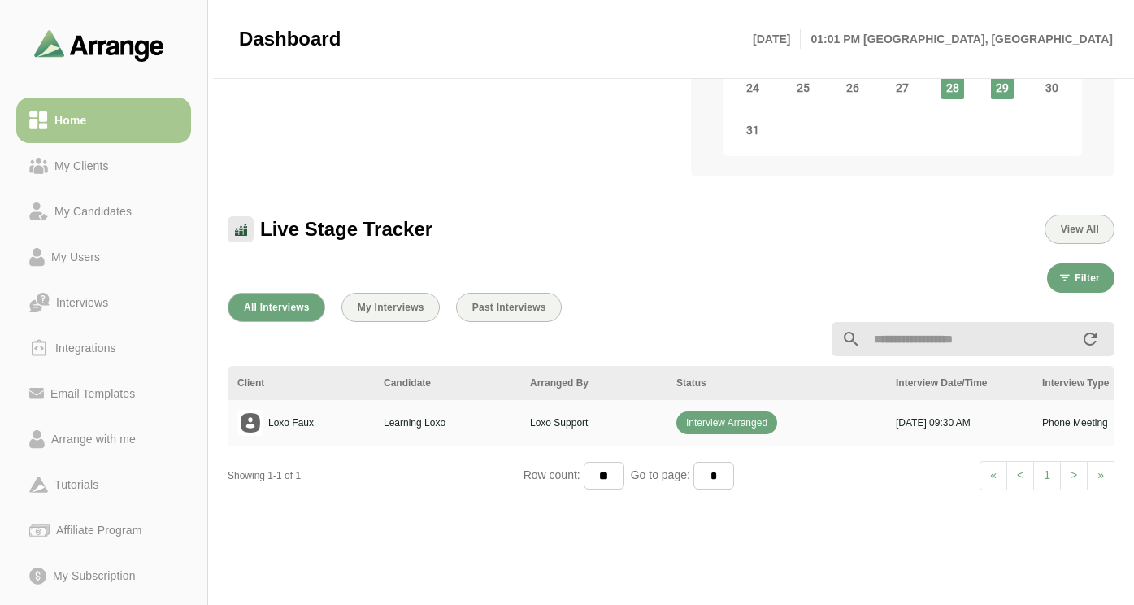
scroll to position [381, 0]
drag, startPoint x: 629, startPoint y: 398, endPoint x: 665, endPoint y: 398, distance: 35.8
click at [630, 417] on p "Loxo Support" at bounding box center [593, 424] width 127 height 15
click at [720, 413] on span "Interview Arranged" at bounding box center [726, 424] width 101 height 23
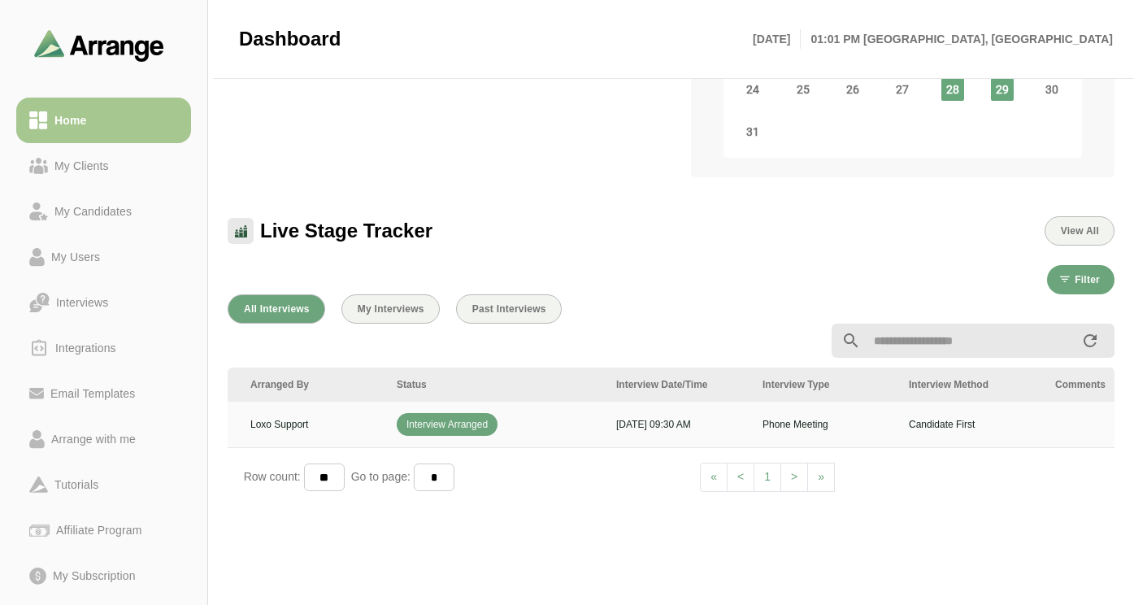
scroll to position [0, 0]
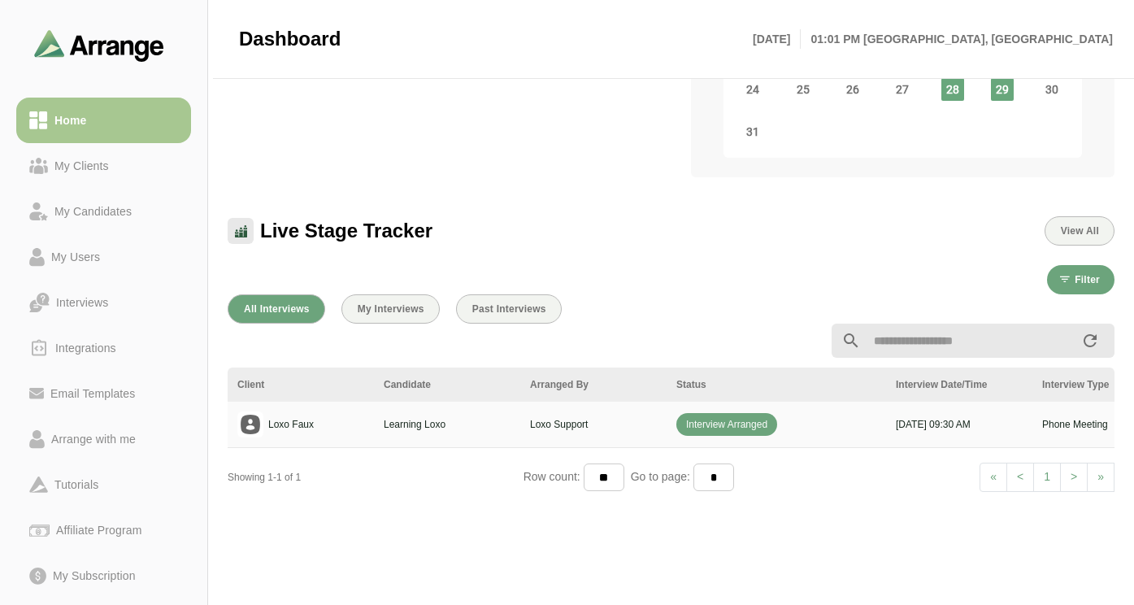
click at [911, 604] on html "Home My Clients My Candidates My Users Interviews Integrations Email Templates …" at bounding box center [567, 219] width 1134 height 1201
click at [392, 314] on div at bounding box center [671, 341] width 907 height 54
click at [387, 303] on span "My Interviews" at bounding box center [390, 308] width 67 height 11
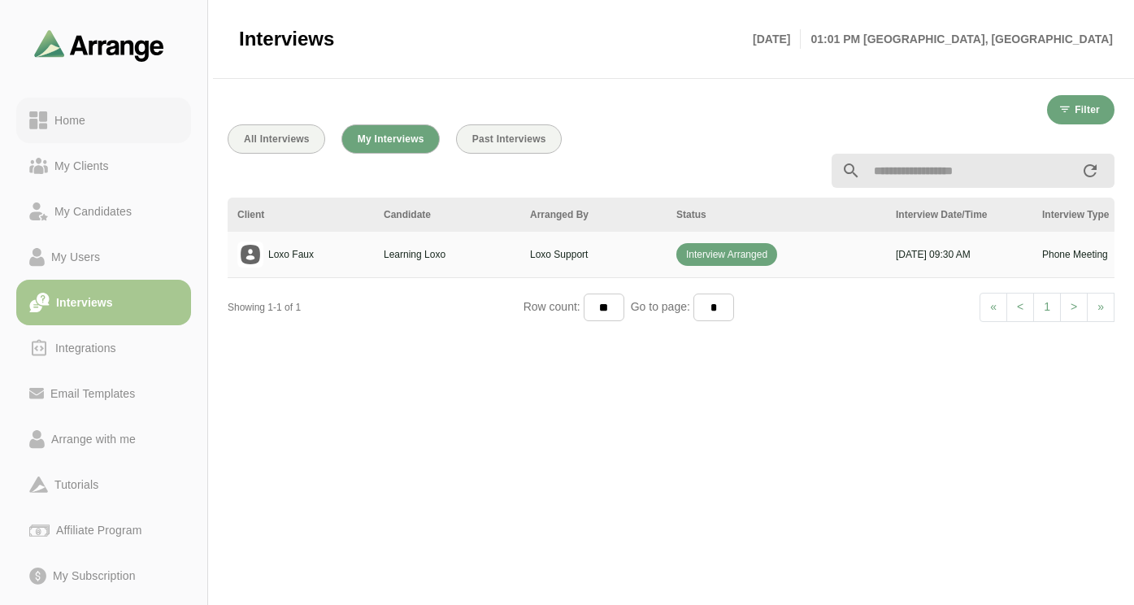
click at [97, 113] on div "Home" at bounding box center [103, 121] width 149 height 20
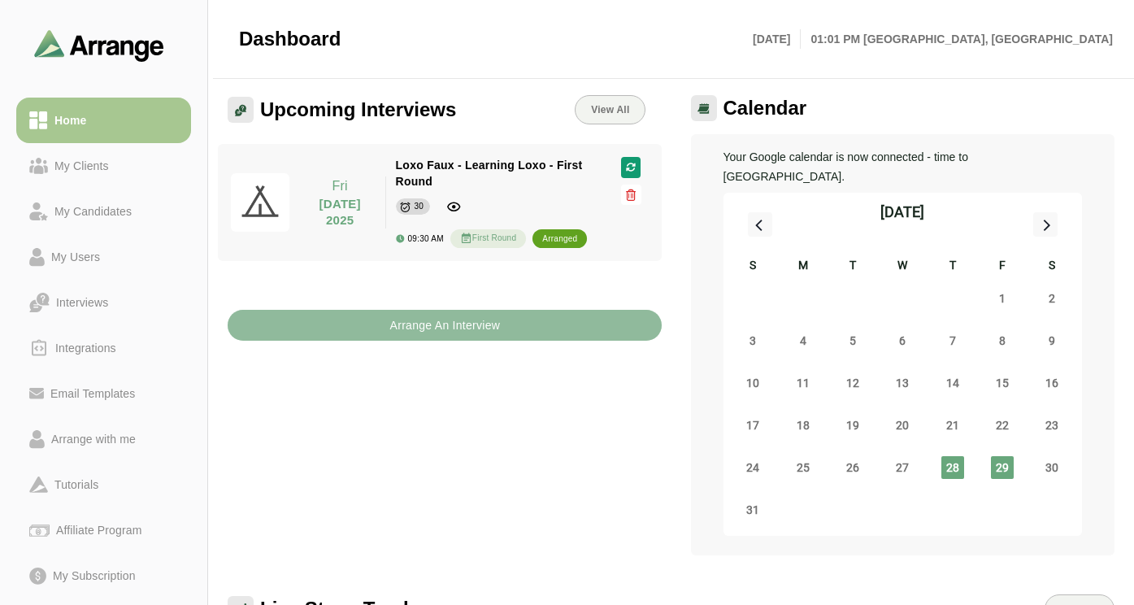
click at [433, 326] on b "Arrange An Interview" at bounding box center [444, 325] width 111 height 31
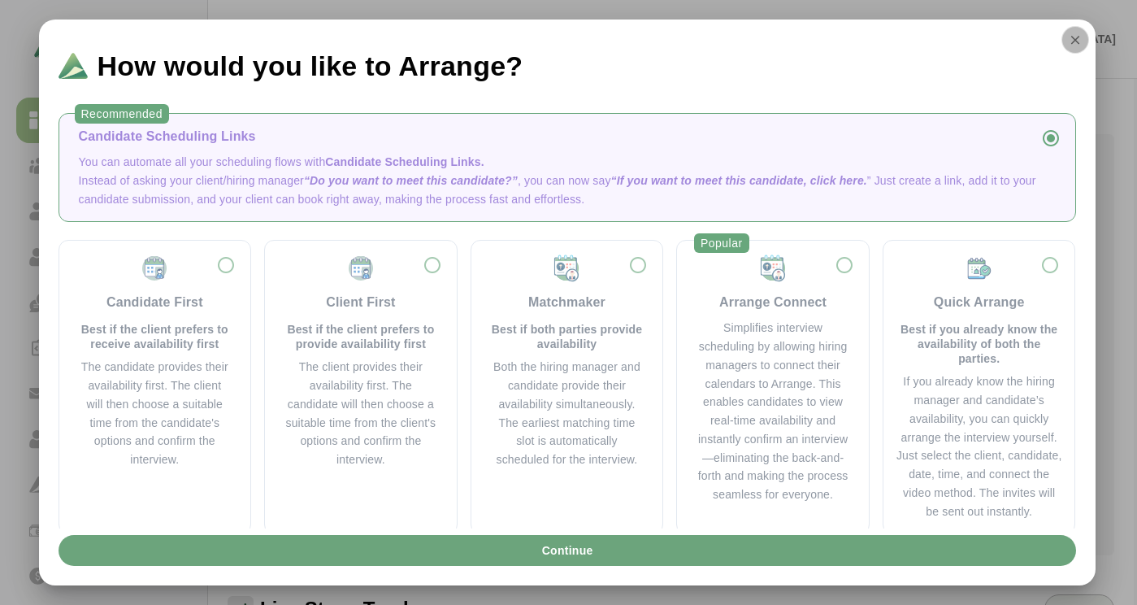
click at [1072, 44] on icon "button" at bounding box center [1075, 40] width 15 height 15
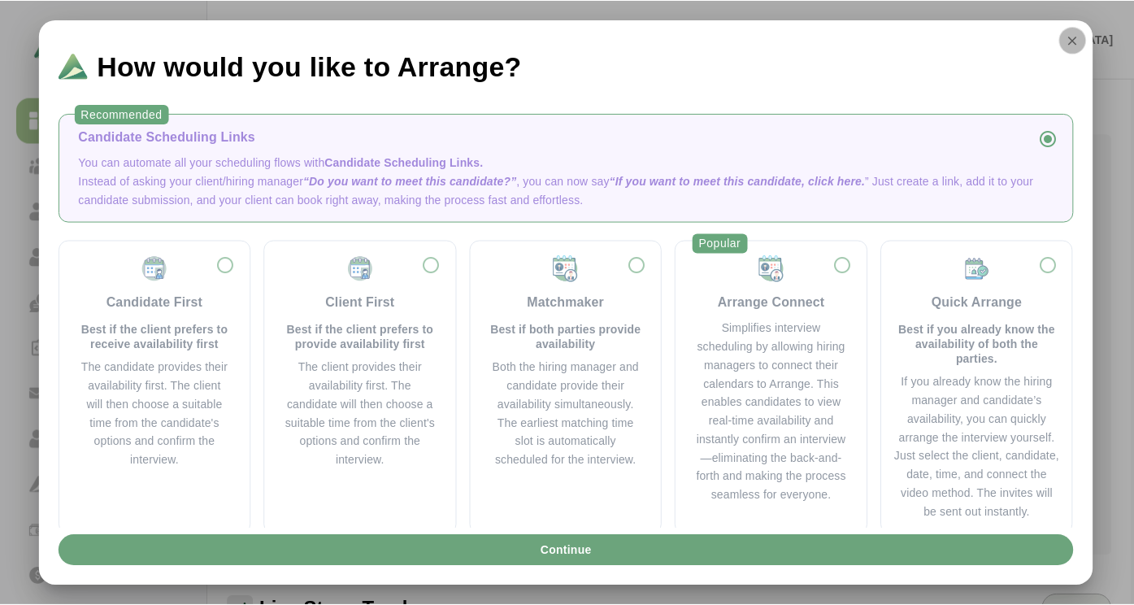
scroll to position [2, 0]
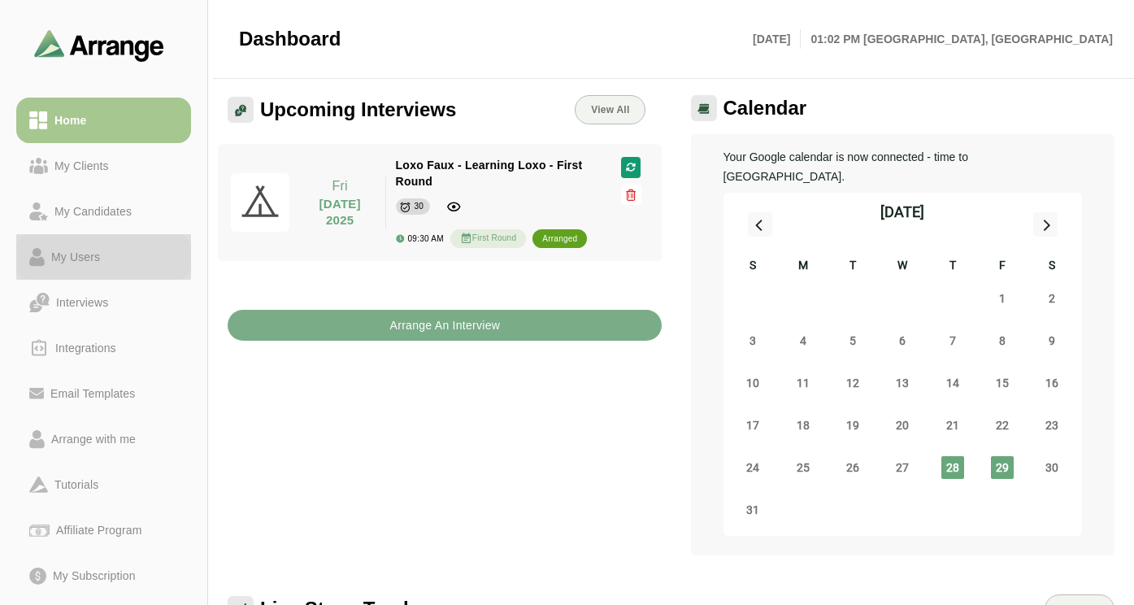
click at [90, 254] on div "My Users" at bounding box center [76, 257] width 62 height 20
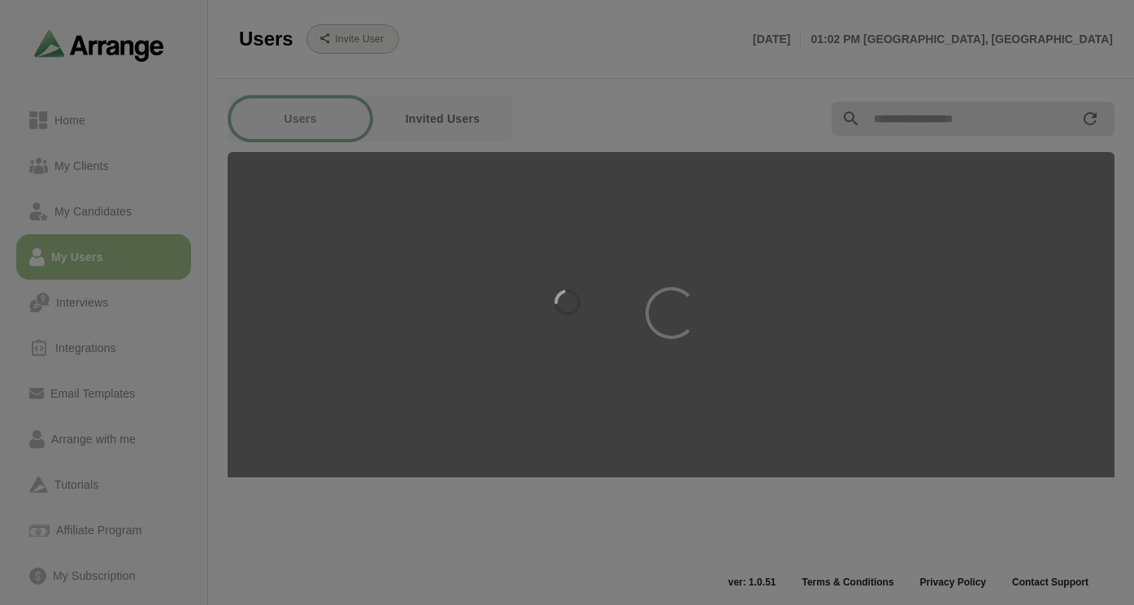
click at [79, 130] on div at bounding box center [567, 302] width 1134 height 605
click at [85, 121] on div at bounding box center [567, 302] width 1134 height 605
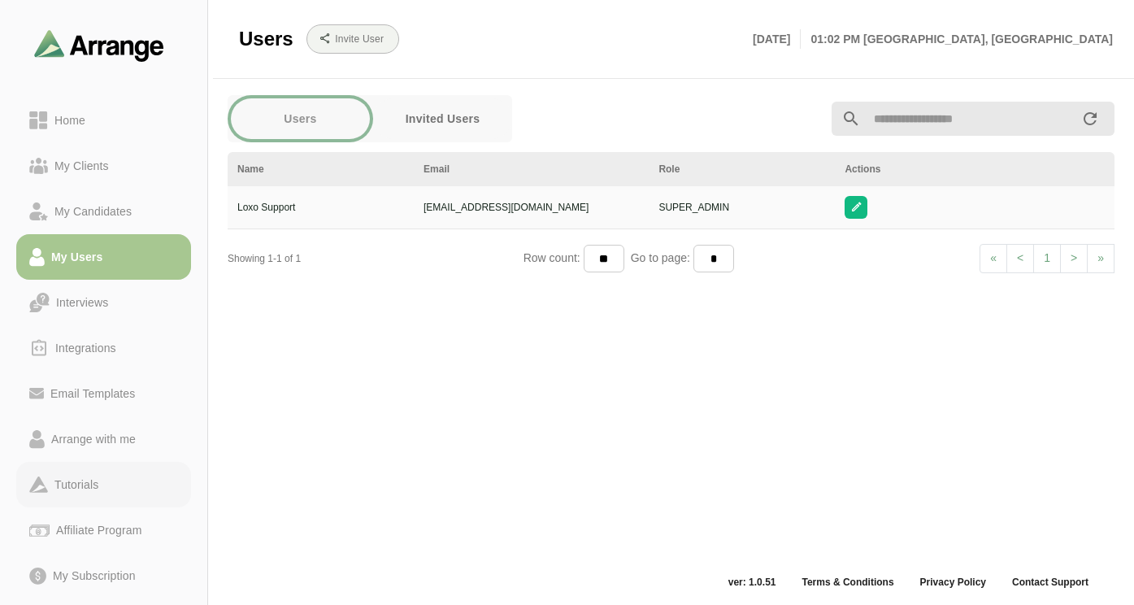
click at [85, 475] on div "Tutorials" at bounding box center [76, 485] width 57 height 20
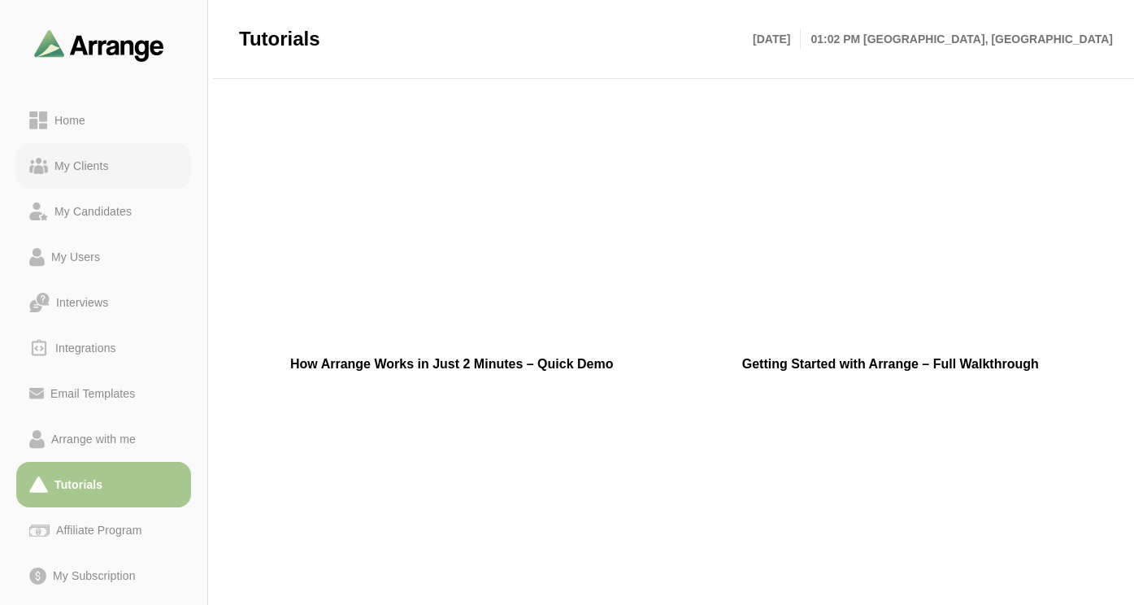
click at [76, 167] on div "My Clients" at bounding box center [81, 166] width 67 height 20
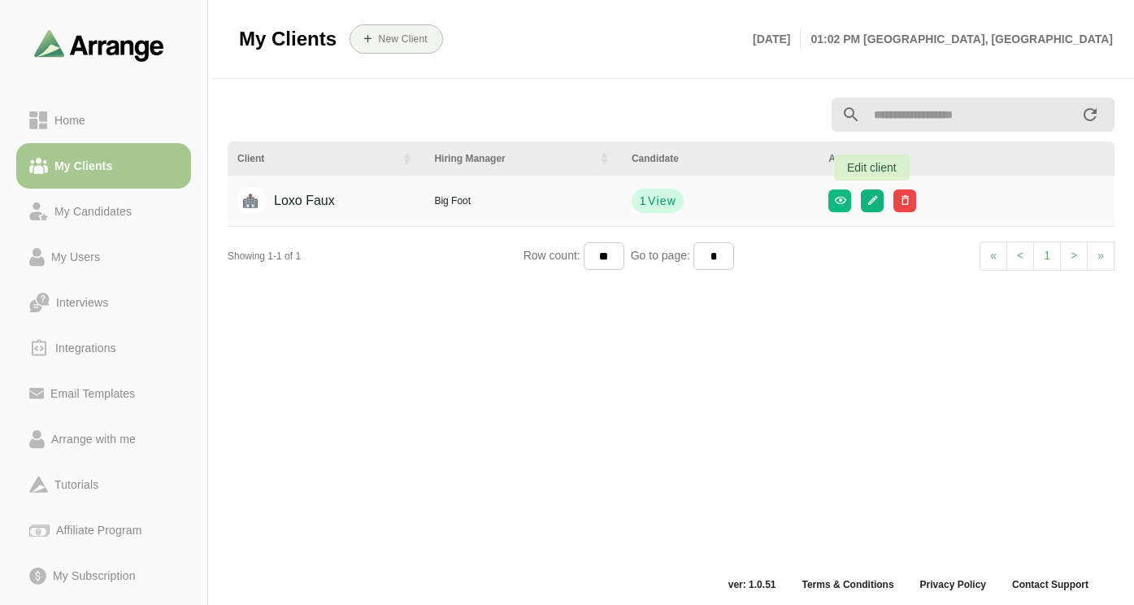
click at [868, 202] on icon "button" at bounding box center [873, 200] width 12 height 12
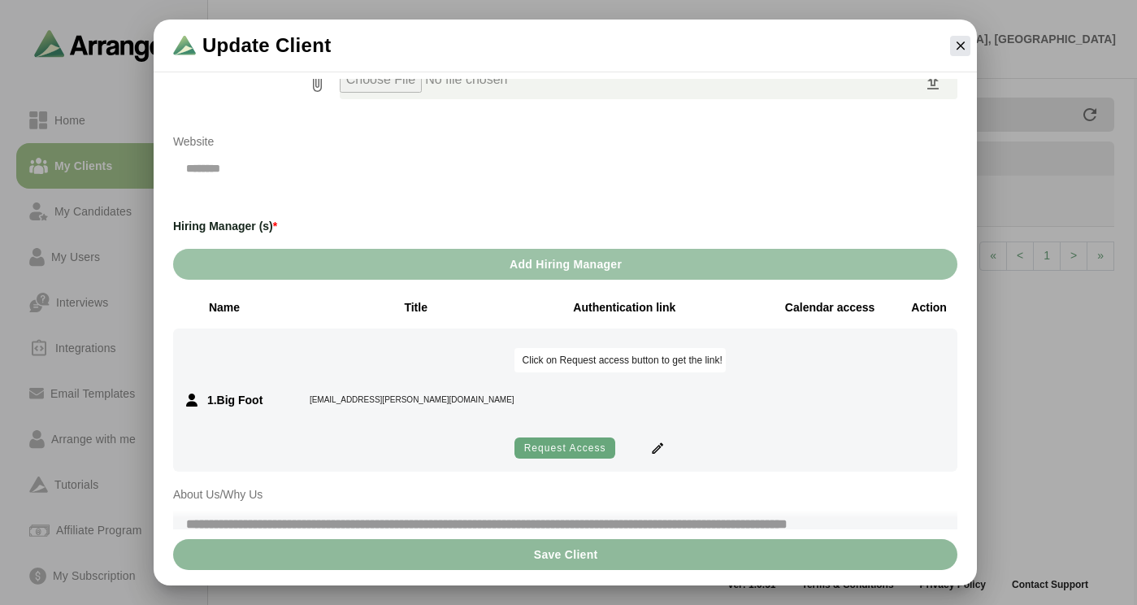
scroll to position [195, 0]
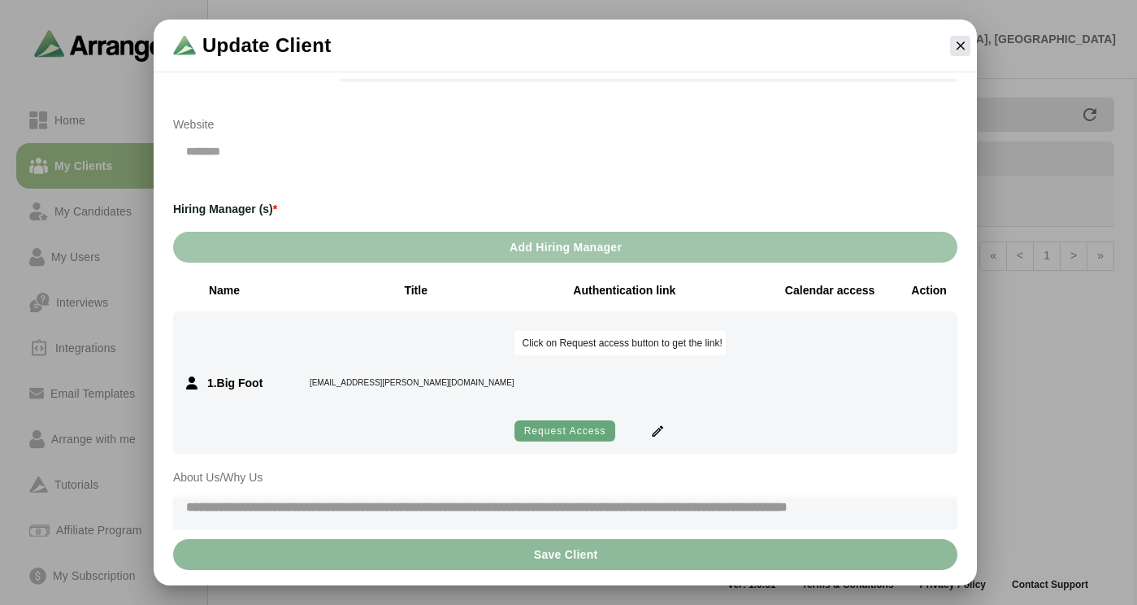
click at [540, 251] on span "Add Hiring Manager" at bounding box center [565, 247] width 113 height 31
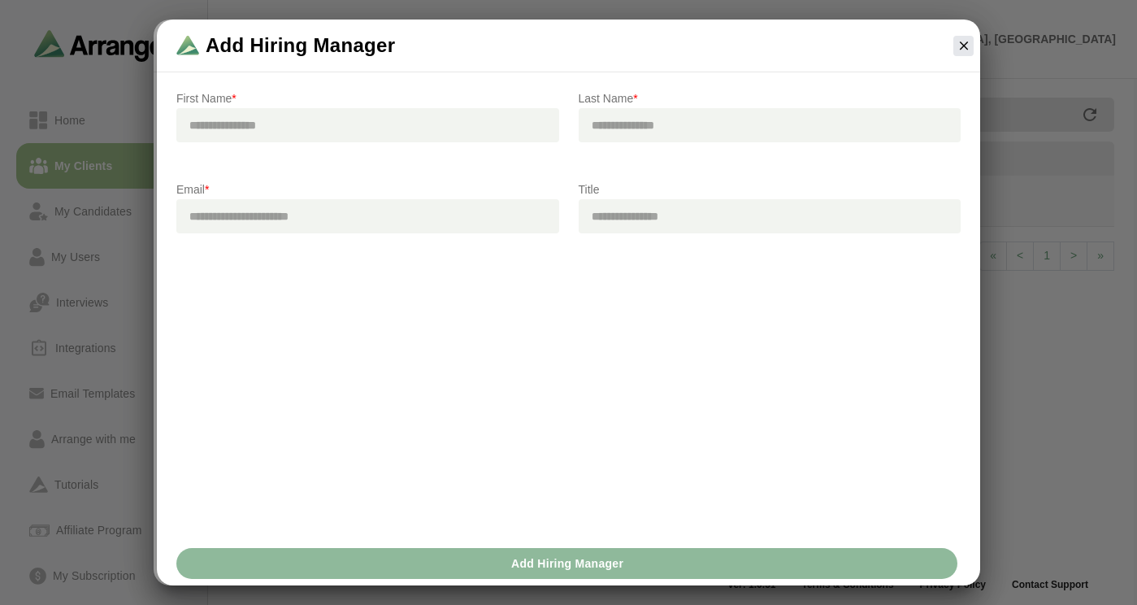
click at [320, 135] on input "text" at bounding box center [367, 125] width 383 height 34
type input "****"
type input "********"
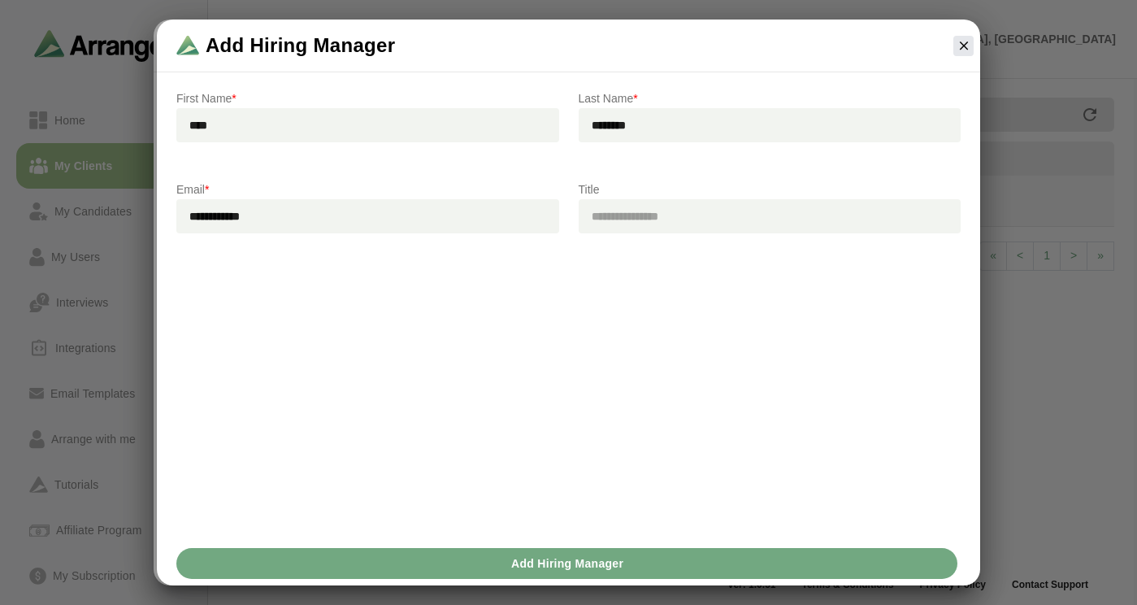
type input "**********"
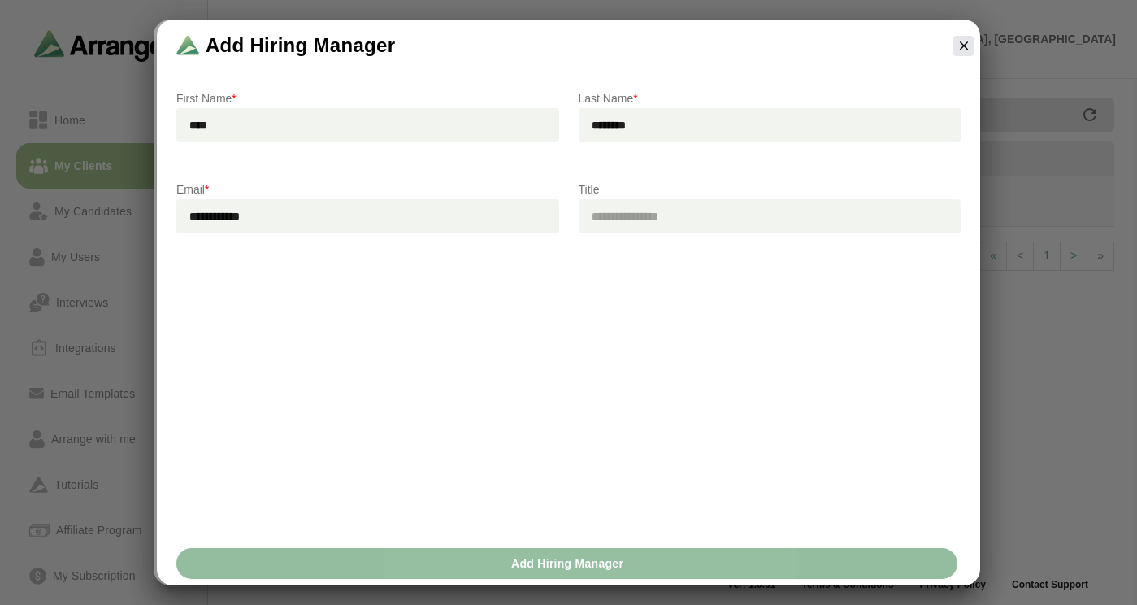
click at [601, 557] on span "Add Hiring Manager" at bounding box center [567, 563] width 113 height 31
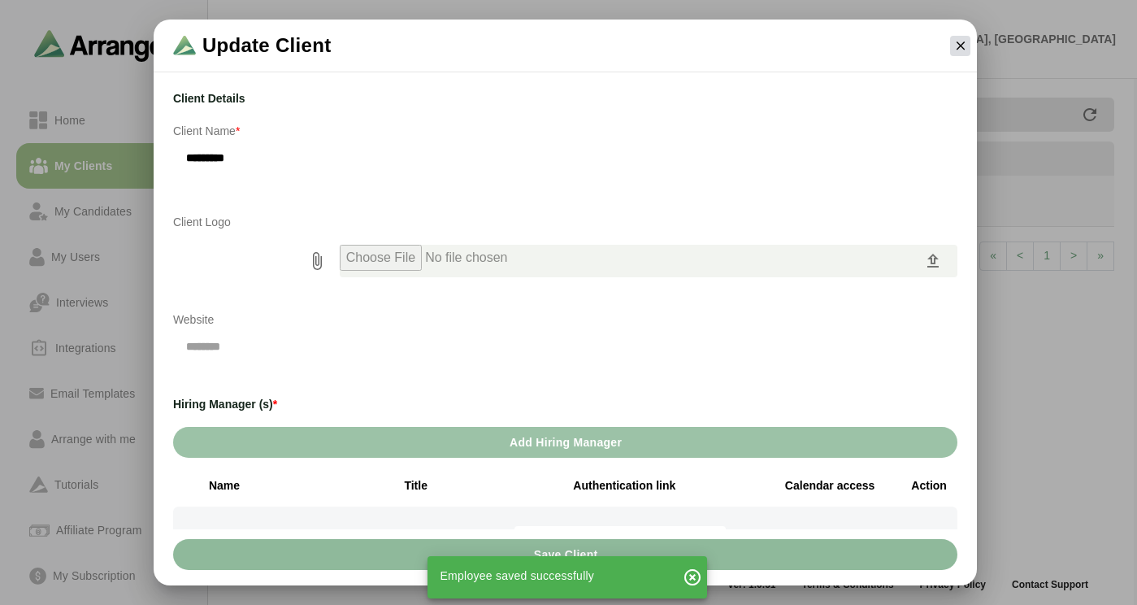
click at [956, 45] on icon "button" at bounding box center [961, 45] width 15 height 15
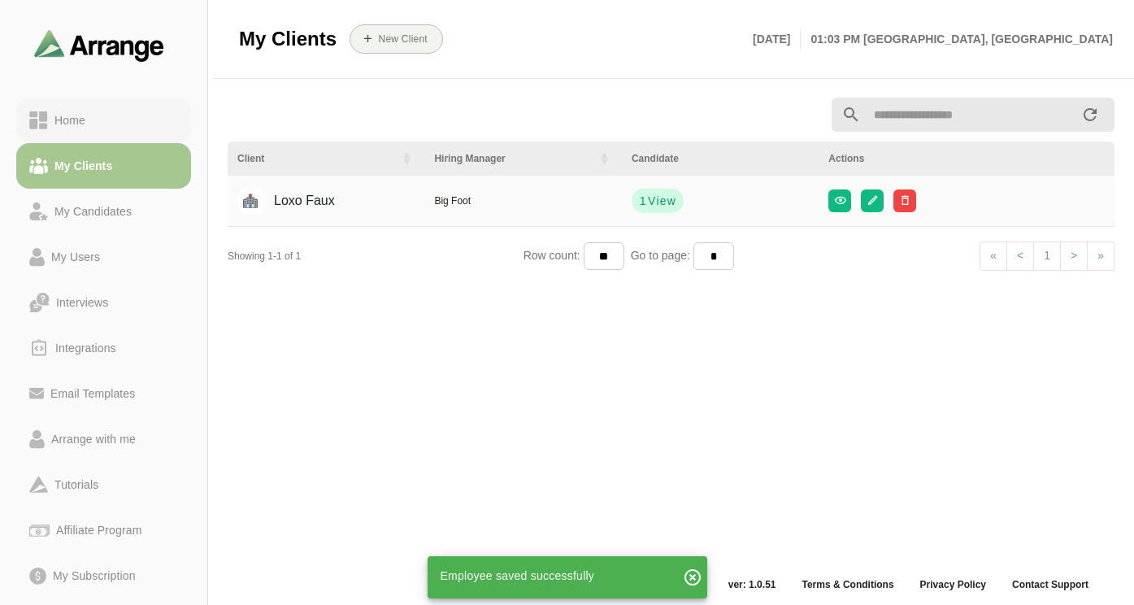
click at [99, 127] on div "Home" at bounding box center [103, 121] width 149 height 20
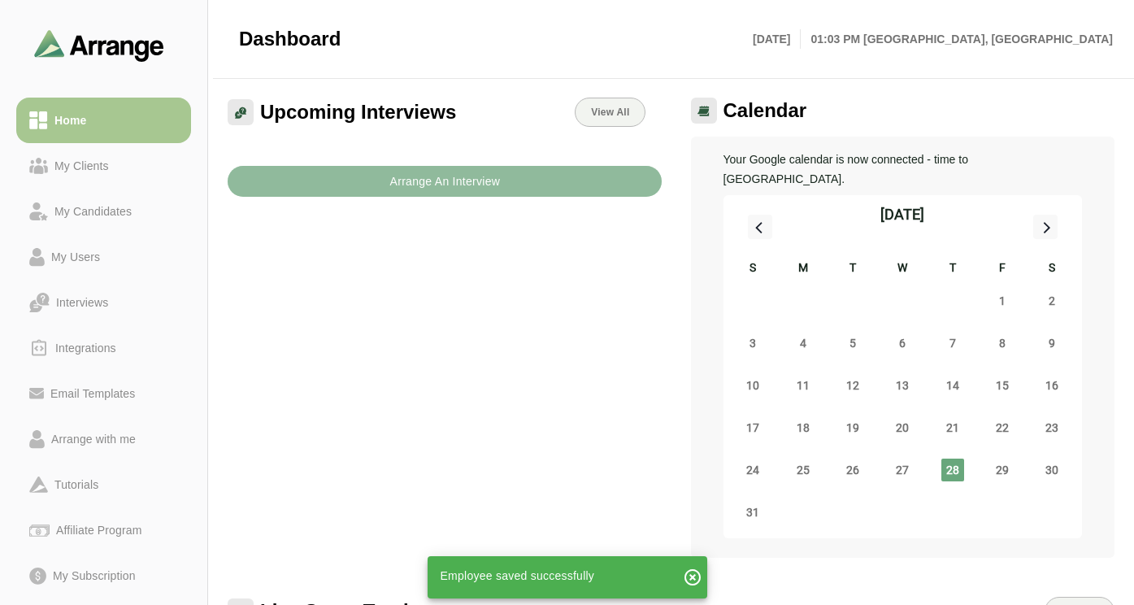
click at [451, 189] on b "Arrange An Interview" at bounding box center [444, 181] width 111 height 31
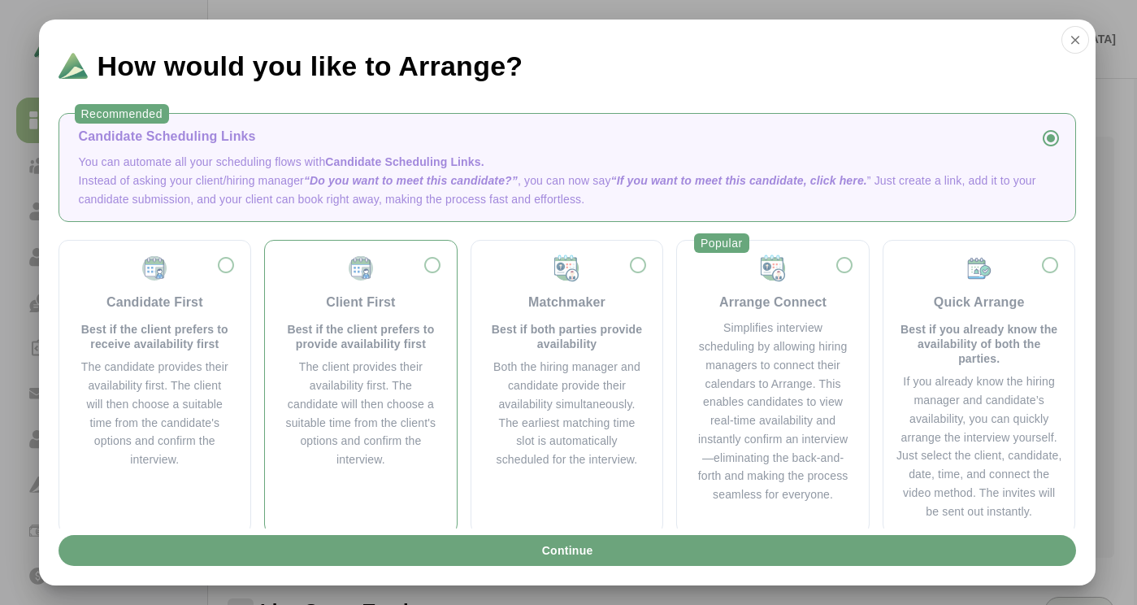
click at [350, 273] on img at bounding box center [360, 268] width 29 height 29
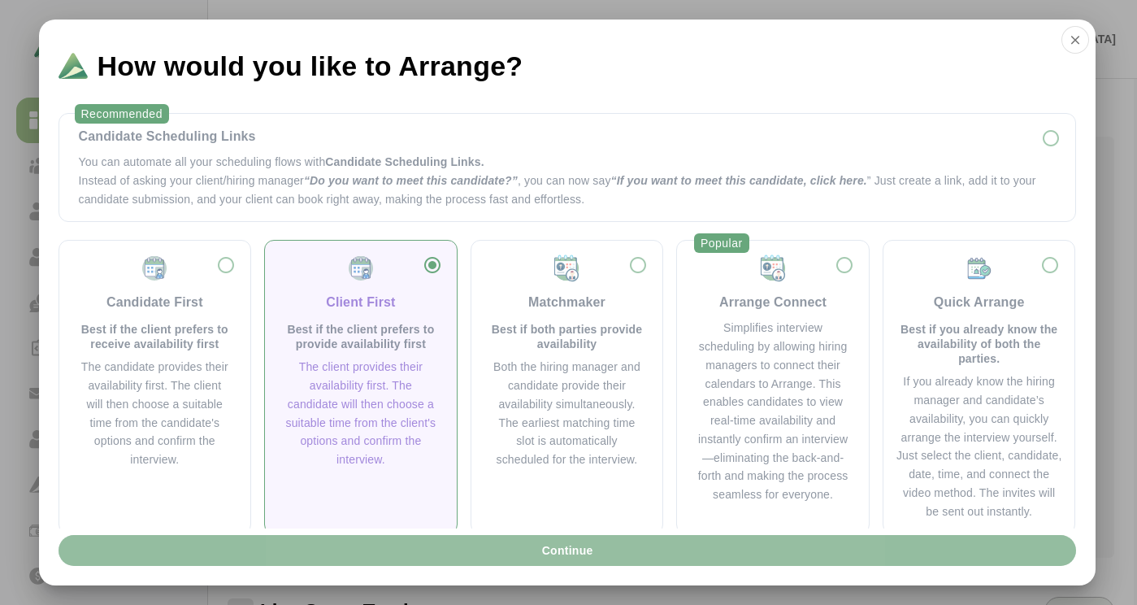
click at [580, 549] on span "Continue" at bounding box center [567, 550] width 52 height 31
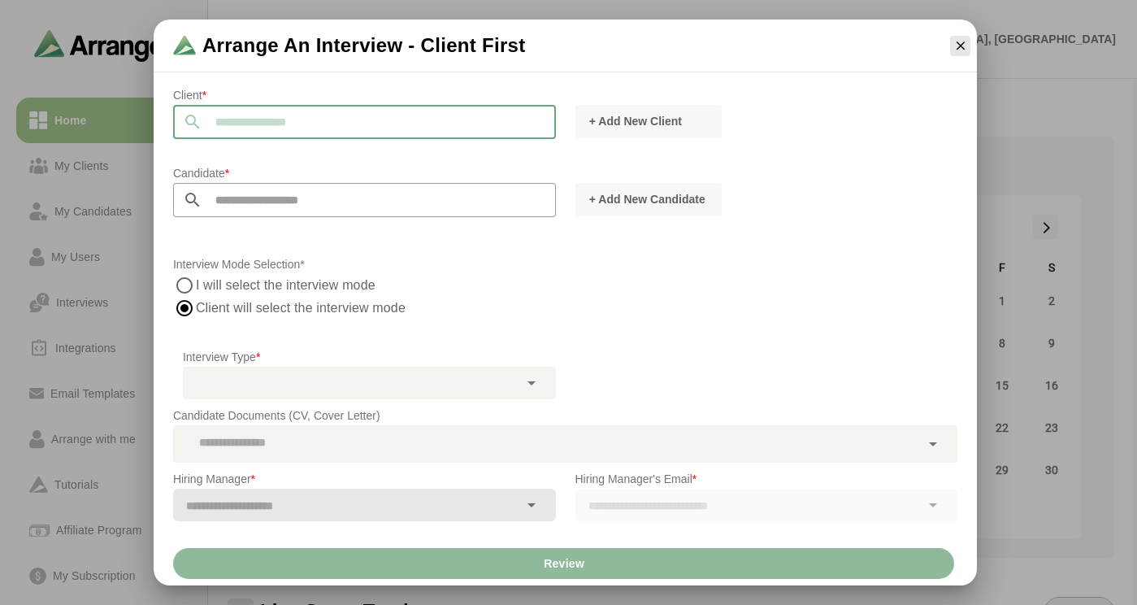
click at [317, 120] on input "text" at bounding box center [379, 122] width 354 height 34
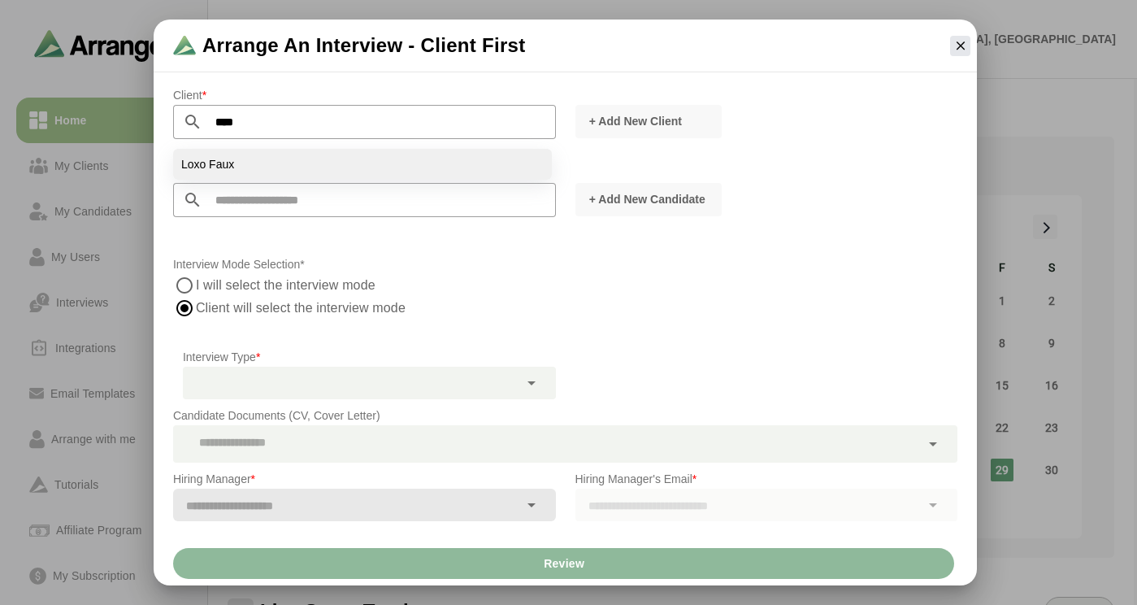
click at [254, 166] on li "Loxo Faux" at bounding box center [362, 164] width 379 height 31
type input "*********"
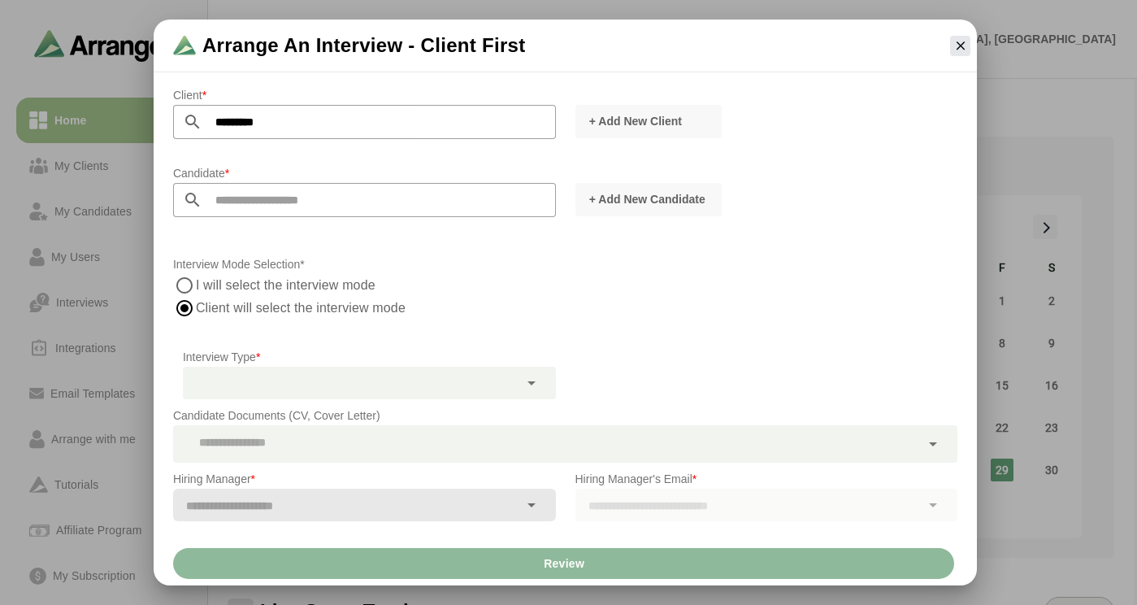
click at [274, 203] on input "text" at bounding box center [379, 200] width 354 height 34
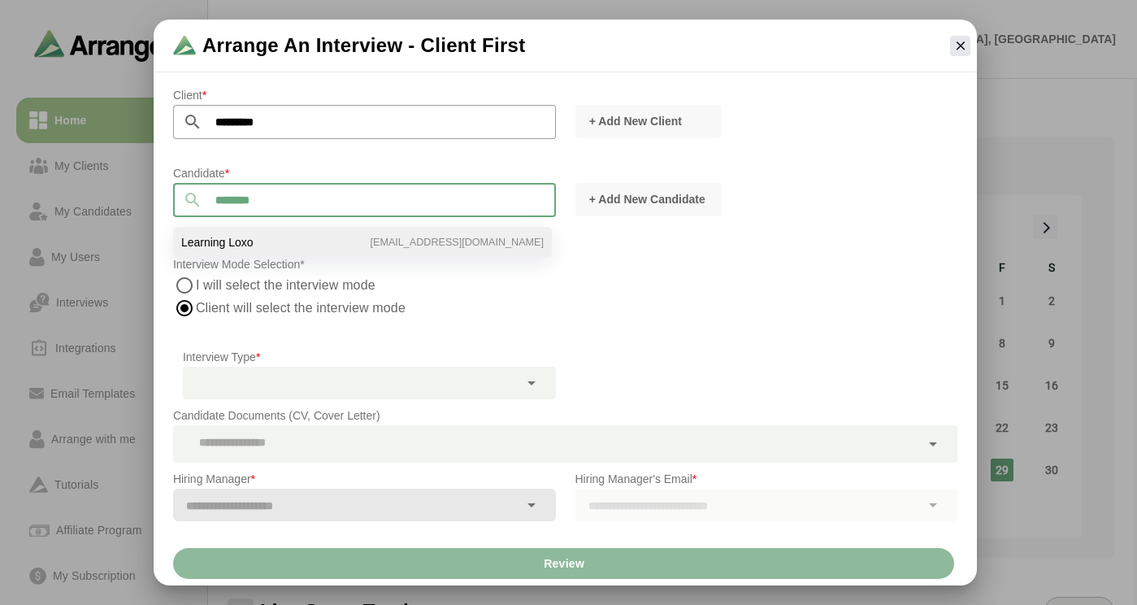
click at [269, 242] on li "Learning Loxo learningloxo@gmail.com" at bounding box center [362, 242] width 379 height 31
type input "**********"
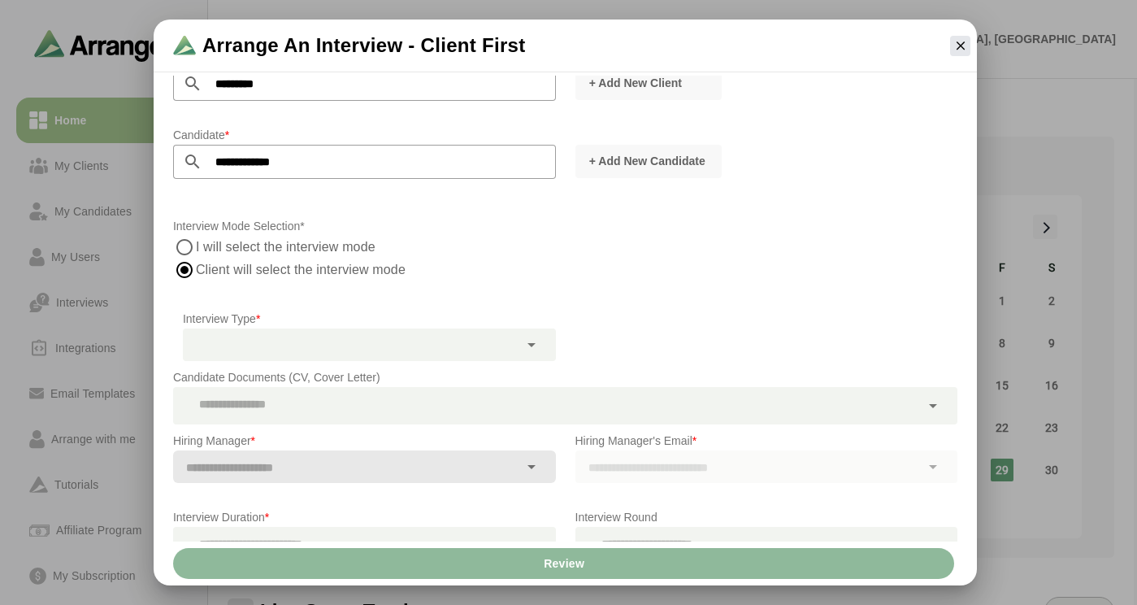
scroll to position [50, 0]
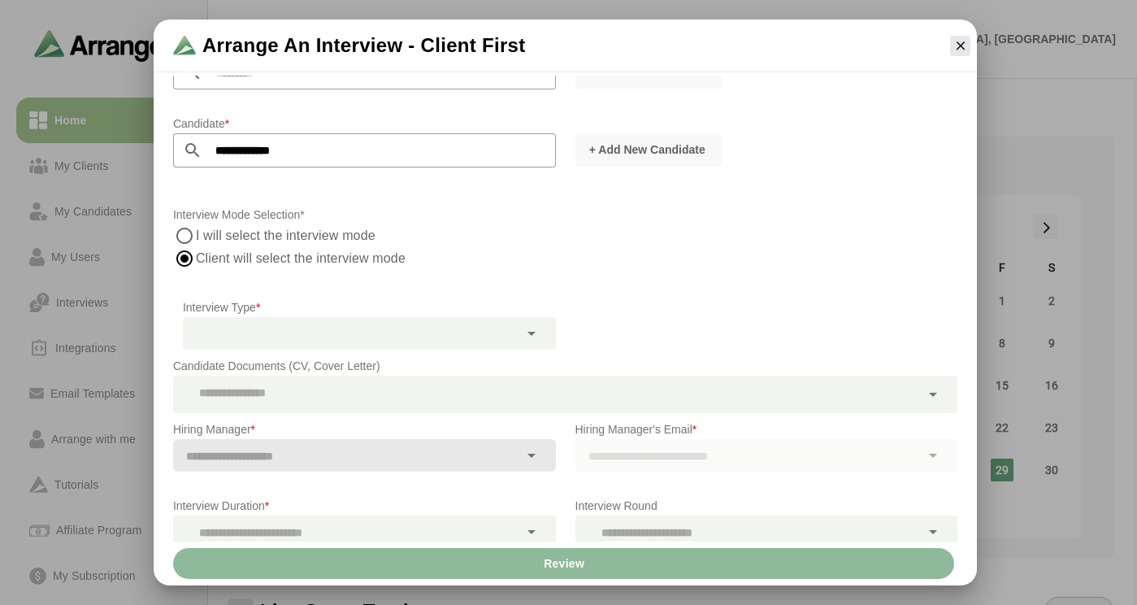
click at [277, 247] on label "Client will select the interview mode" at bounding box center [302, 258] width 213 height 23
click at [285, 237] on label "I will select the interview mode" at bounding box center [286, 235] width 181 height 23
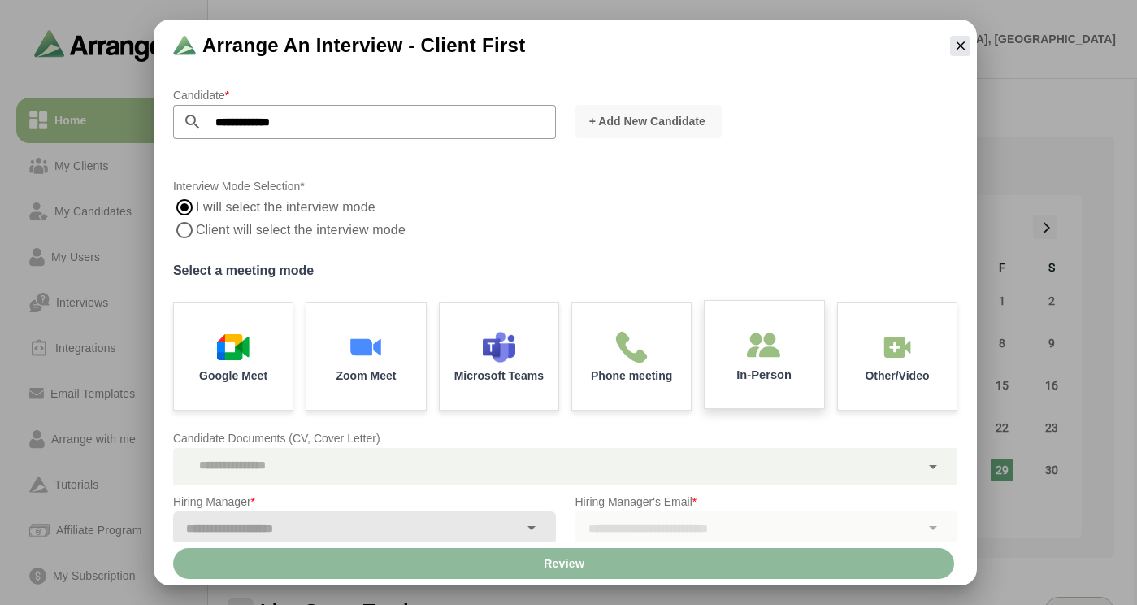
scroll to position [80, 0]
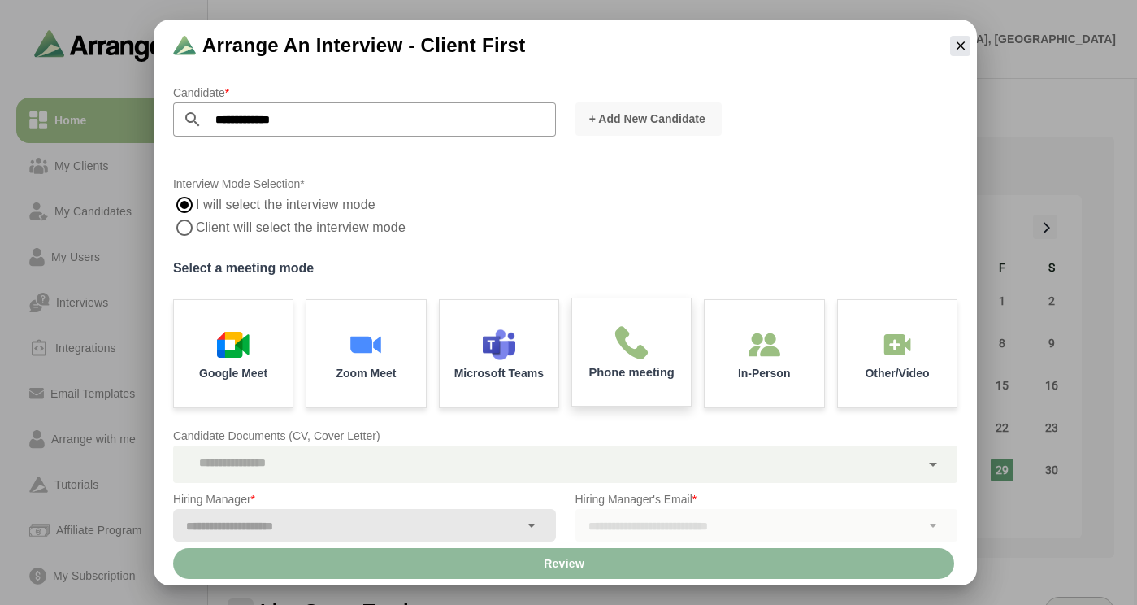
click at [645, 332] on img at bounding box center [632, 342] width 34 height 34
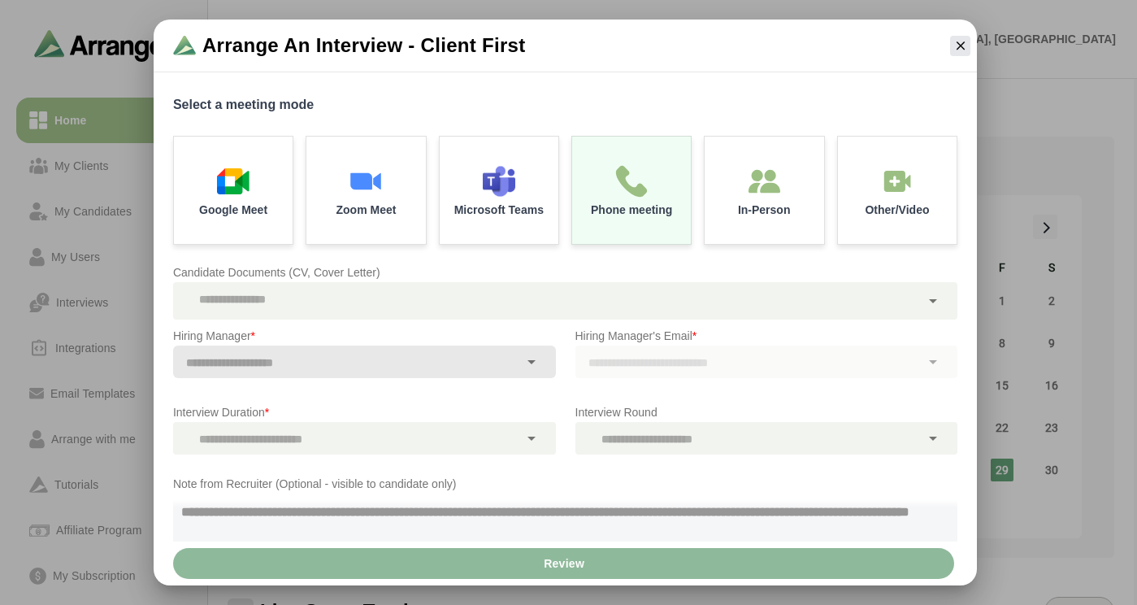
scroll to position [289, 0]
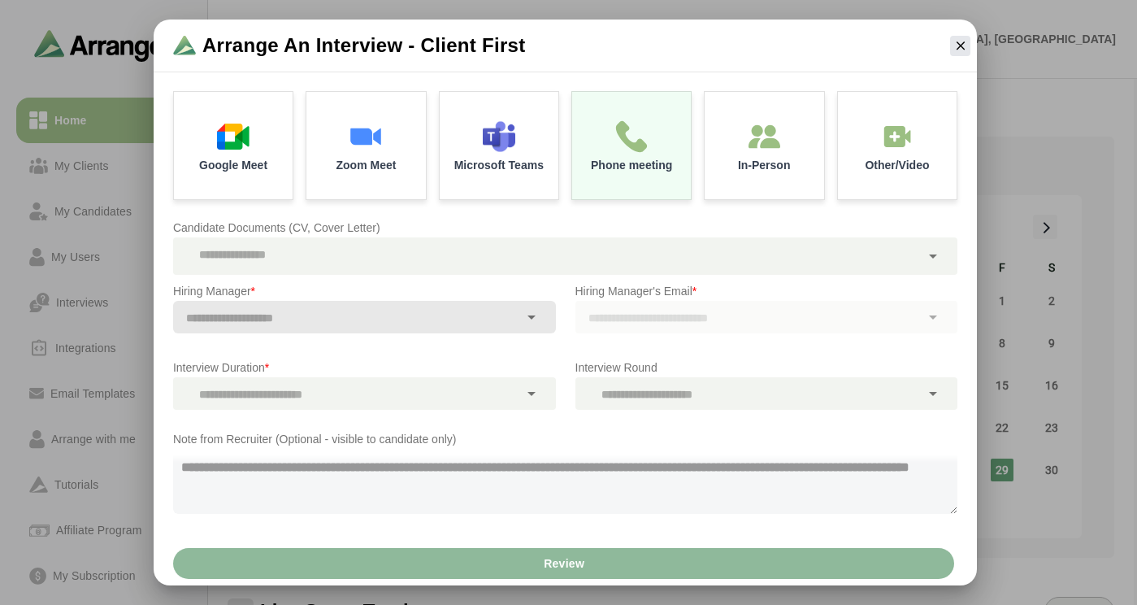
click at [298, 320] on input "text" at bounding box center [346, 318] width 346 height 23
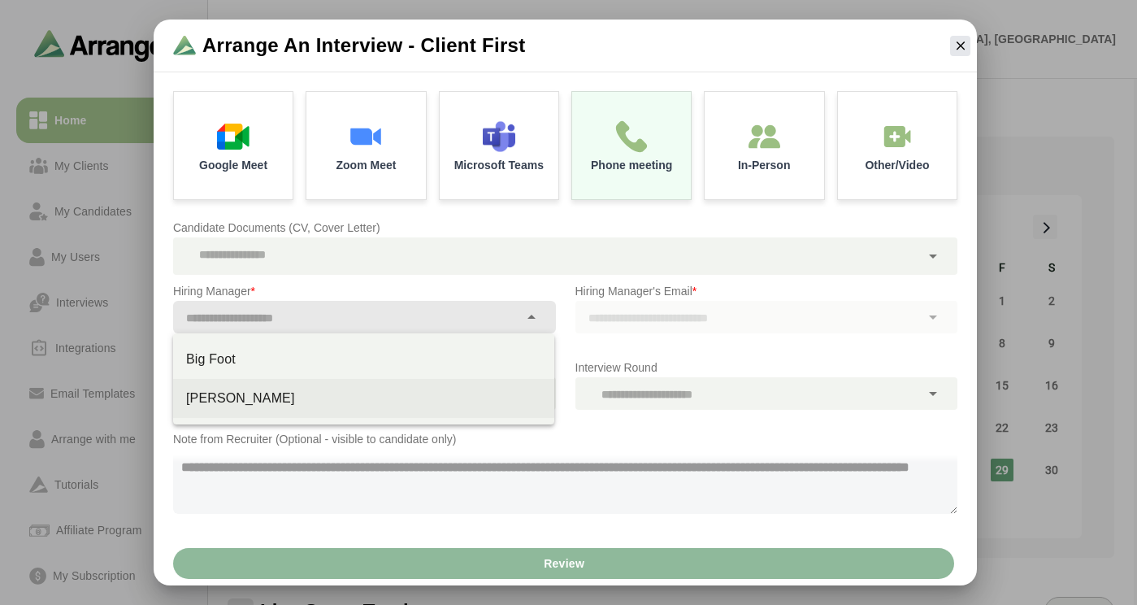
click at [263, 400] on div "Greg Esposito" at bounding box center [363, 399] width 355 height 20
type input "**********"
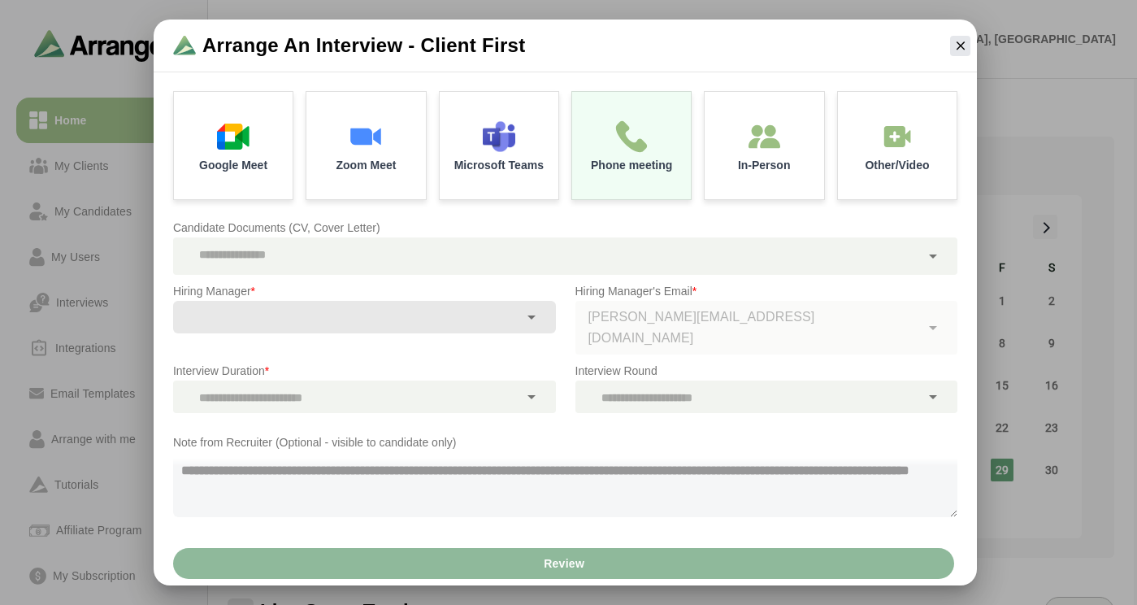
click at [566, 365] on div "Interview Round" at bounding box center [767, 387] width 402 height 72
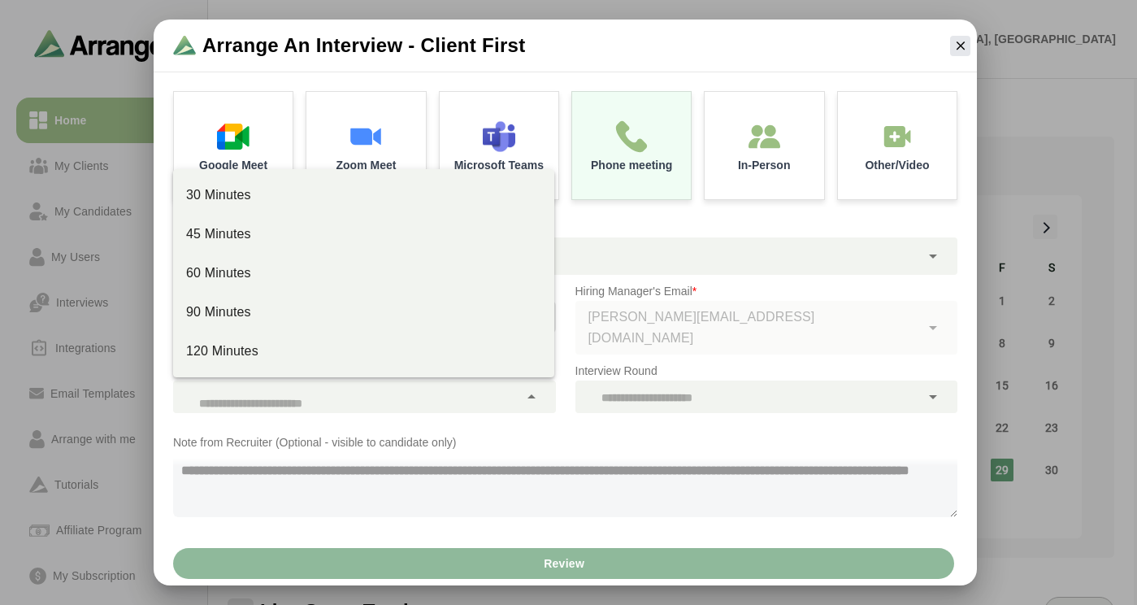
drag, startPoint x: 396, startPoint y: 393, endPoint x: 398, endPoint y: 366, distance: 26.9
click at [396, 393] on div at bounding box center [346, 397] width 346 height 33
click at [311, 192] on div "30 Minutes" at bounding box center [363, 195] width 355 height 20
type input "**"
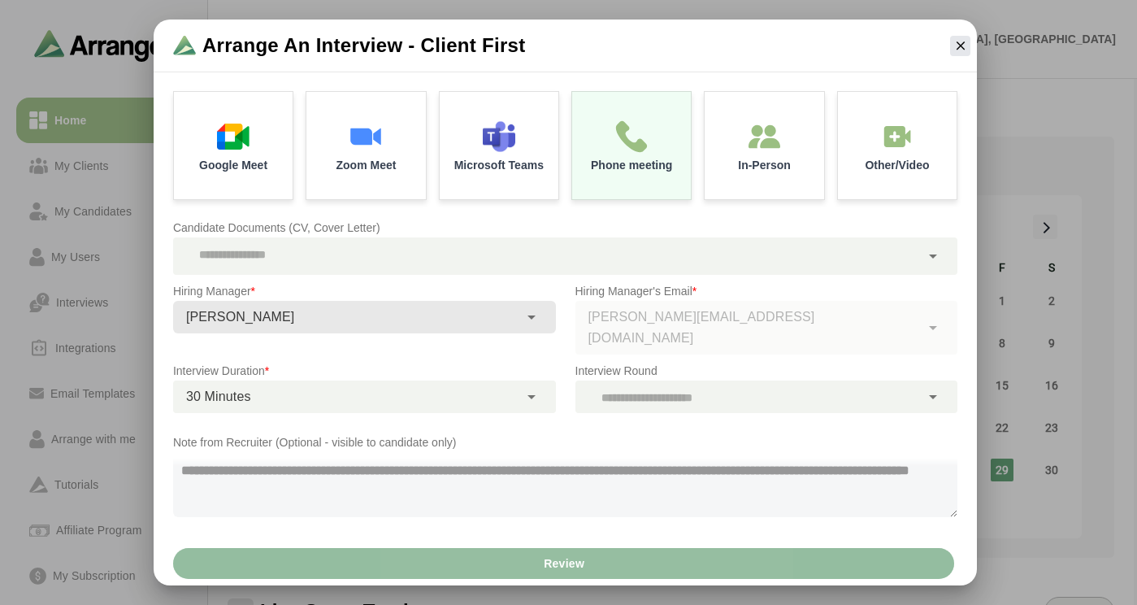
click at [609, 571] on button "Review" at bounding box center [563, 563] width 781 height 31
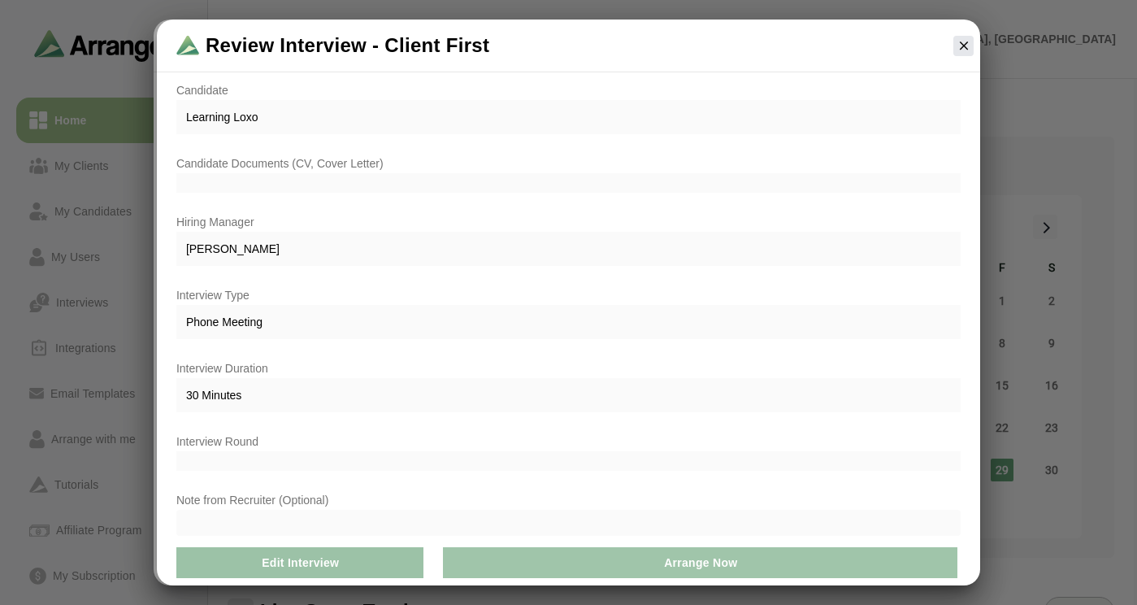
scroll to position [80, 0]
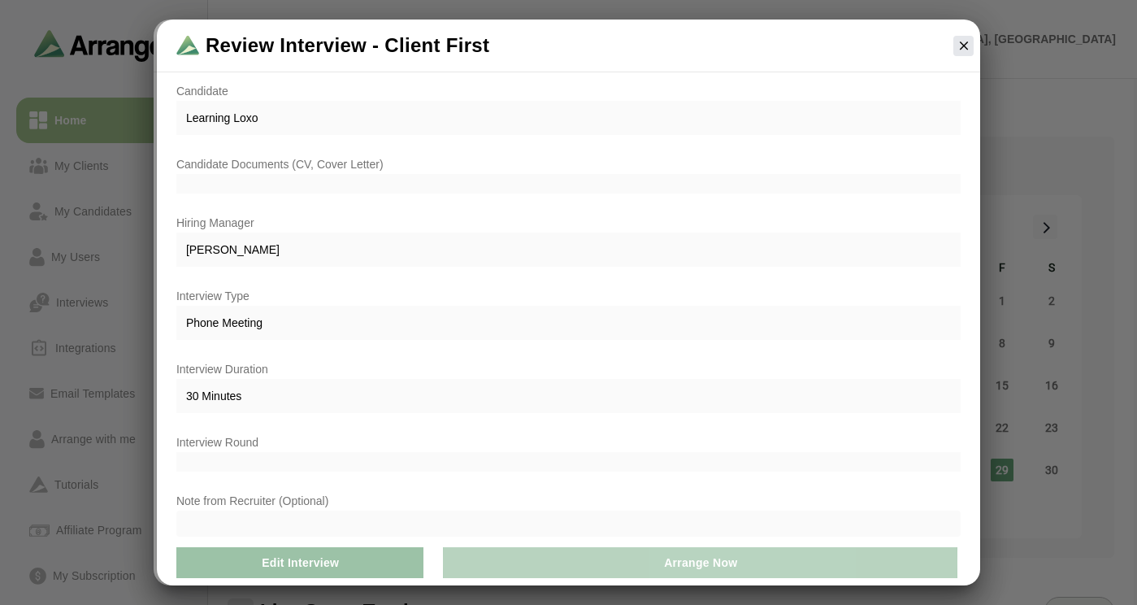
click at [633, 572] on button "Arrange Now" at bounding box center [700, 562] width 515 height 31
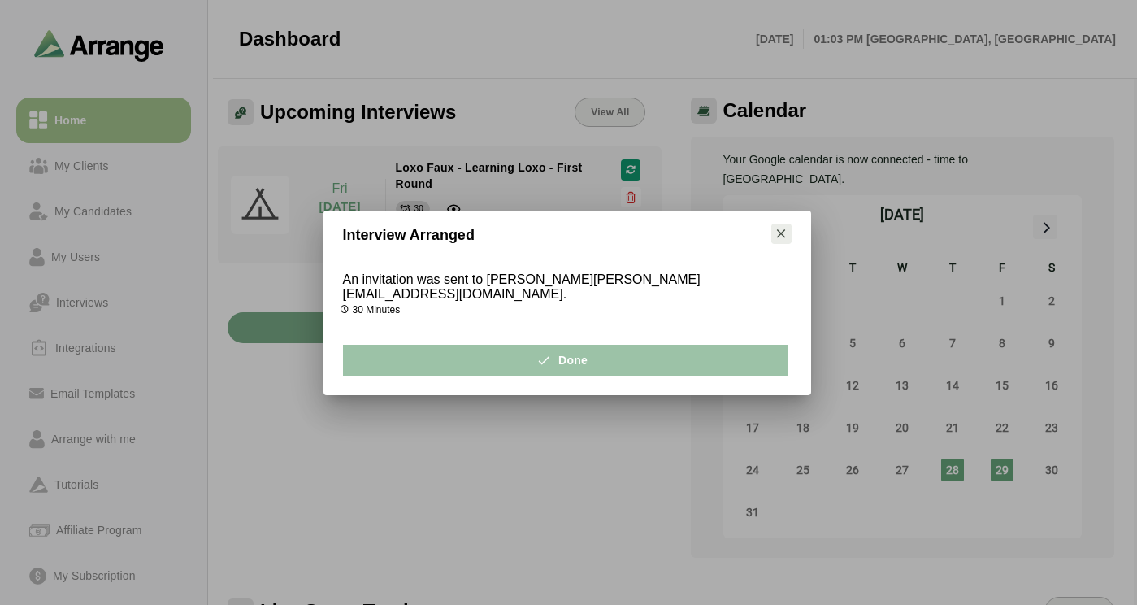
click at [782, 241] on icon "button" at bounding box center [781, 233] width 15 height 15
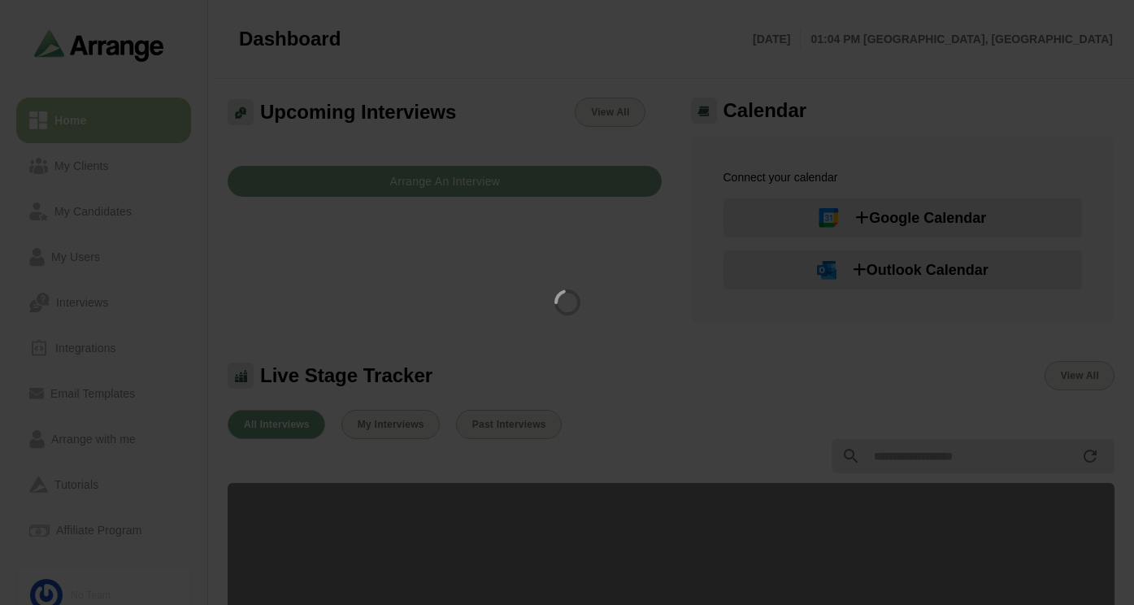
click at [85, 438] on div at bounding box center [567, 302] width 1134 height 605
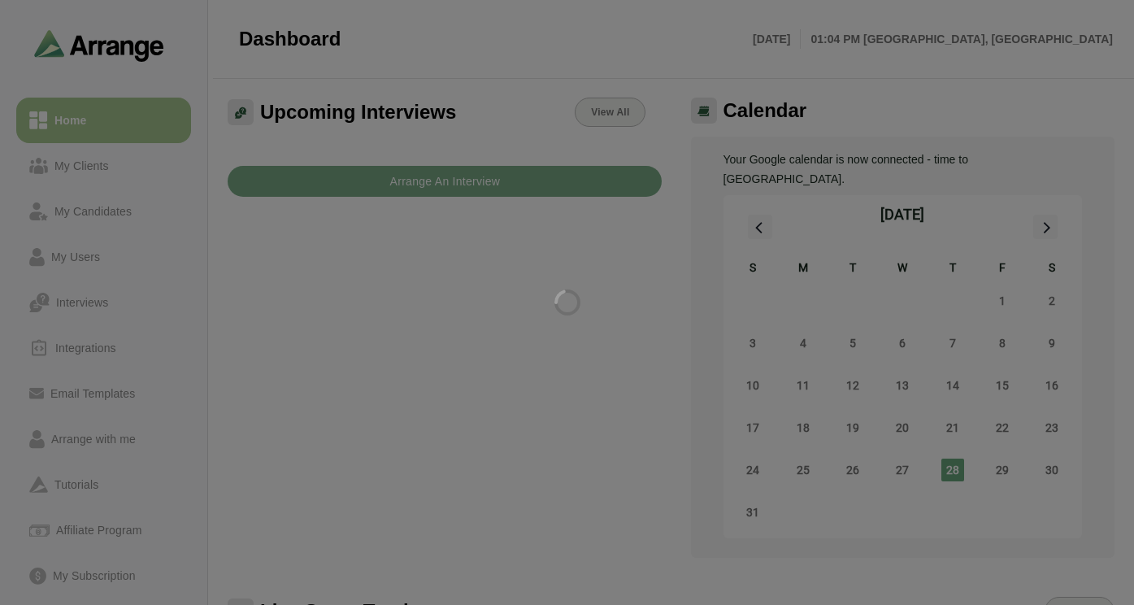
click at [93, 436] on div at bounding box center [567, 302] width 1134 height 605
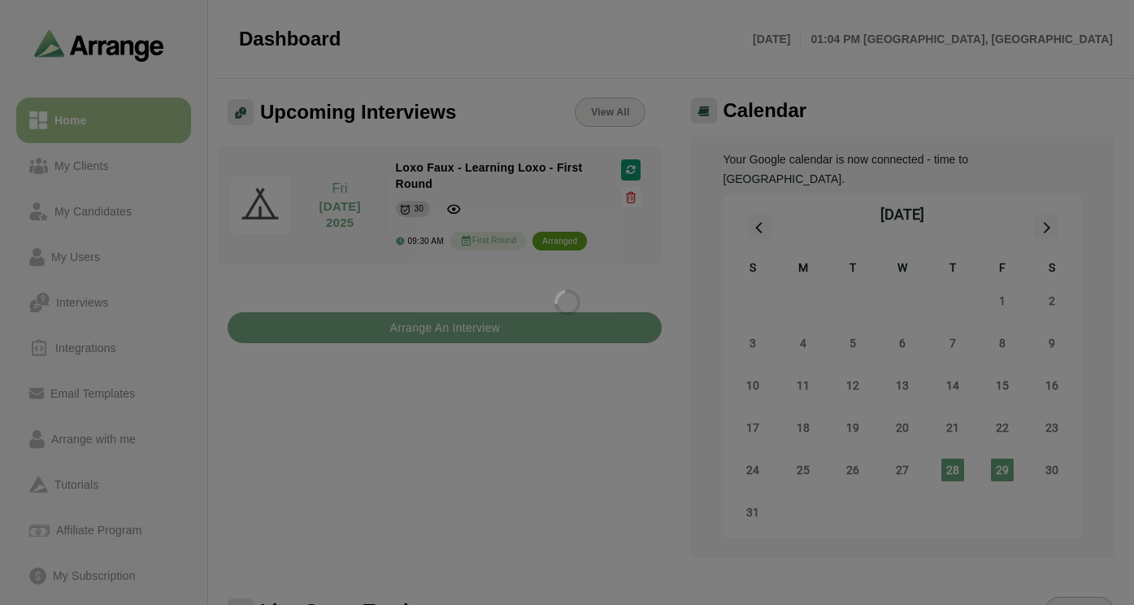
click at [113, 442] on div at bounding box center [567, 302] width 1134 height 605
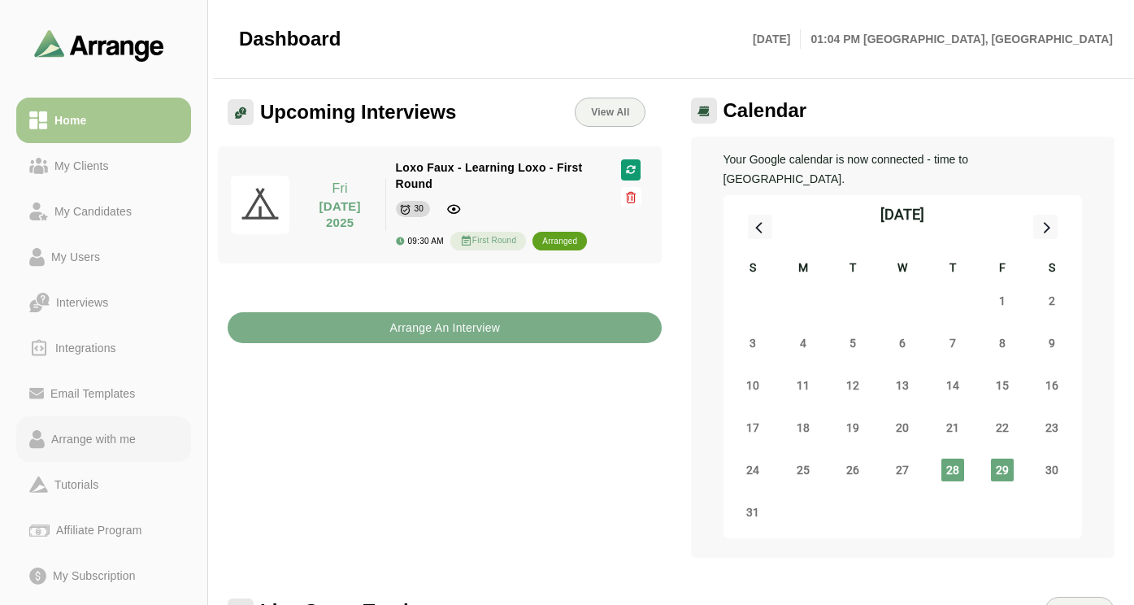
click at [114, 445] on div "Arrange with me" at bounding box center [94, 439] width 98 height 20
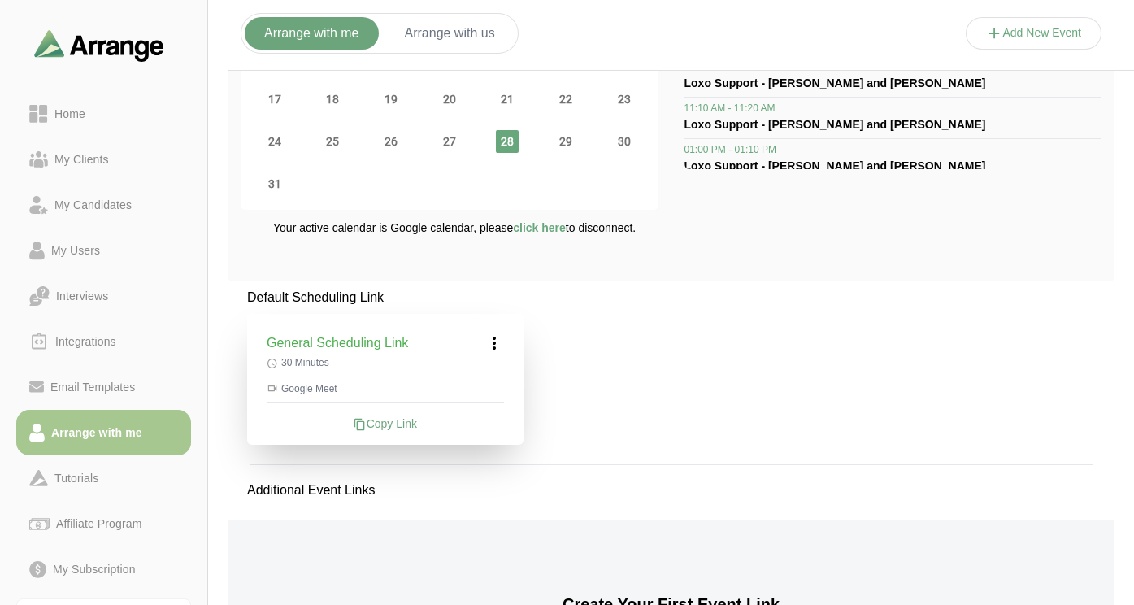
scroll to position [218, 0]
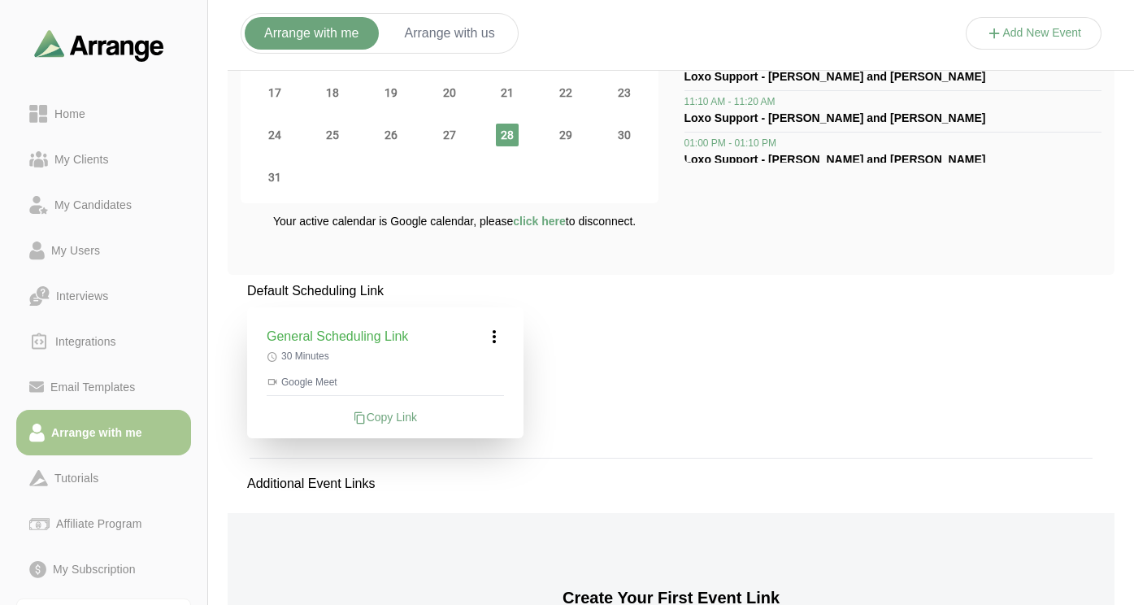
click at [399, 416] on div "Copy Link" at bounding box center [385, 417] width 237 height 16
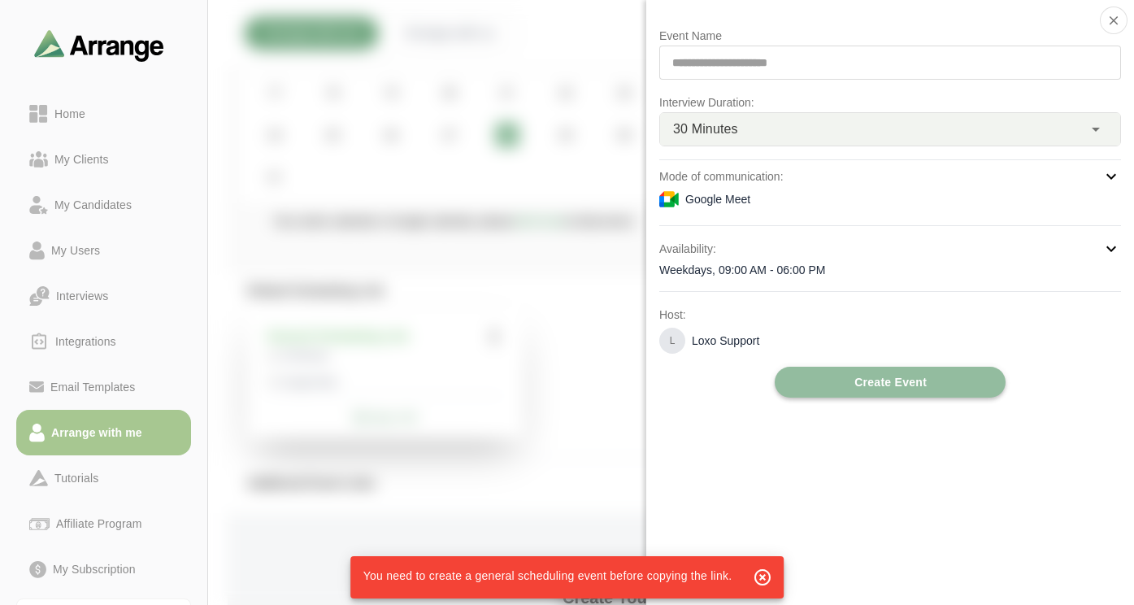
click at [833, 376] on button "Create Event" at bounding box center [890, 382] width 231 height 31
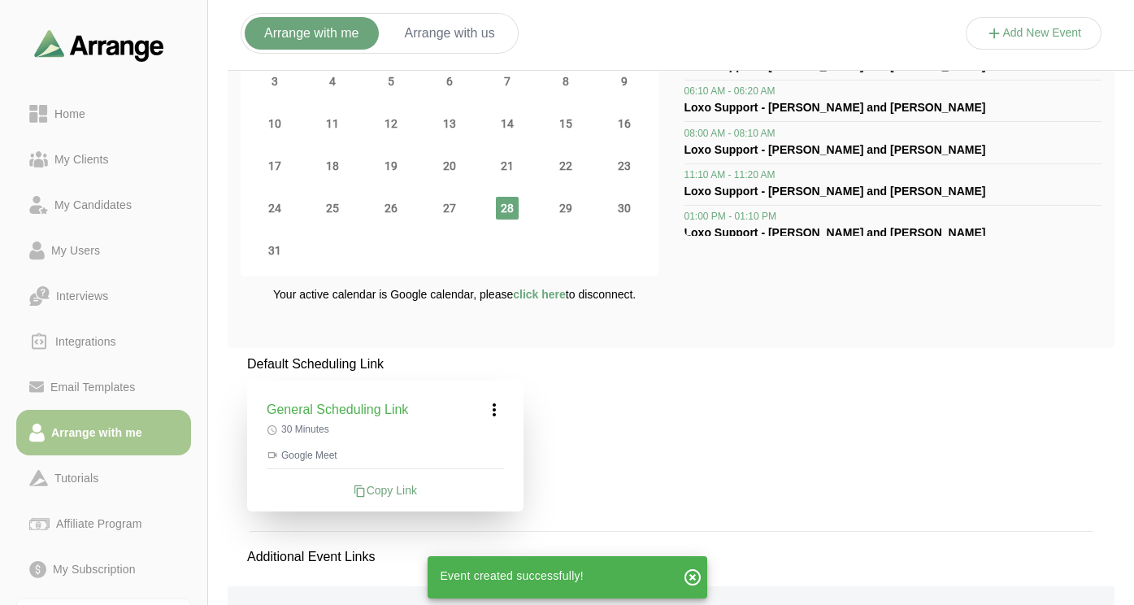
scroll to position [172, 0]
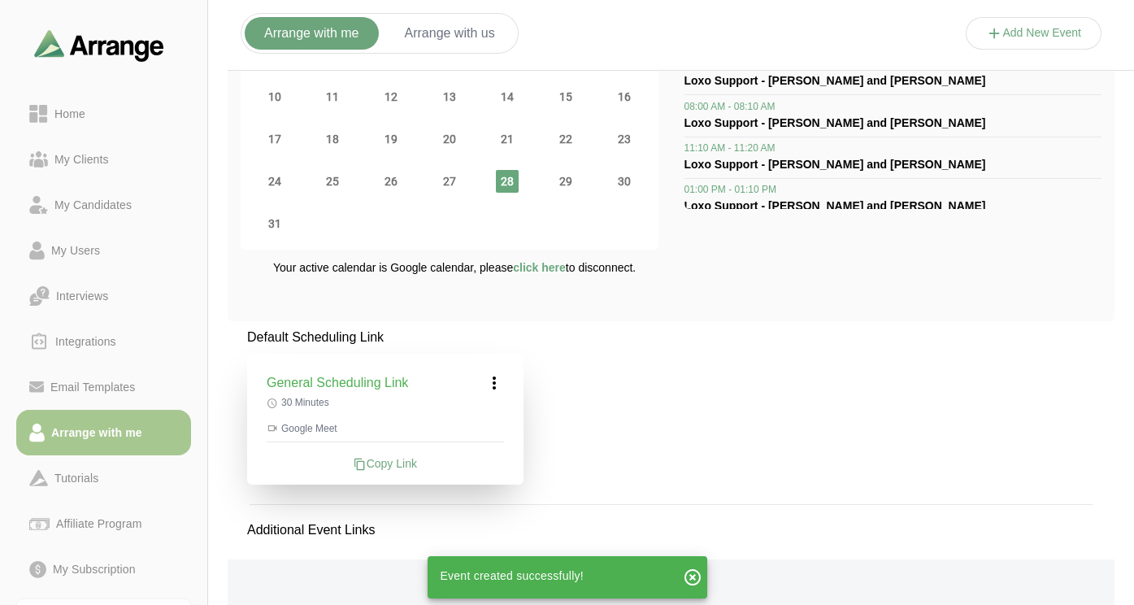
click at [407, 463] on div "Copy Link" at bounding box center [385, 463] width 237 height 16
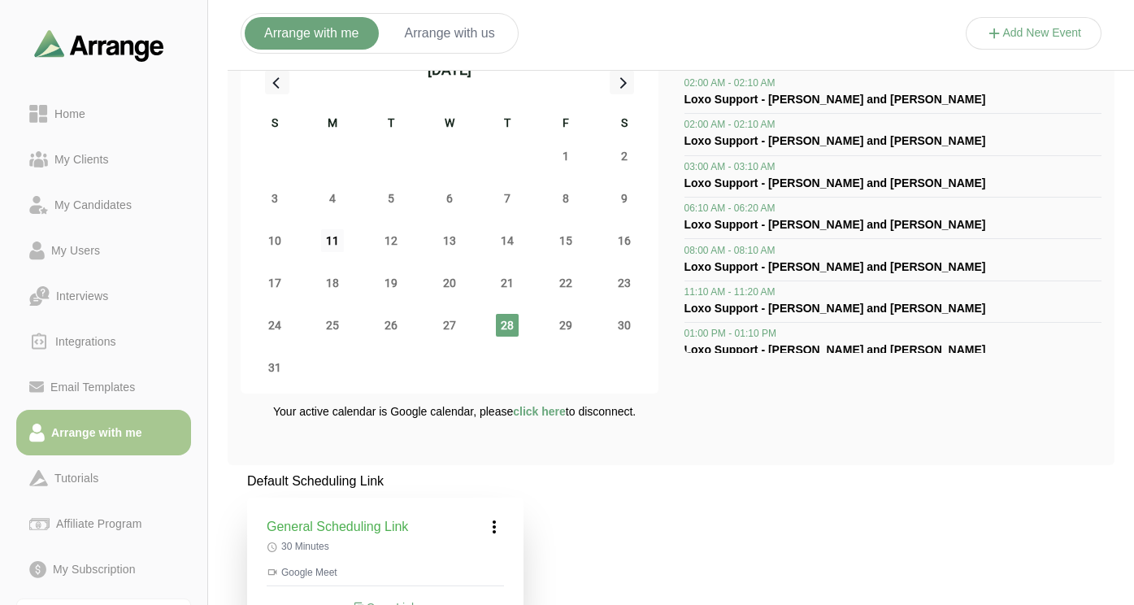
scroll to position [0, 0]
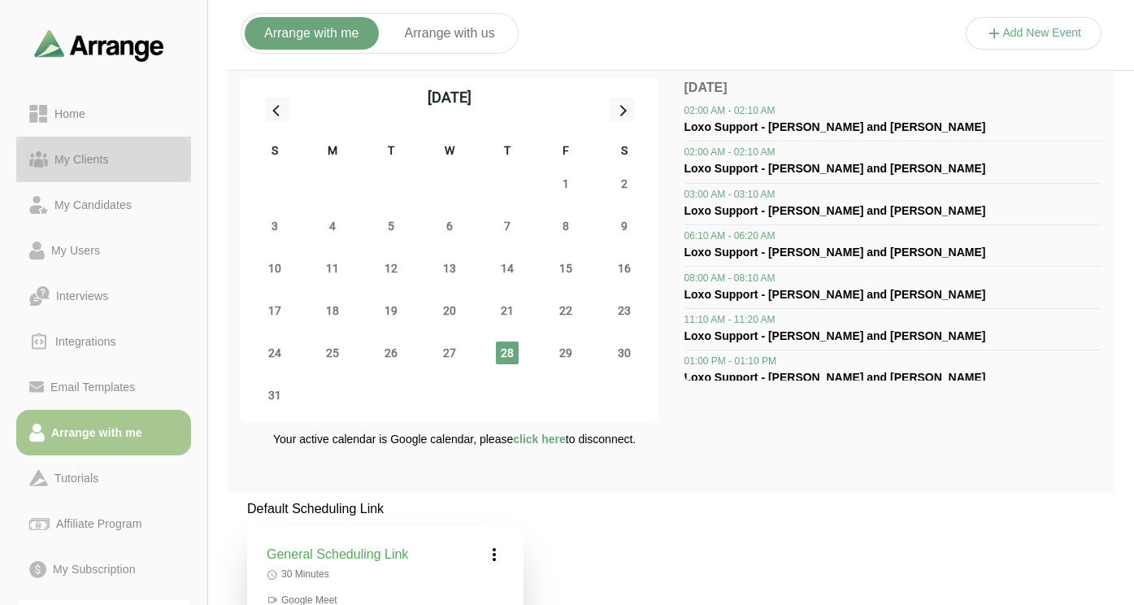
click at [80, 161] on div "My Clients" at bounding box center [81, 160] width 67 height 20
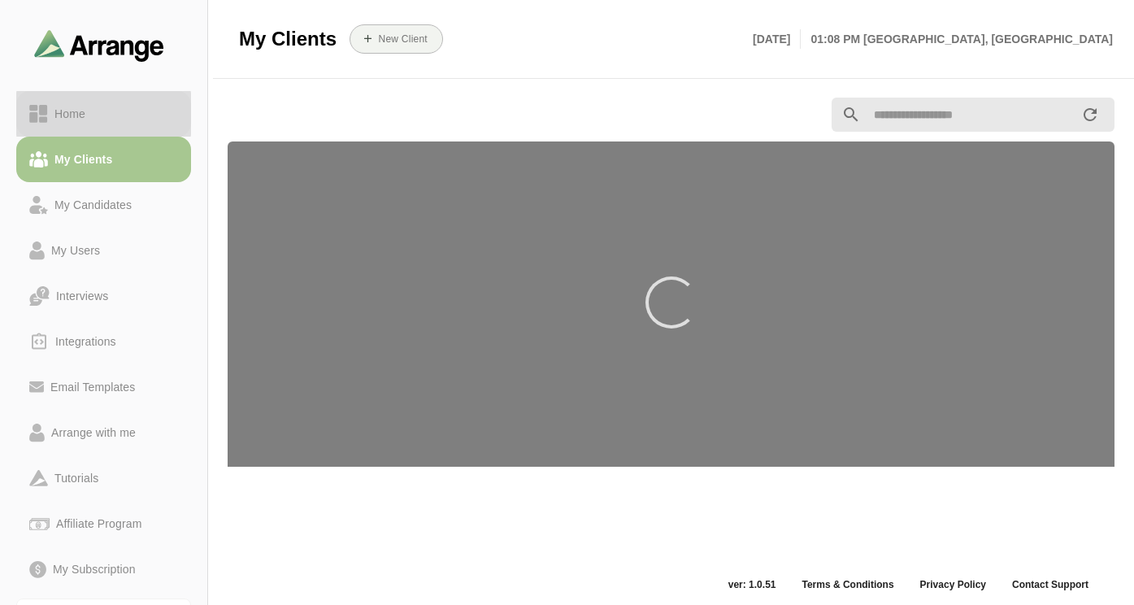
click at [80, 124] on link "Home" at bounding box center [103, 114] width 175 height 46
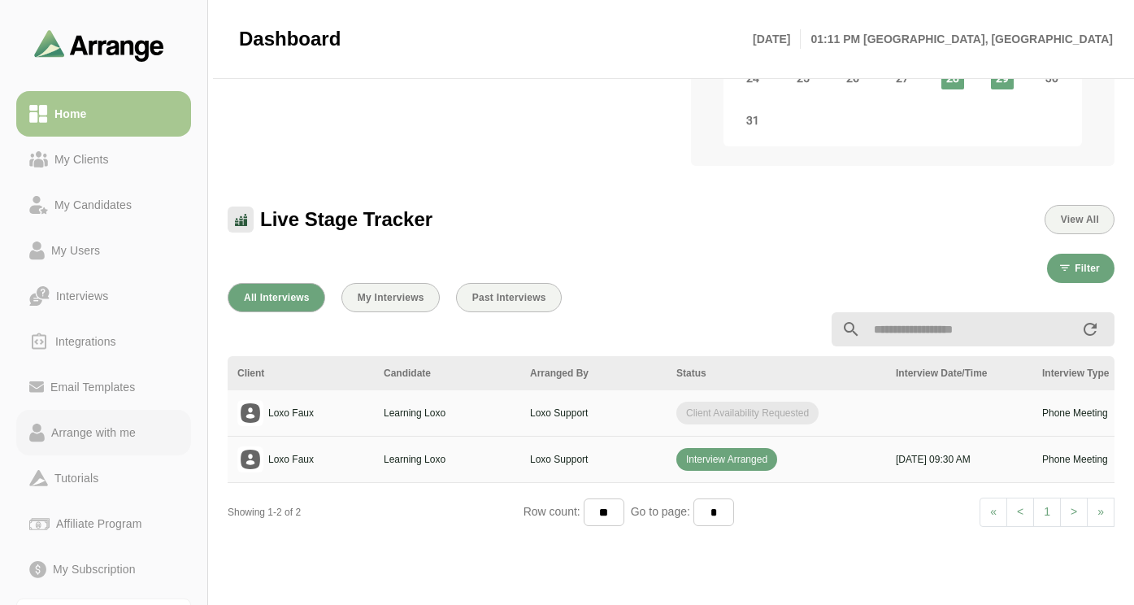
click at [105, 435] on div "Arrange with me" at bounding box center [94, 433] width 98 height 20
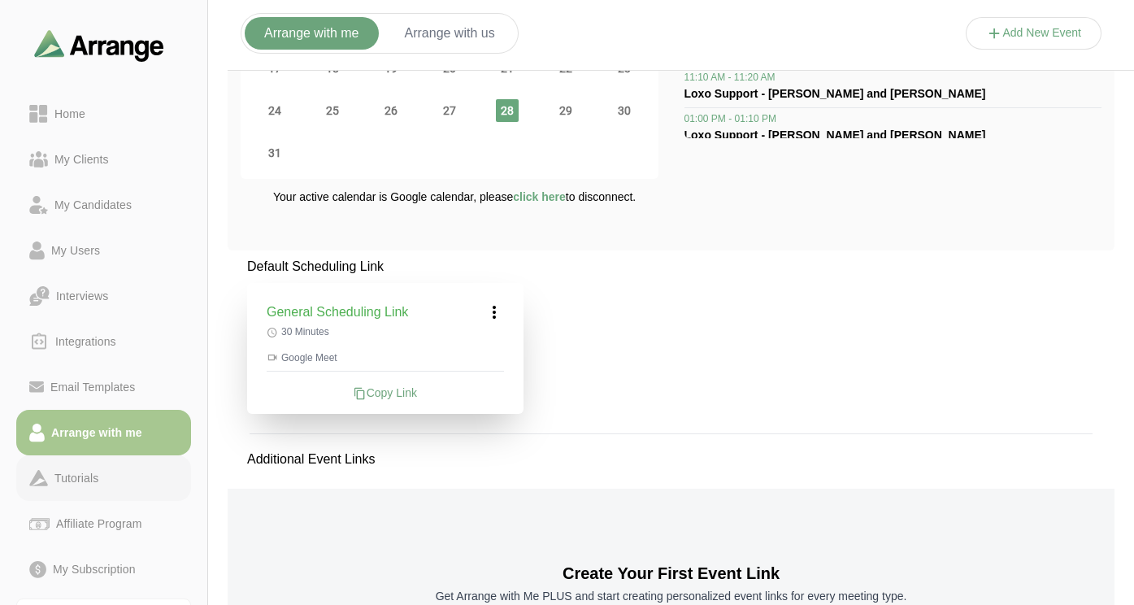
scroll to position [237, 0]
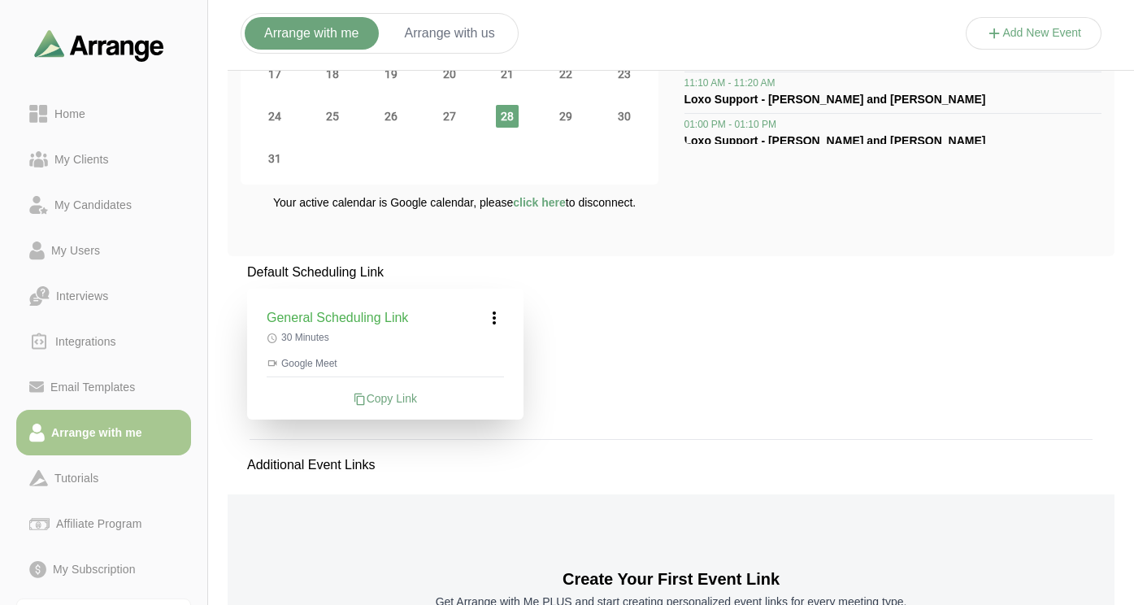
click at [390, 402] on div "Copy Link" at bounding box center [385, 398] width 237 height 16
